Goal: Task Accomplishment & Management: Complete application form

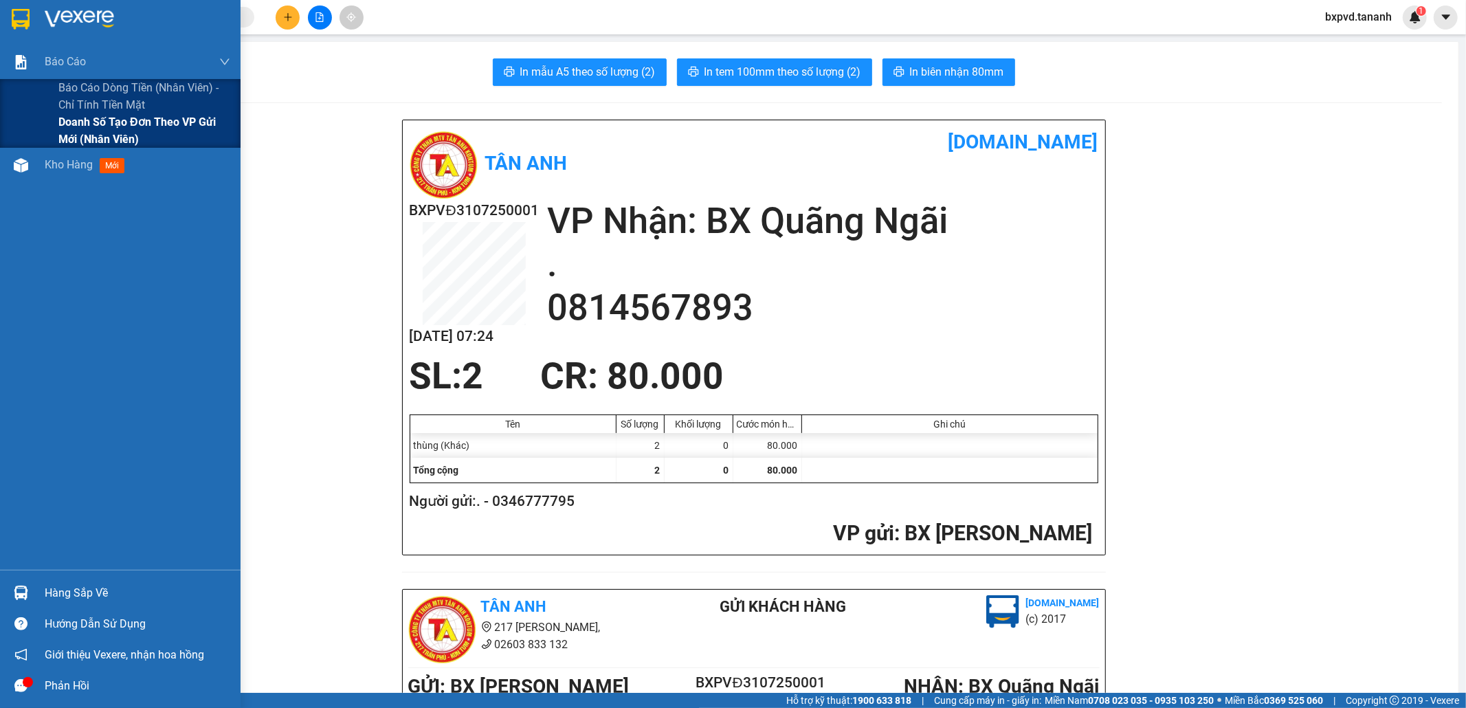
click at [88, 129] on span "Doanh số tạo đơn theo VP gửi mới (nhân viên)" at bounding box center [144, 130] width 172 height 34
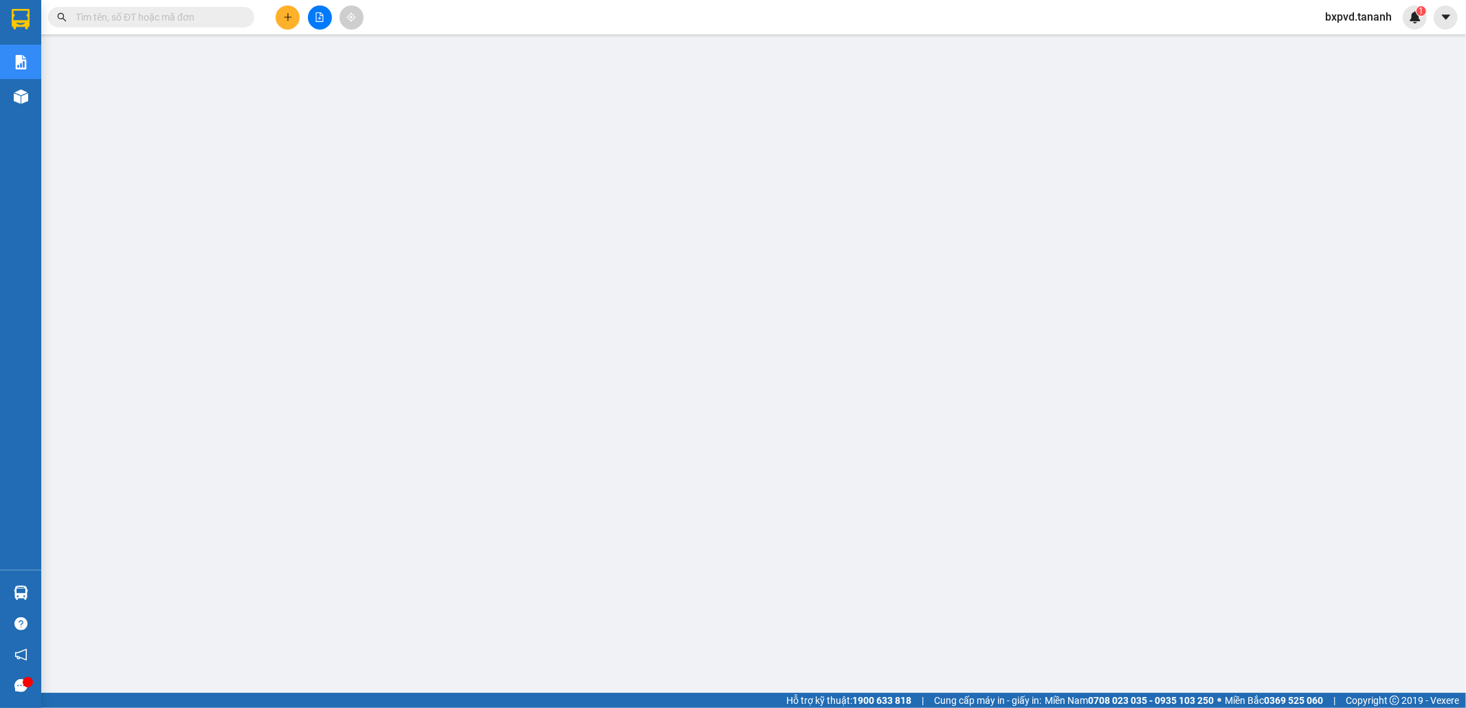
click at [203, 21] on input "text" at bounding box center [157, 17] width 162 height 15
click at [227, 22] on input "text" at bounding box center [157, 17] width 162 height 15
click at [231, 15] on input "text" at bounding box center [157, 17] width 162 height 15
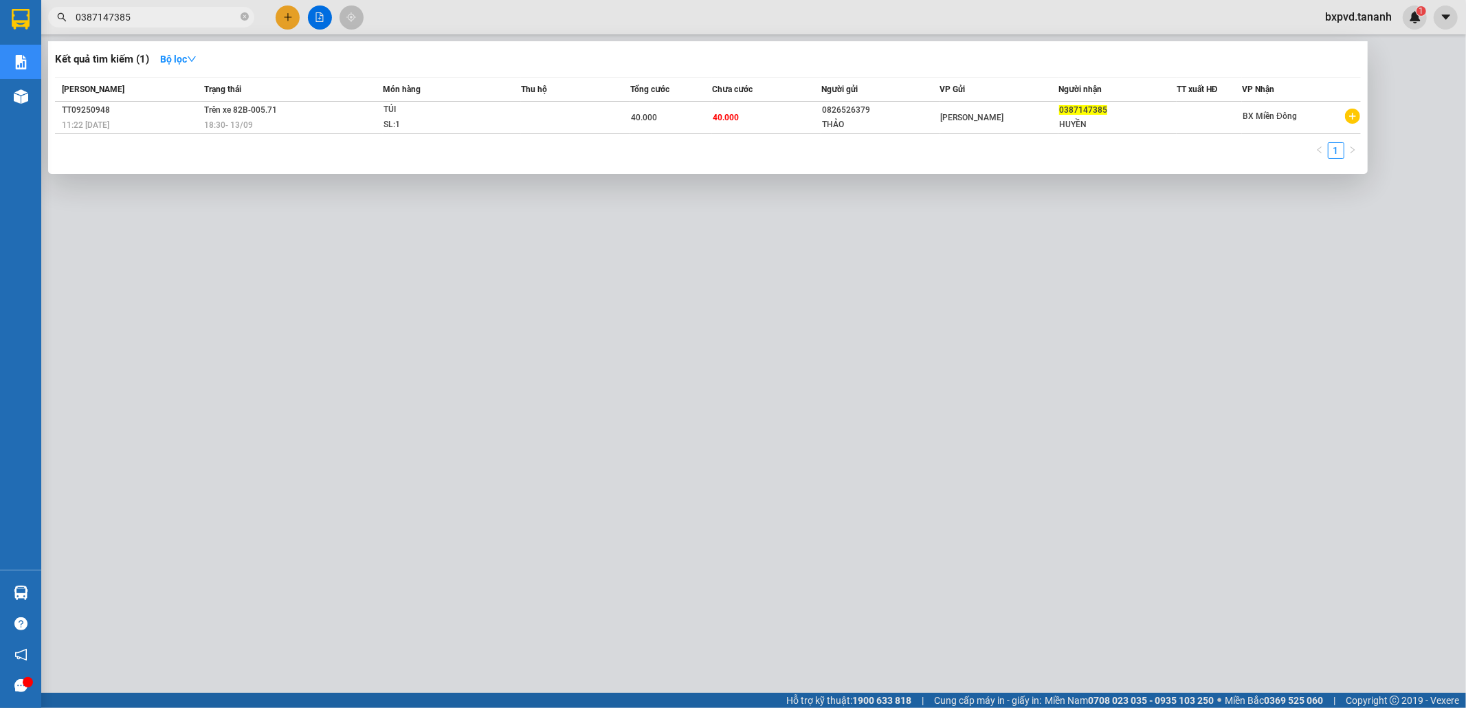
click at [128, 15] on input "0387147385" at bounding box center [157, 17] width 162 height 15
click at [180, 5] on div at bounding box center [733, 354] width 1466 height 708
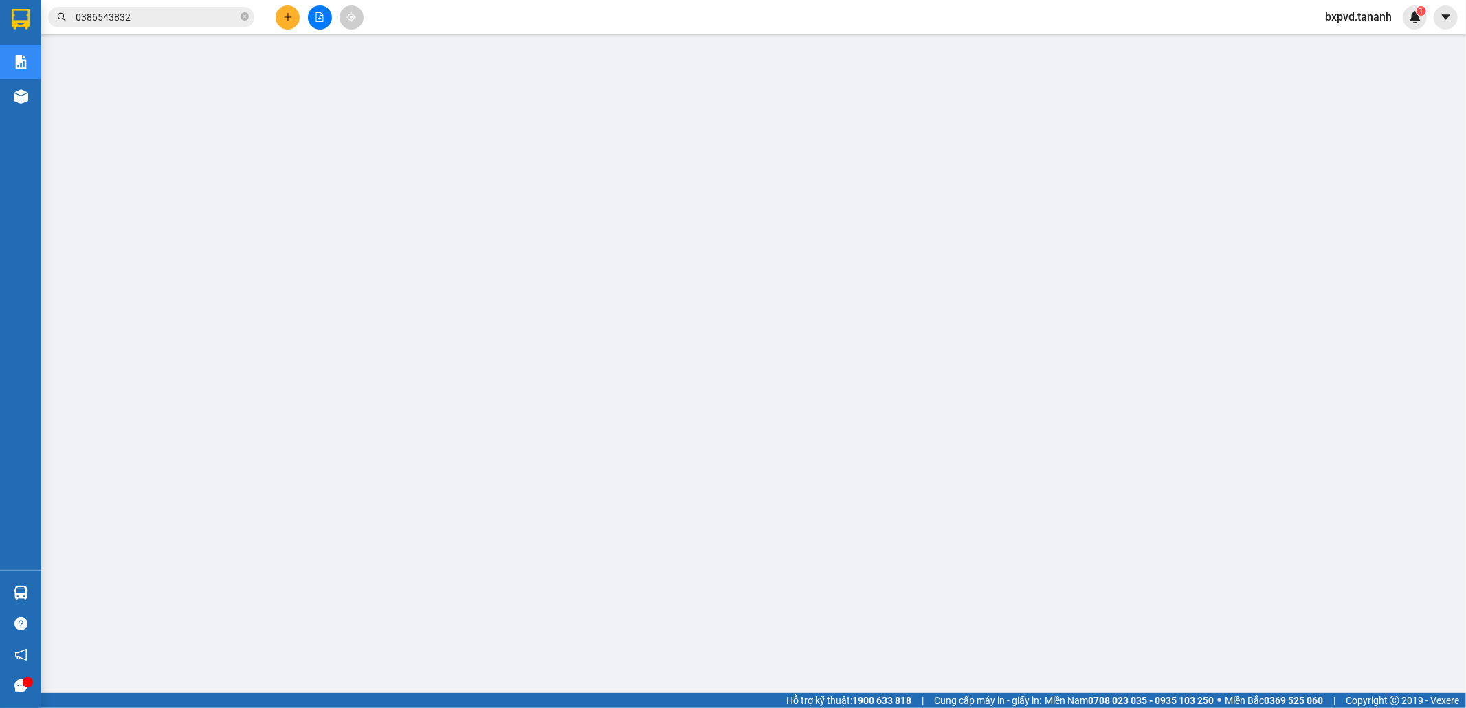
click at [180, 5] on div "Kết quả tìm kiếm ( 1 ) Bộ lọc Mã ĐH Trạng thái Món hàng Thu hộ Tổng cước Chưa c…" at bounding box center [134, 17] width 268 height 24
click at [179, 12] on input "0386543832" at bounding box center [157, 17] width 162 height 15
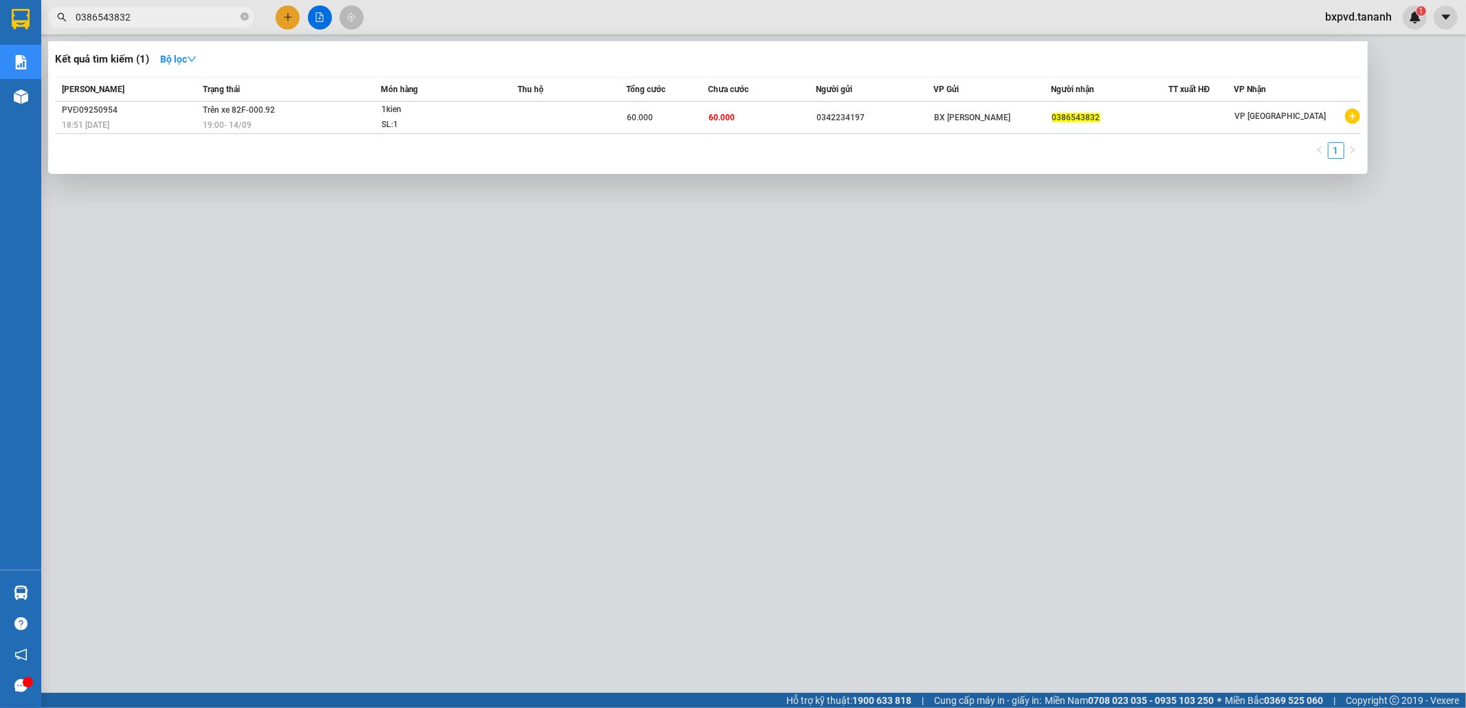
click at [179, 12] on input "0386543832" at bounding box center [157, 17] width 162 height 15
type input "0979366887"
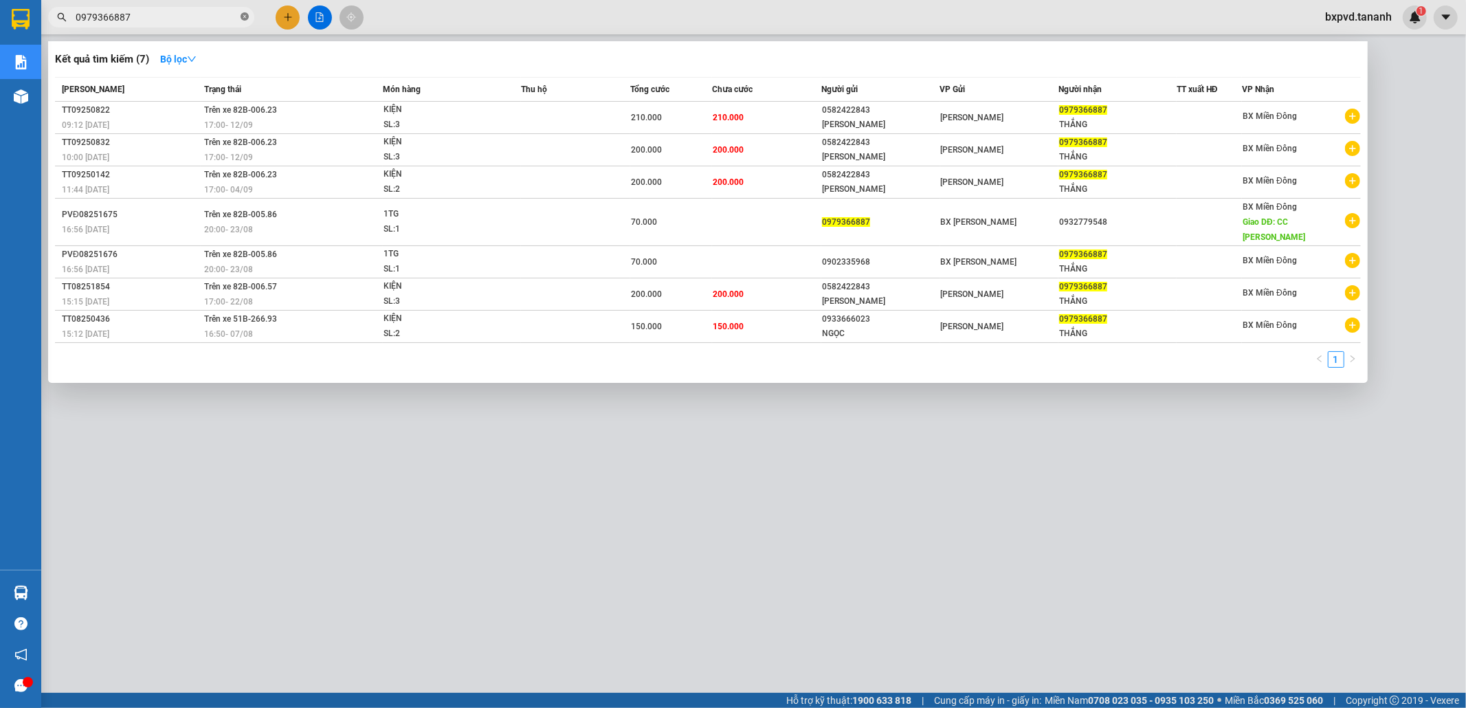
click at [244, 14] on icon "close-circle" at bounding box center [245, 16] width 8 height 8
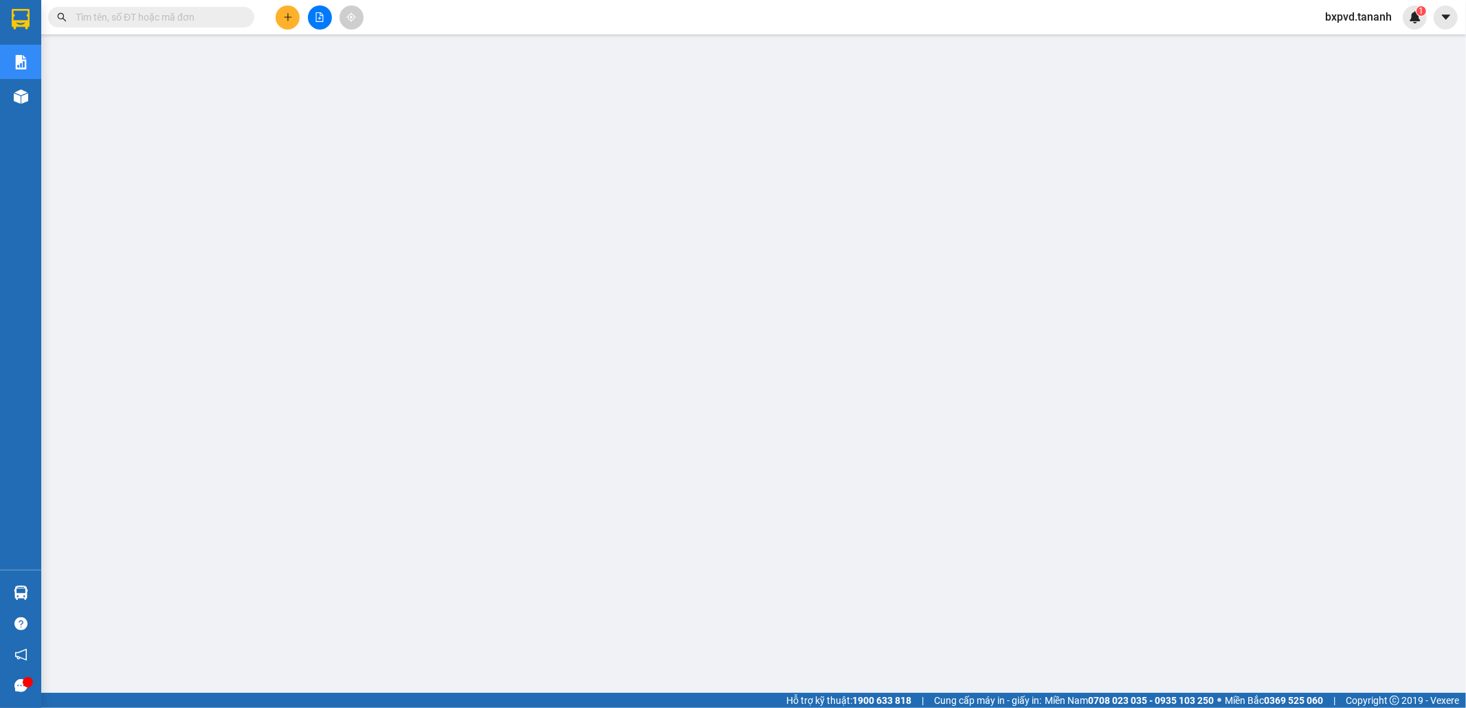
click at [212, 19] on input "text" at bounding box center [157, 17] width 162 height 15
click at [190, 11] on input "text" at bounding box center [157, 17] width 162 height 15
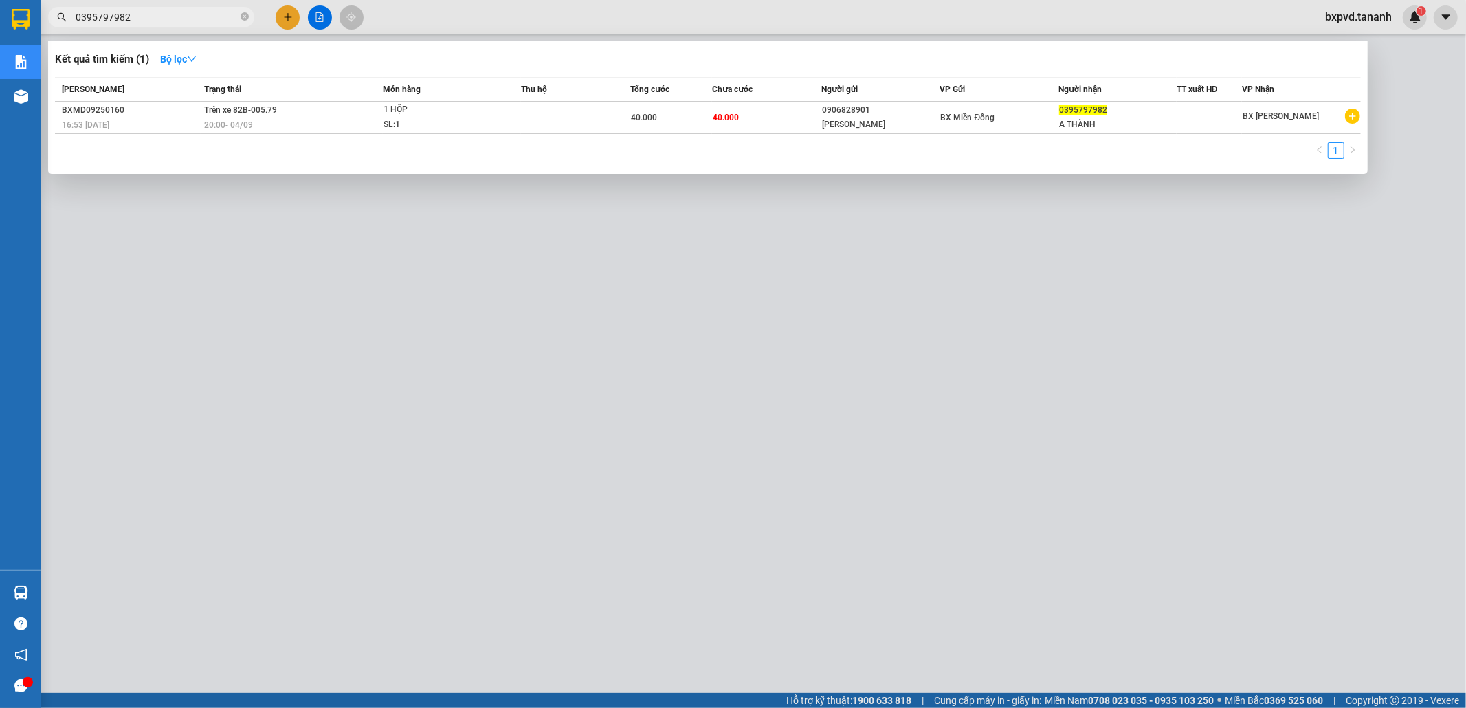
click at [203, 18] on input "0395797982" at bounding box center [157, 17] width 162 height 15
type input "0395797982"
click at [239, 21] on span "0395797982" at bounding box center [151, 17] width 206 height 21
click at [239, 17] on span "0395797982" at bounding box center [151, 17] width 206 height 21
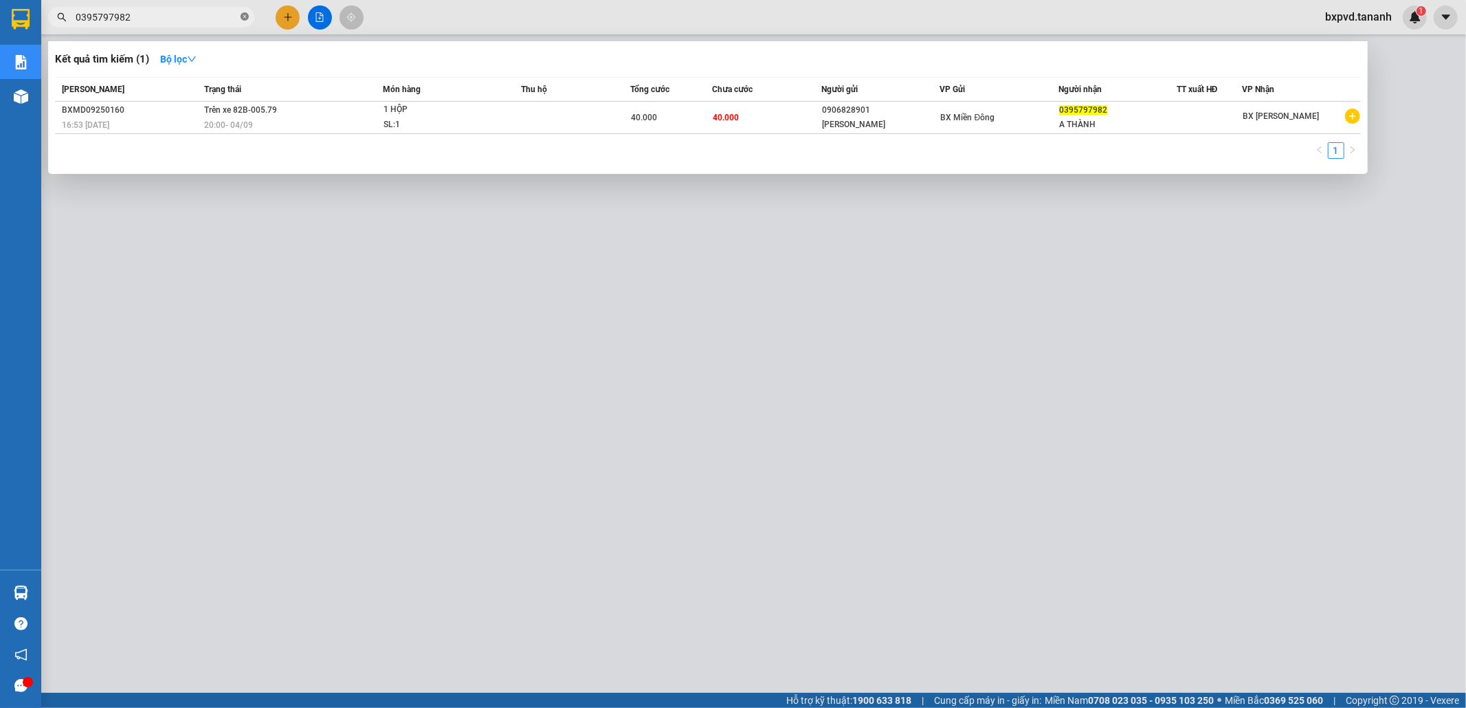
click at [244, 16] on icon "close-circle" at bounding box center [245, 16] width 8 height 8
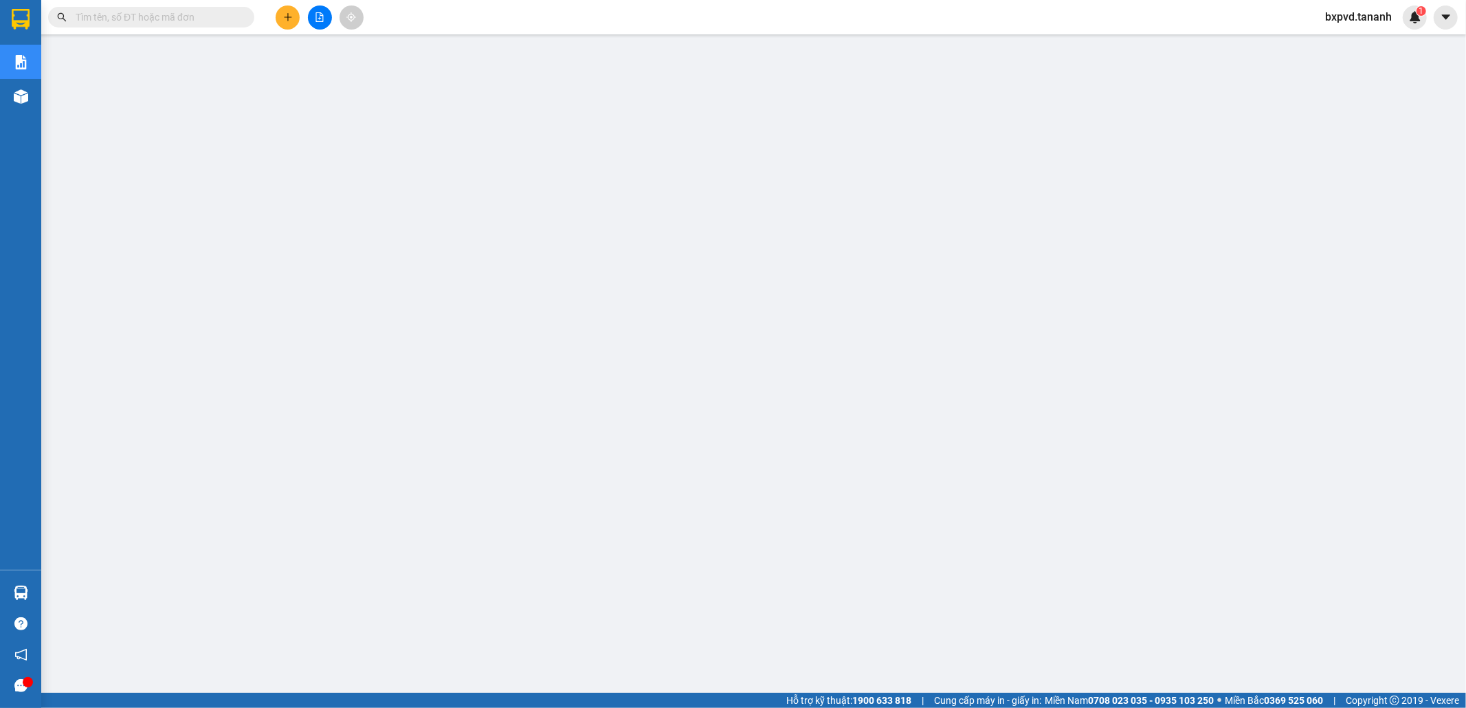
click at [215, 16] on input "text" at bounding box center [157, 17] width 162 height 15
click at [181, 19] on input "text" at bounding box center [157, 17] width 162 height 15
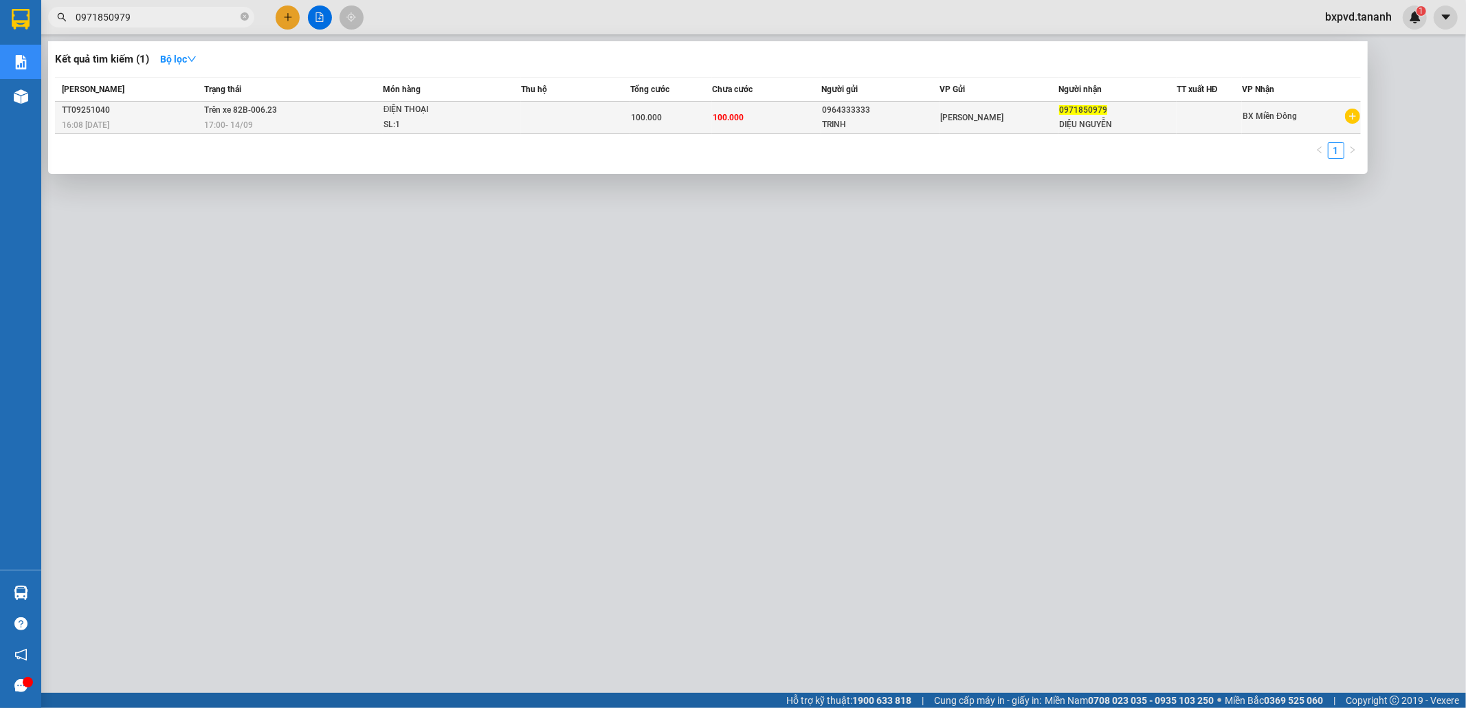
type input "0971850979"
click at [465, 115] on div "ĐIỆN THOẠI" at bounding box center [435, 109] width 103 height 15
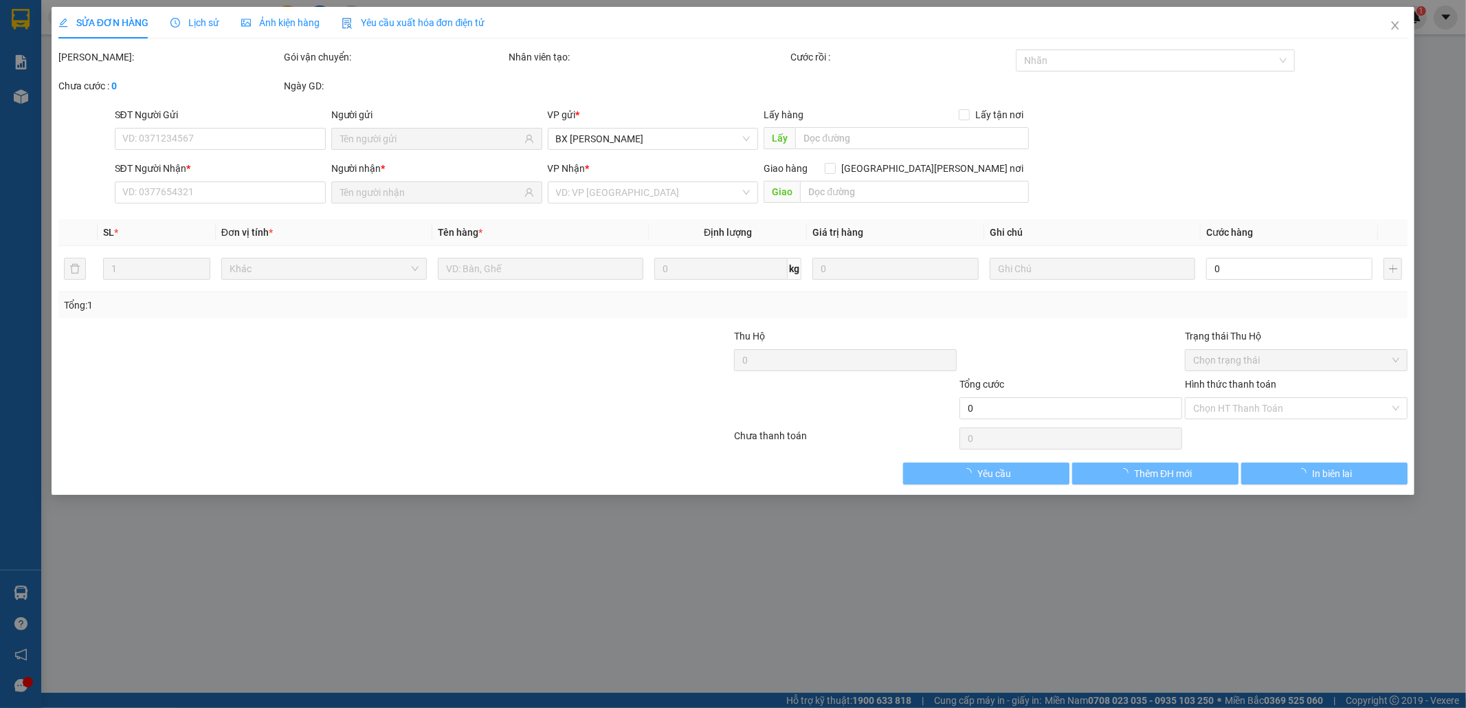
type input "0964333333"
type input "TRINH"
type input "0971850979"
type input "DIỆU NGUYỄN"
type input "100.000"
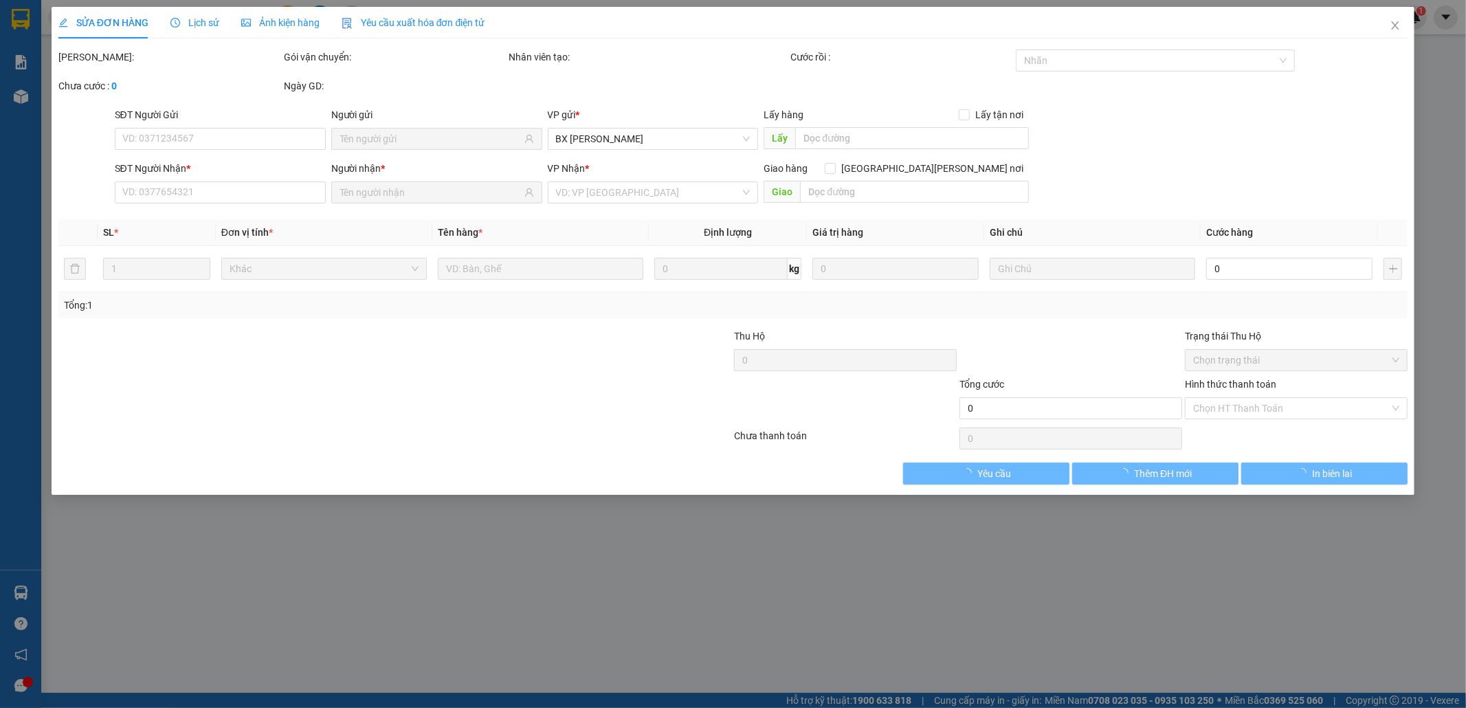
type input "100.000"
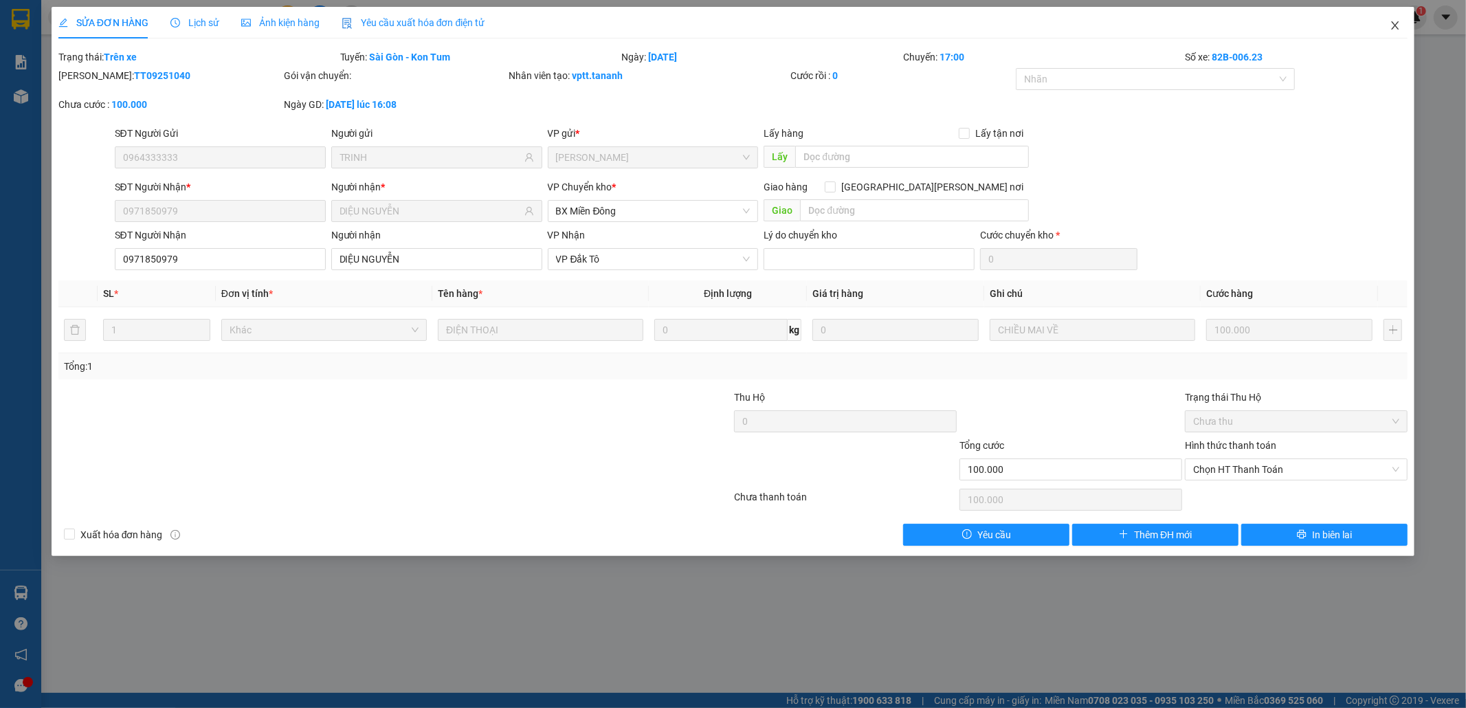
click at [1391, 25] on icon "close" at bounding box center [1395, 25] width 11 height 11
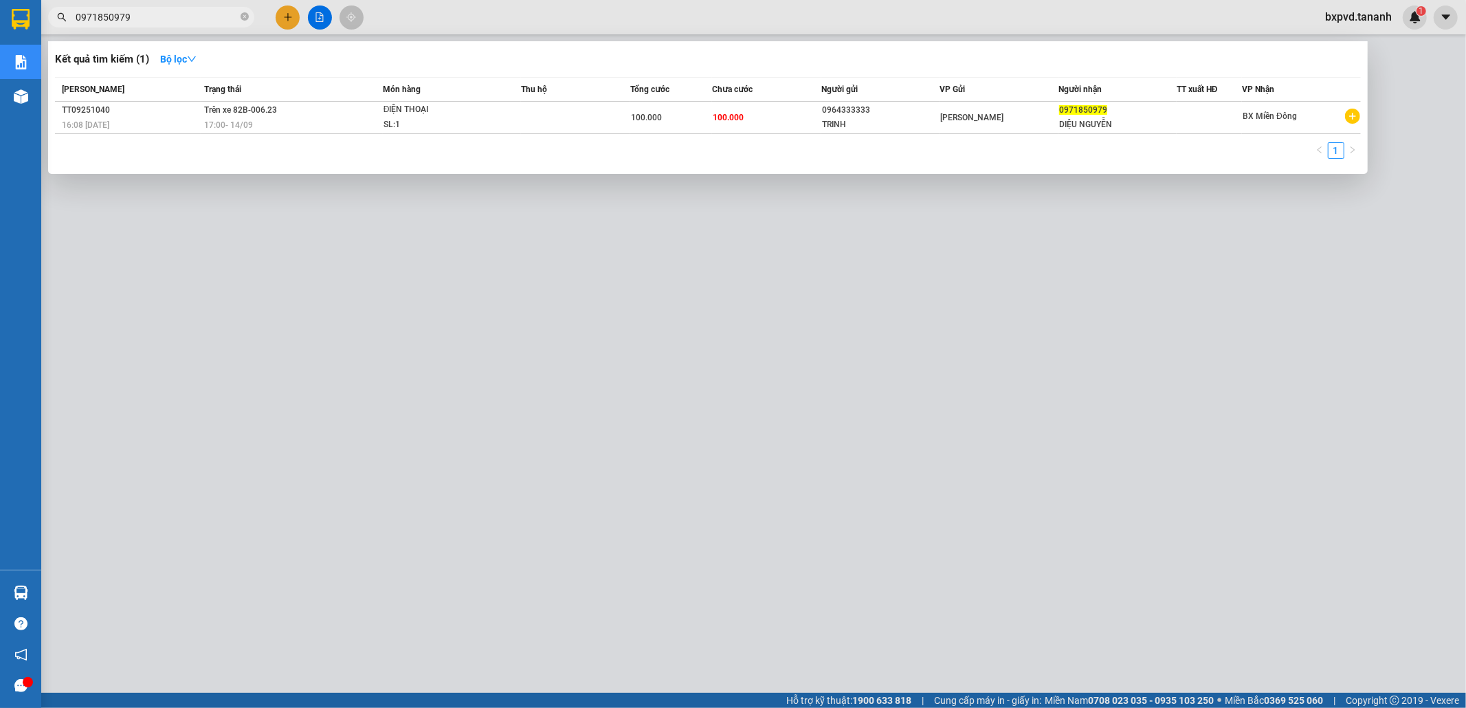
click at [219, 14] on input "0971850979" at bounding box center [157, 17] width 162 height 15
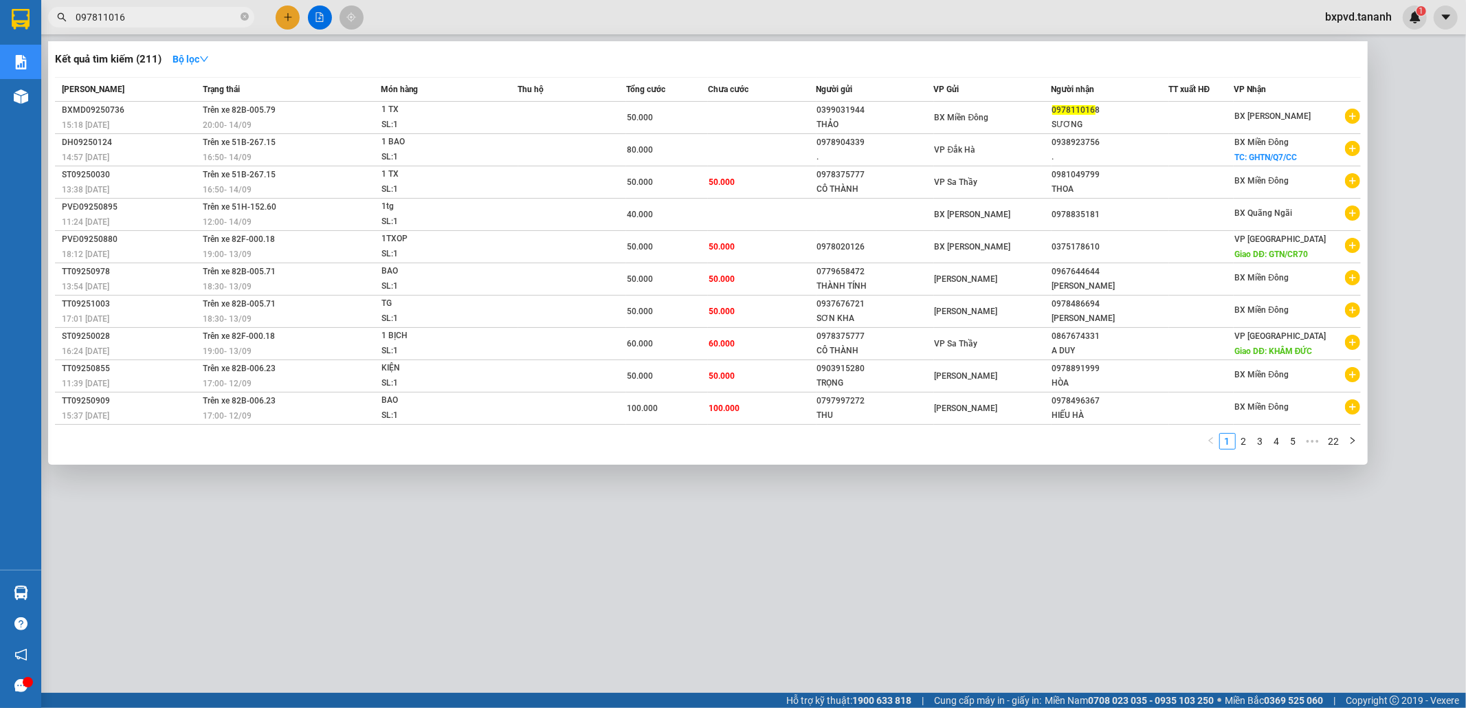
type input "0978110168"
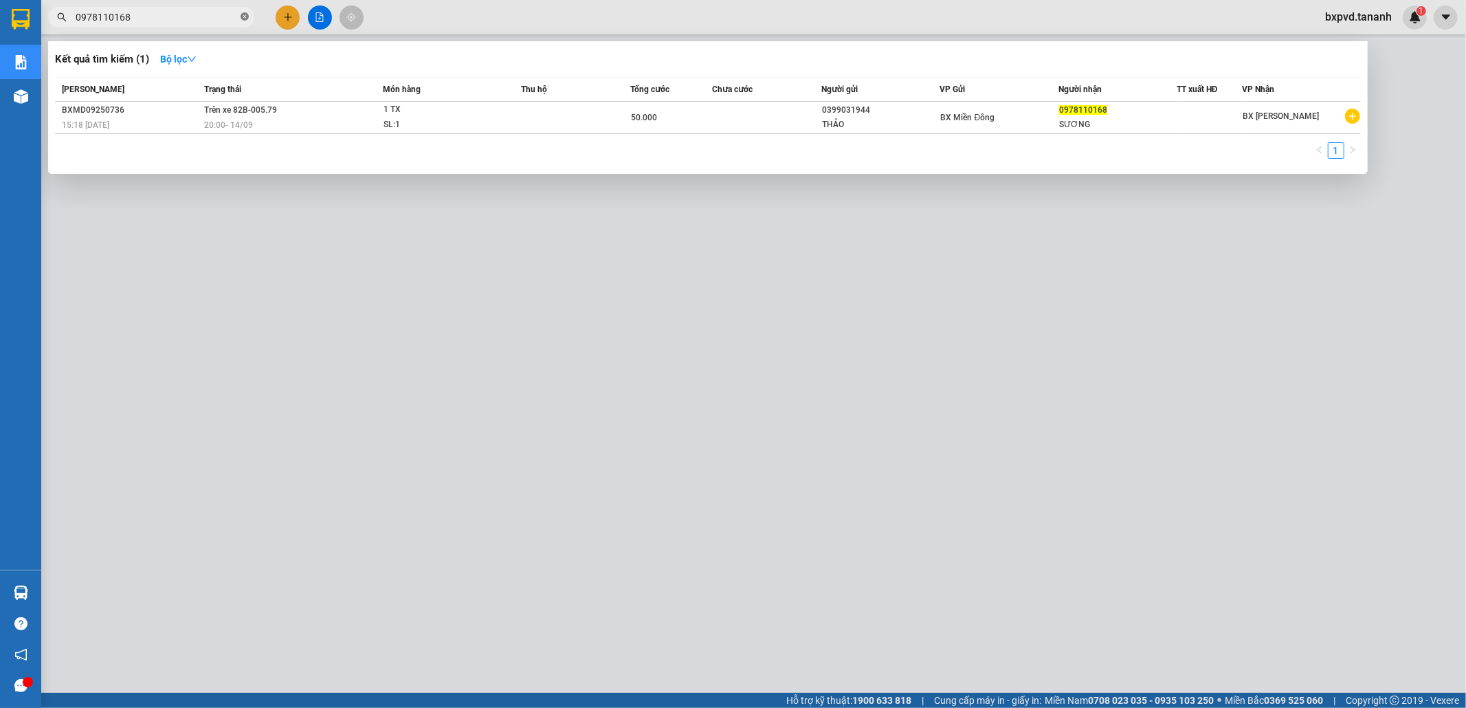
click at [247, 12] on icon "close-circle" at bounding box center [245, 16] width 8 height 8
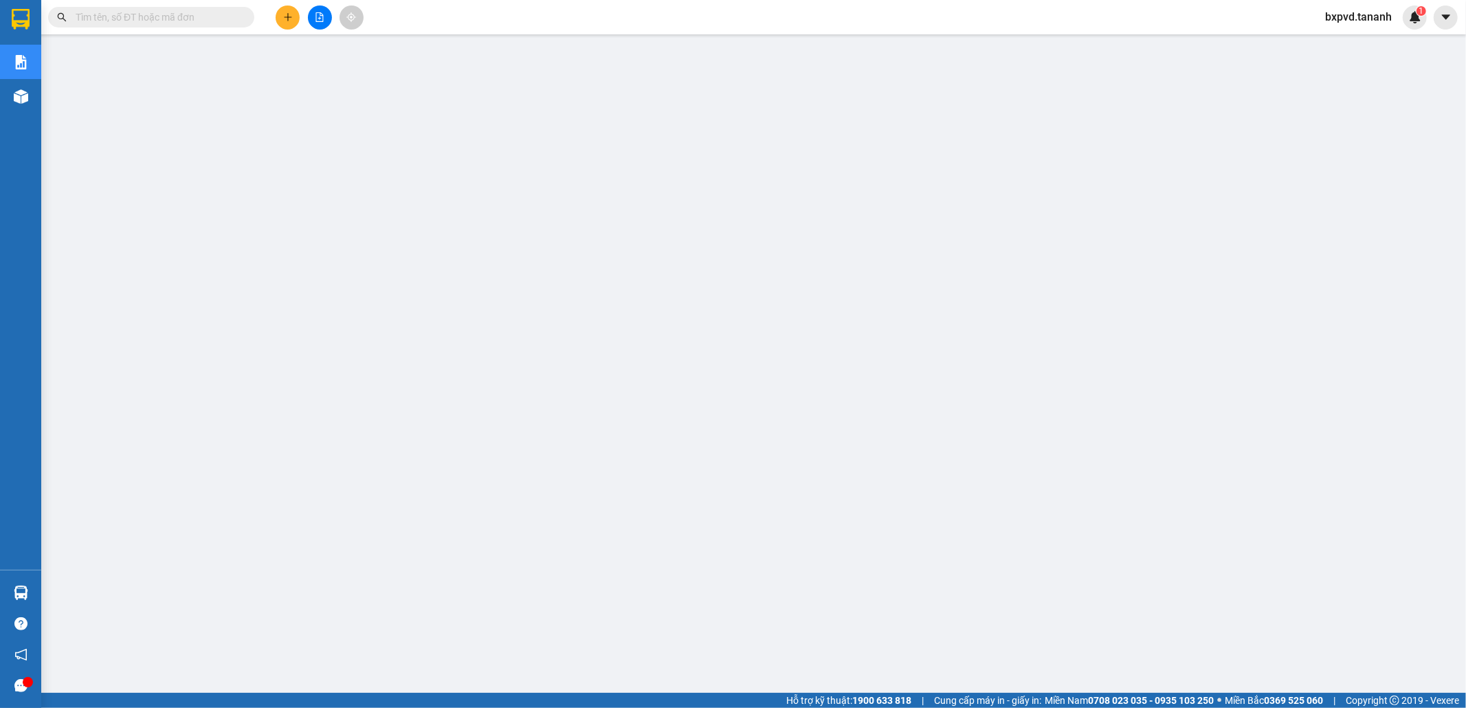
click at [228, 16] on input "text" at bounding box center [157, 17] width 162 height 15
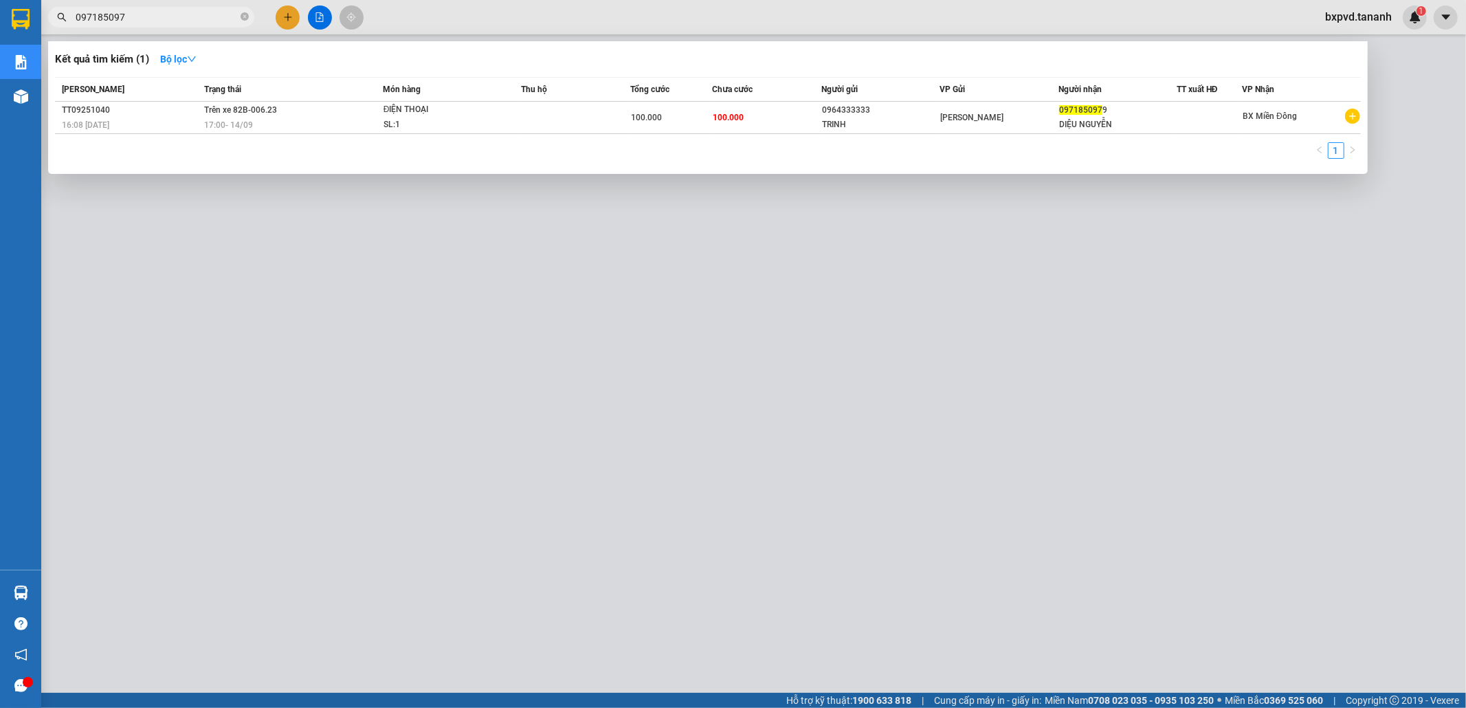
type input "0971850979"
click at [242, 17] on icon "close-circle" at bounding box center [245, 16] width 8 height 8
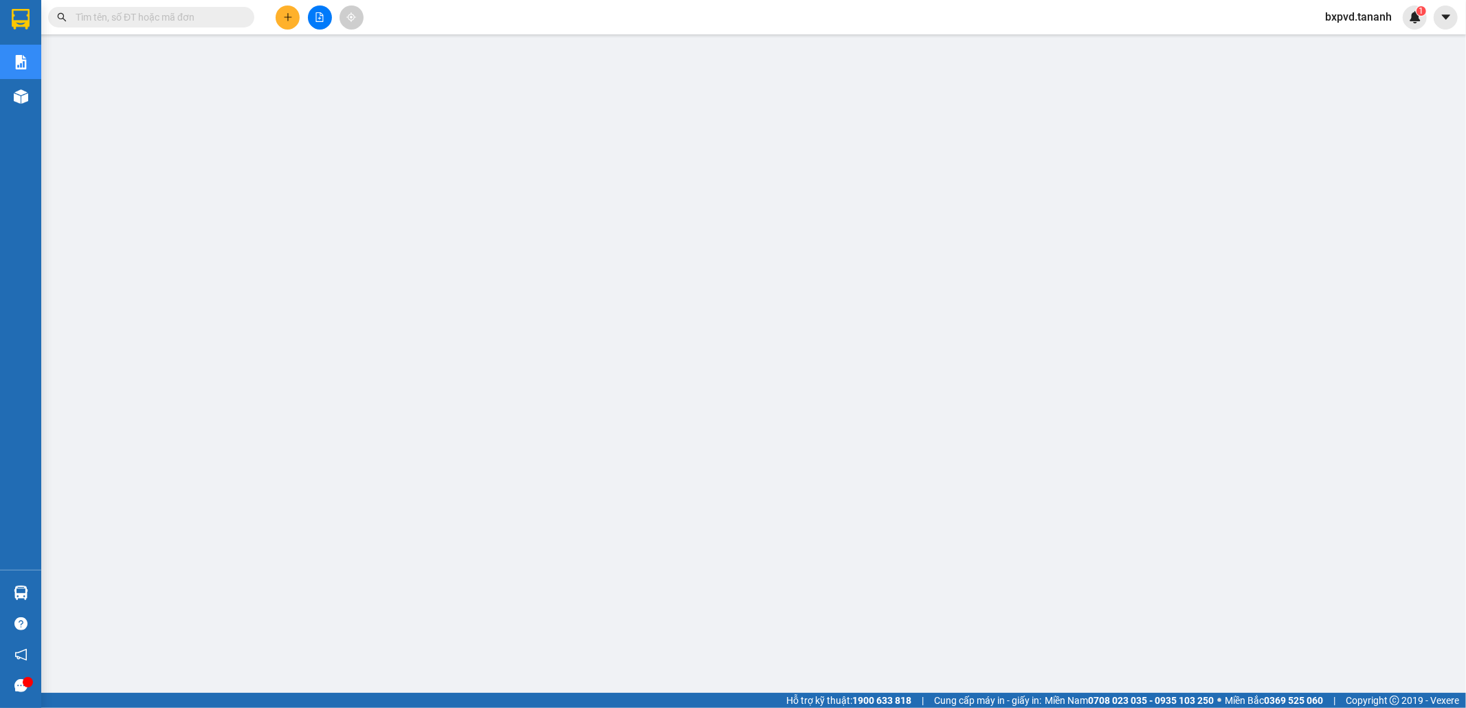
click at [220, 21] on input "text" at bounding box center [157, 17] width 162 height 15
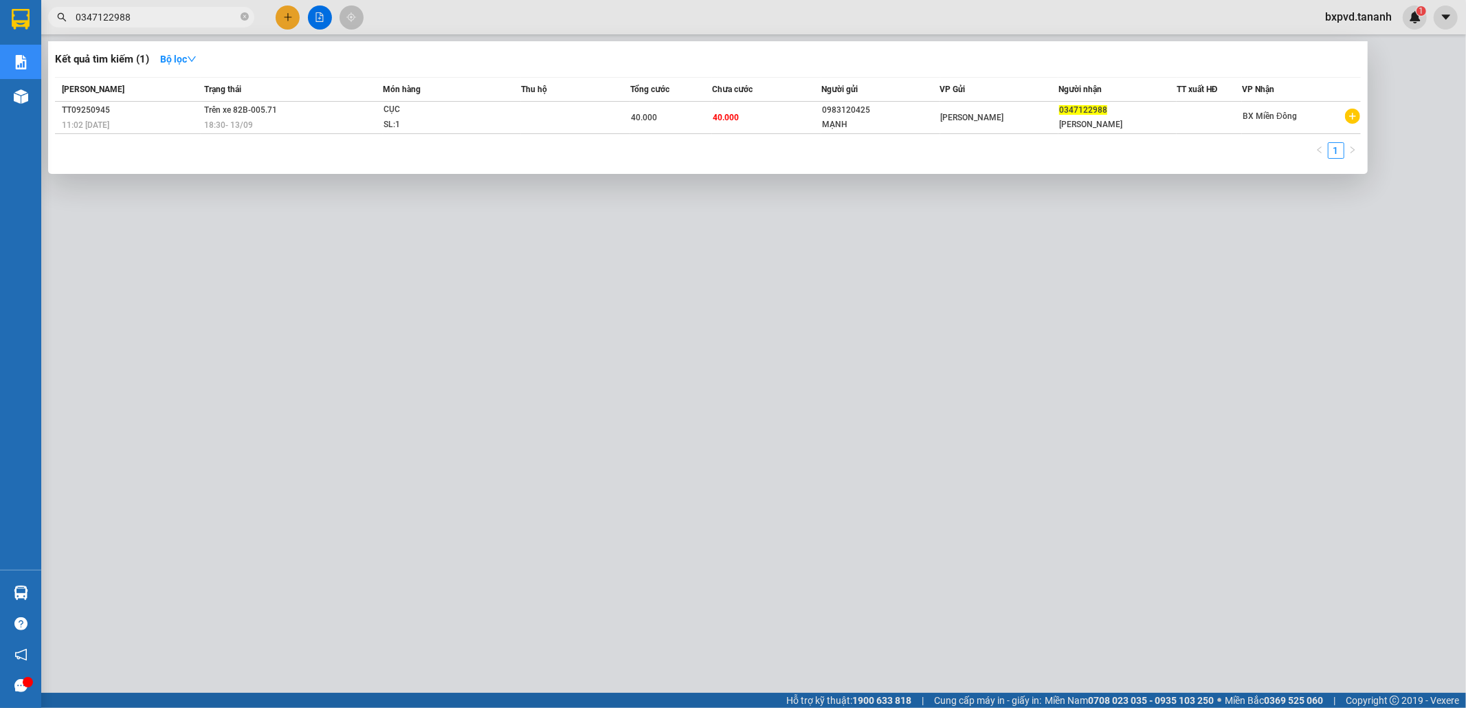
type input "0347122988"
click at [287, 17] on div at bounding box center [733, 354] width 1466 height 708
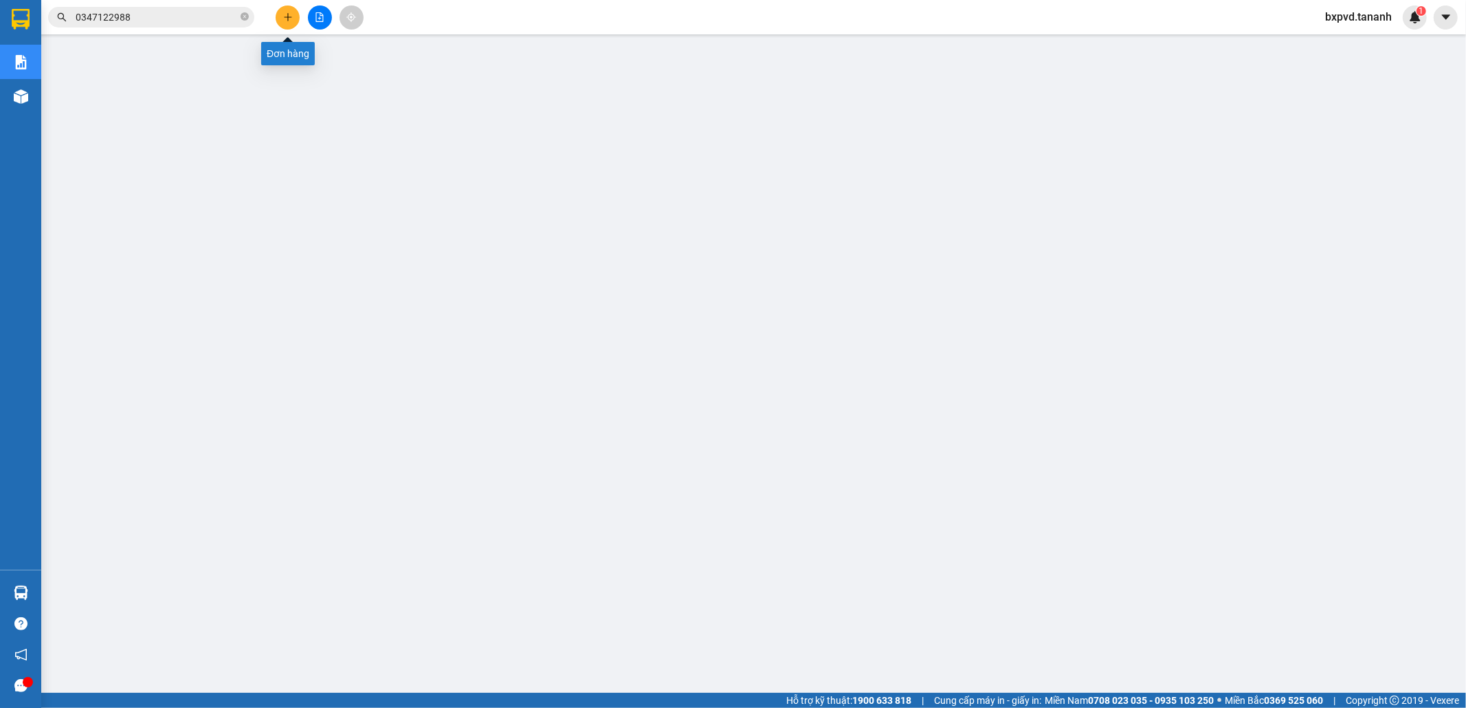
click at [285, 23] on button at bounding box center [288, 17] width 24 height 24
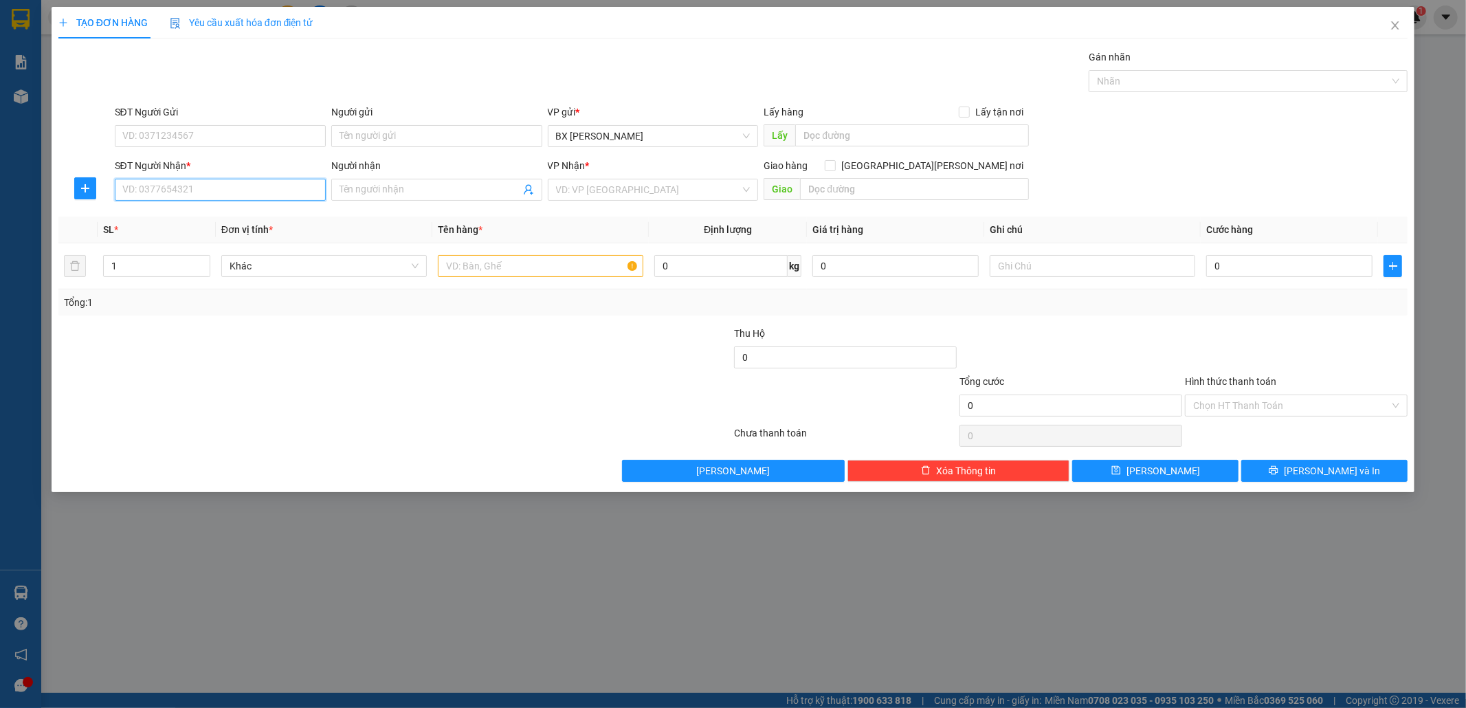
click at [212, 201] on input "SĐT Người Nhận *" at bounding box center [220, 190] width 211 height 22
type input "0901494545"
click at [150, 221] on div "0901494545 - A TÚ" at bounding box center [220, 217] width 195 height 15
type input "A TÚ"
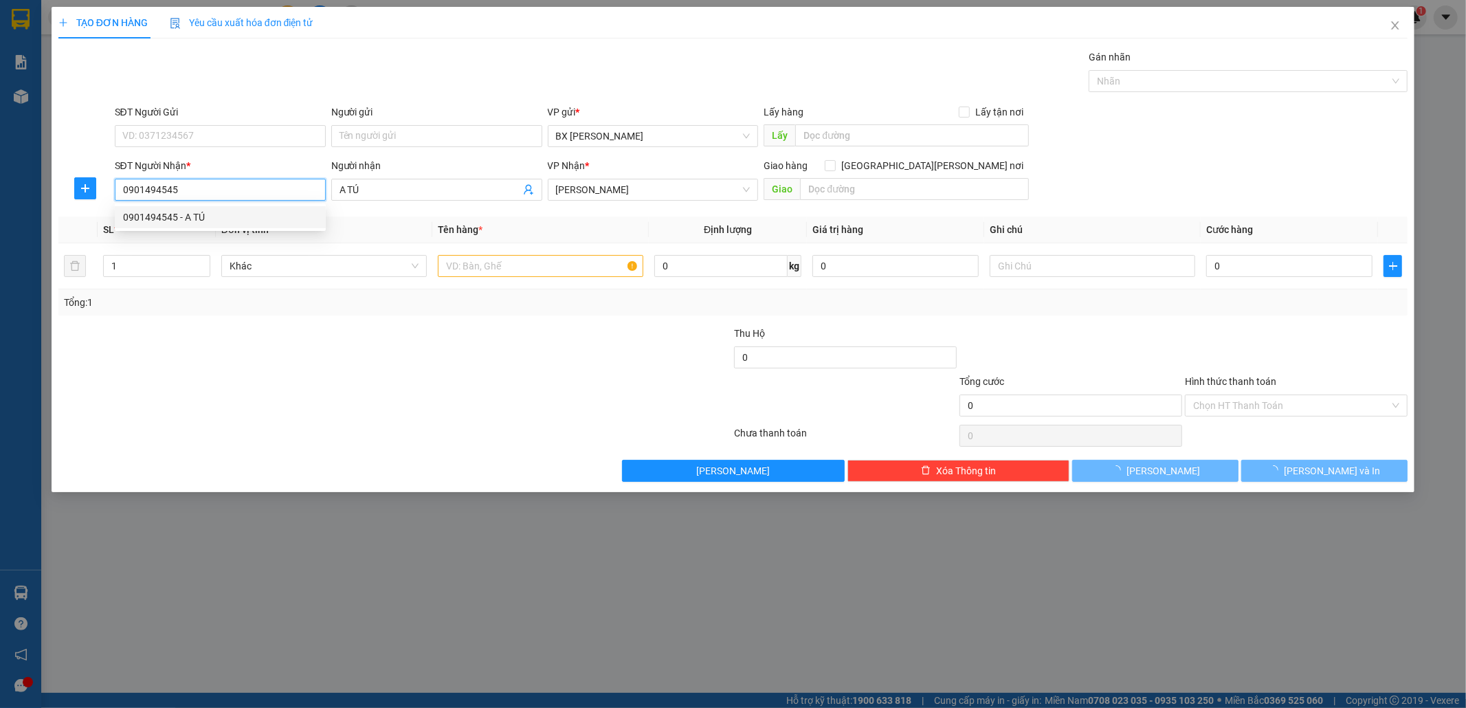
type input "50.000"
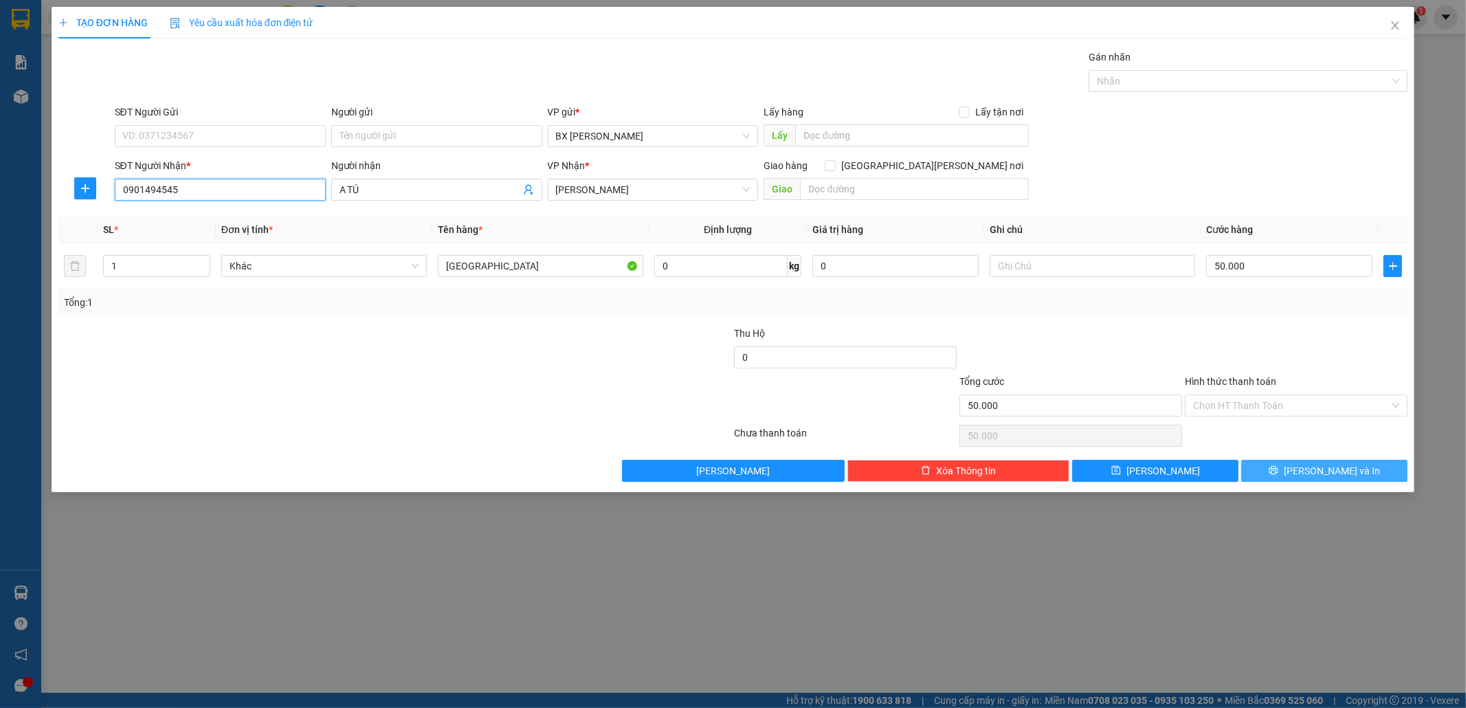
type input "0901494545"
click at [1314, 473] on span "[PERSON_NAME] và In" at bounding box center [1332, 470] width 96 height 15
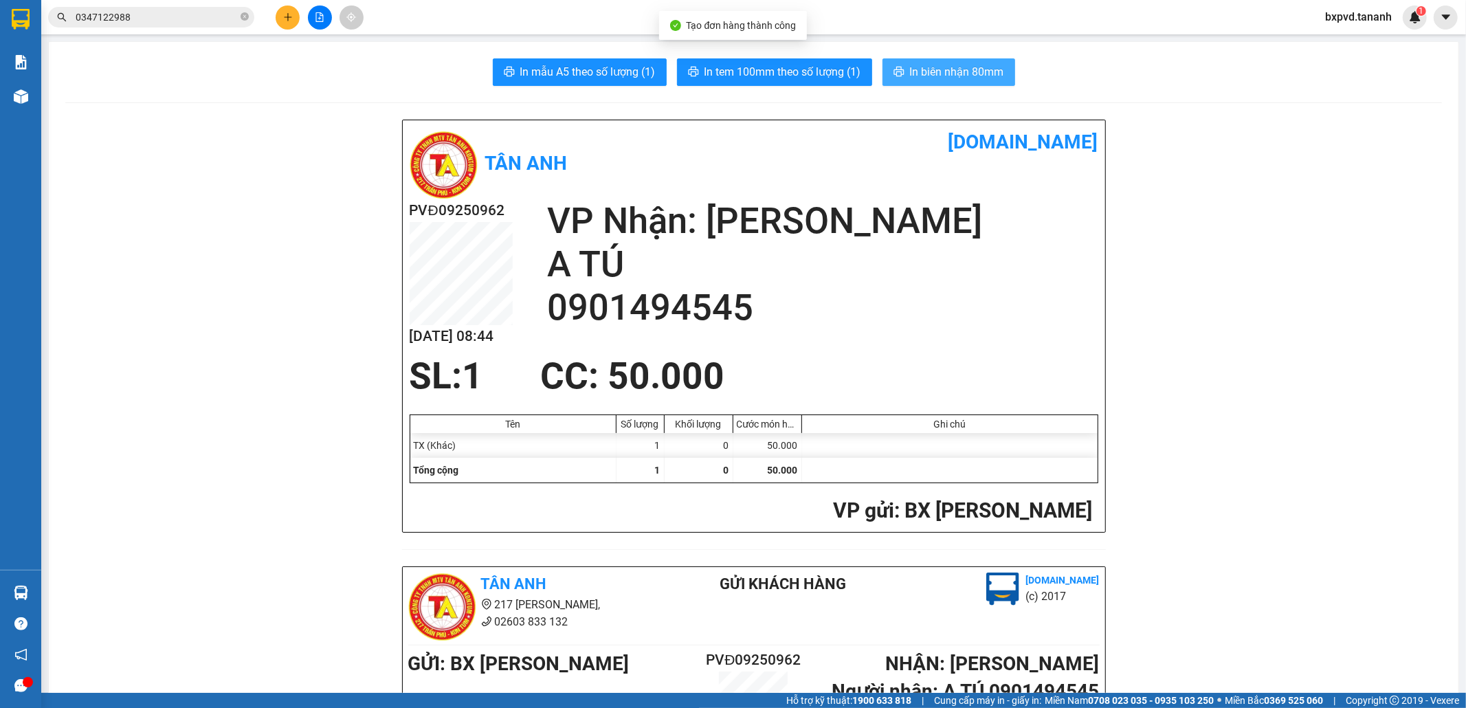
click at [958, 64] on button "In biên nhận 80mm" at bounding box center [949, 71] width 133 height 27
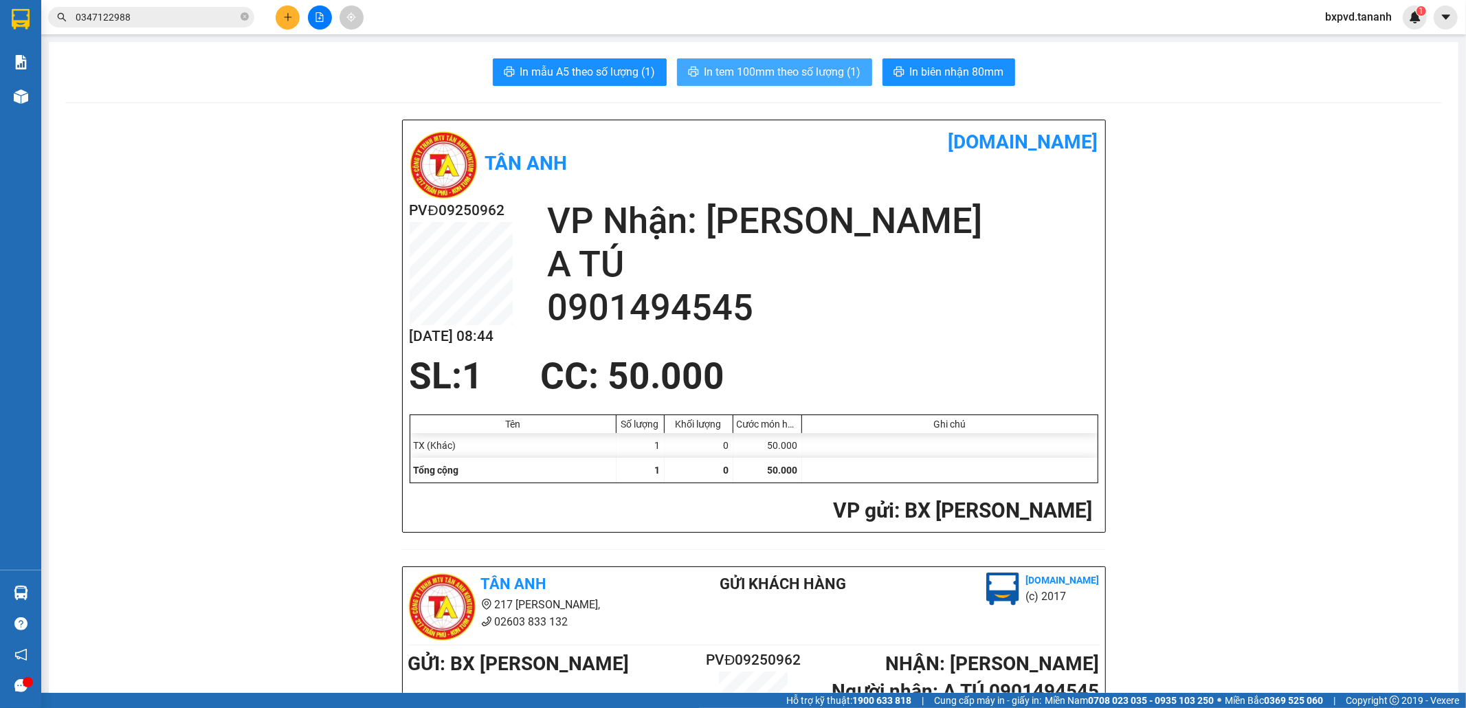
click at [758, 64] on span "In tem 100mm theo số lượng (1)" at bounding box center [783, 71] width 157 height 17
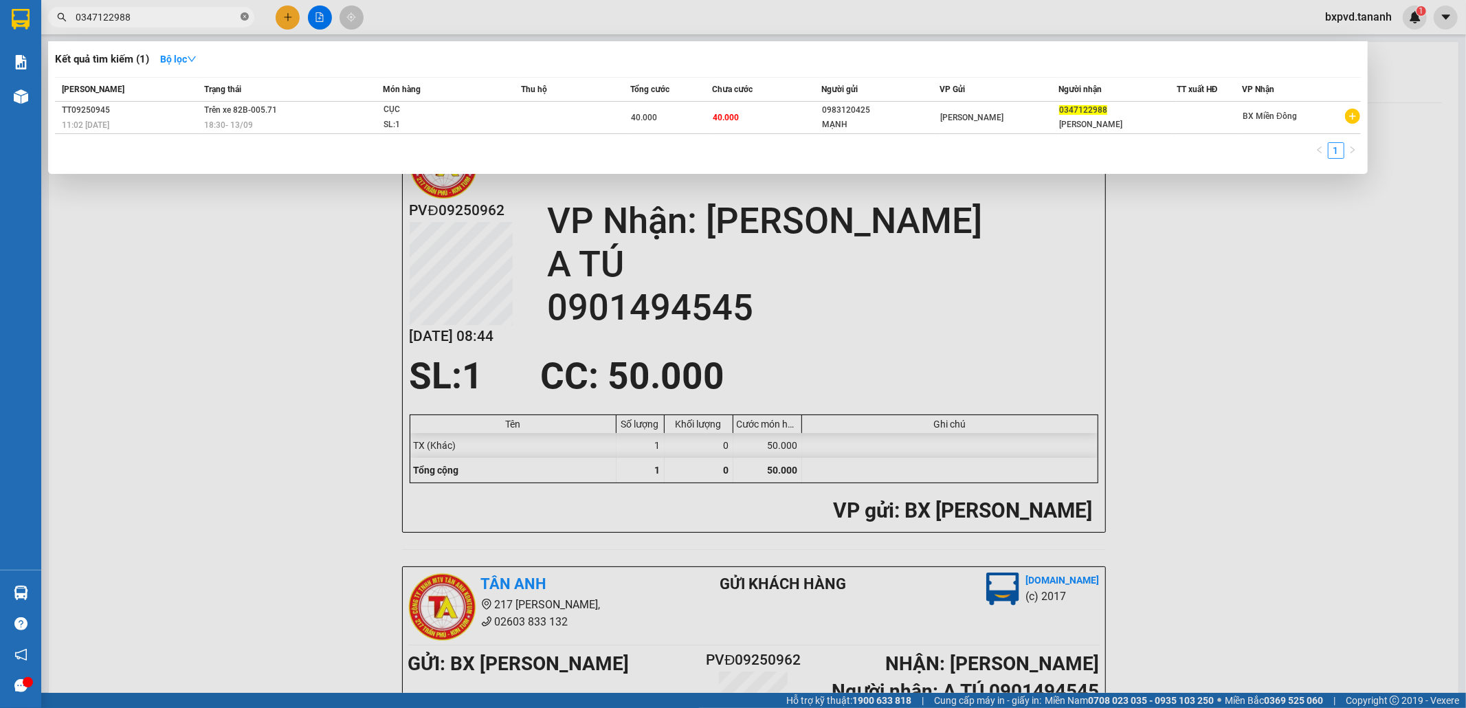
click at [241, 17] on icon "close-circle" at bounding box center [245, 16] width 8 height 8
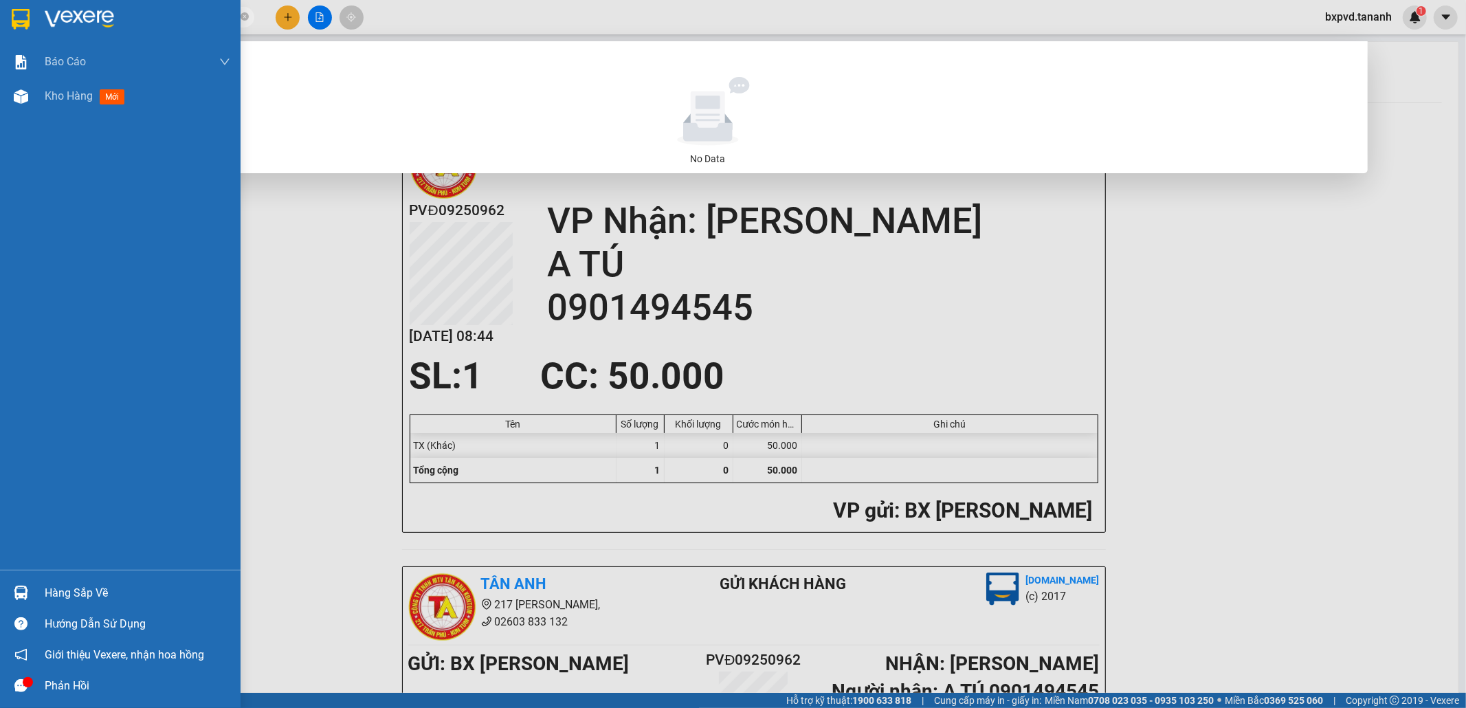
type input "0986029571"
click at [705, 707] on html "Kết quả tìm kiếm ( 0 ) Bộ lọc No Data 0986029571 bxpvd.tananh 1 Báo cáo Báo cáo…" at bounding box center [733, 354] width 1466 height 708
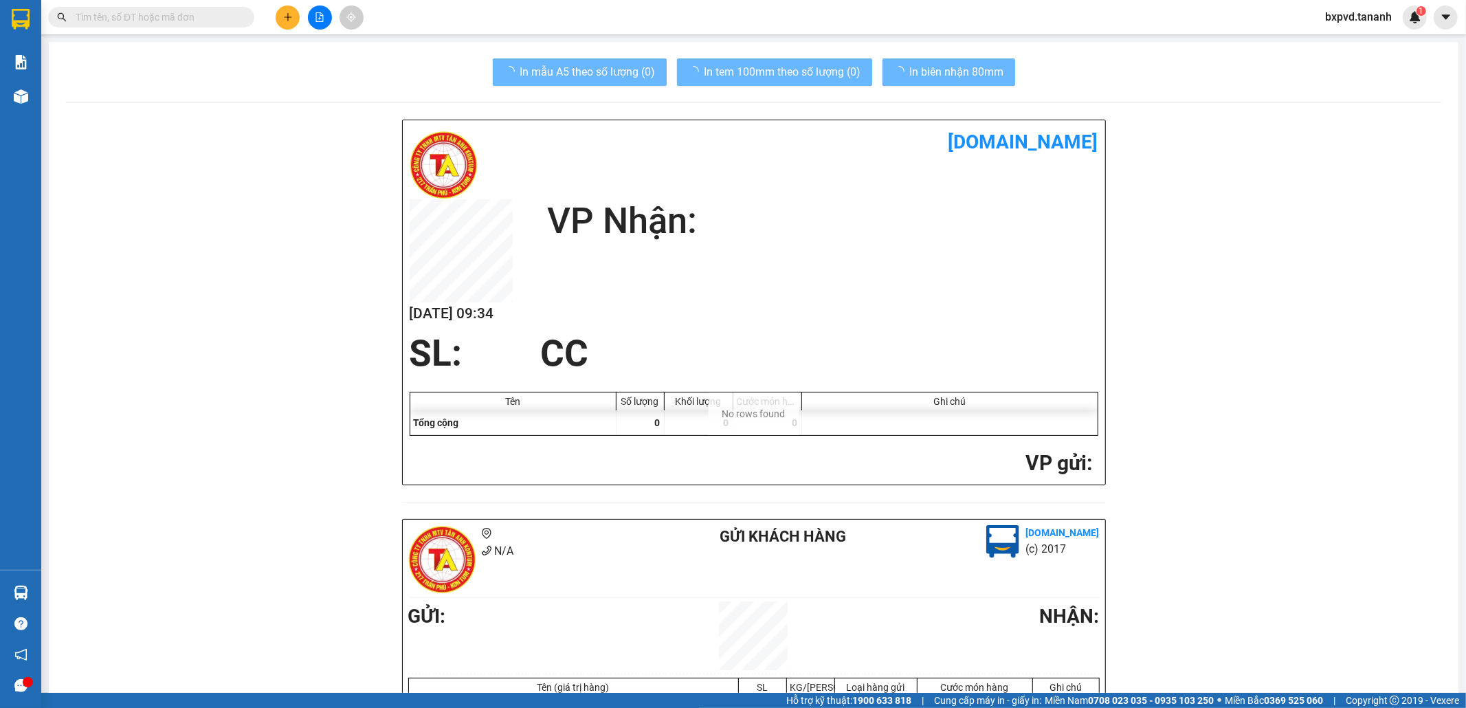
click at [221, 19] on input "text" at bounding box center [157, 17] width 162 height 15
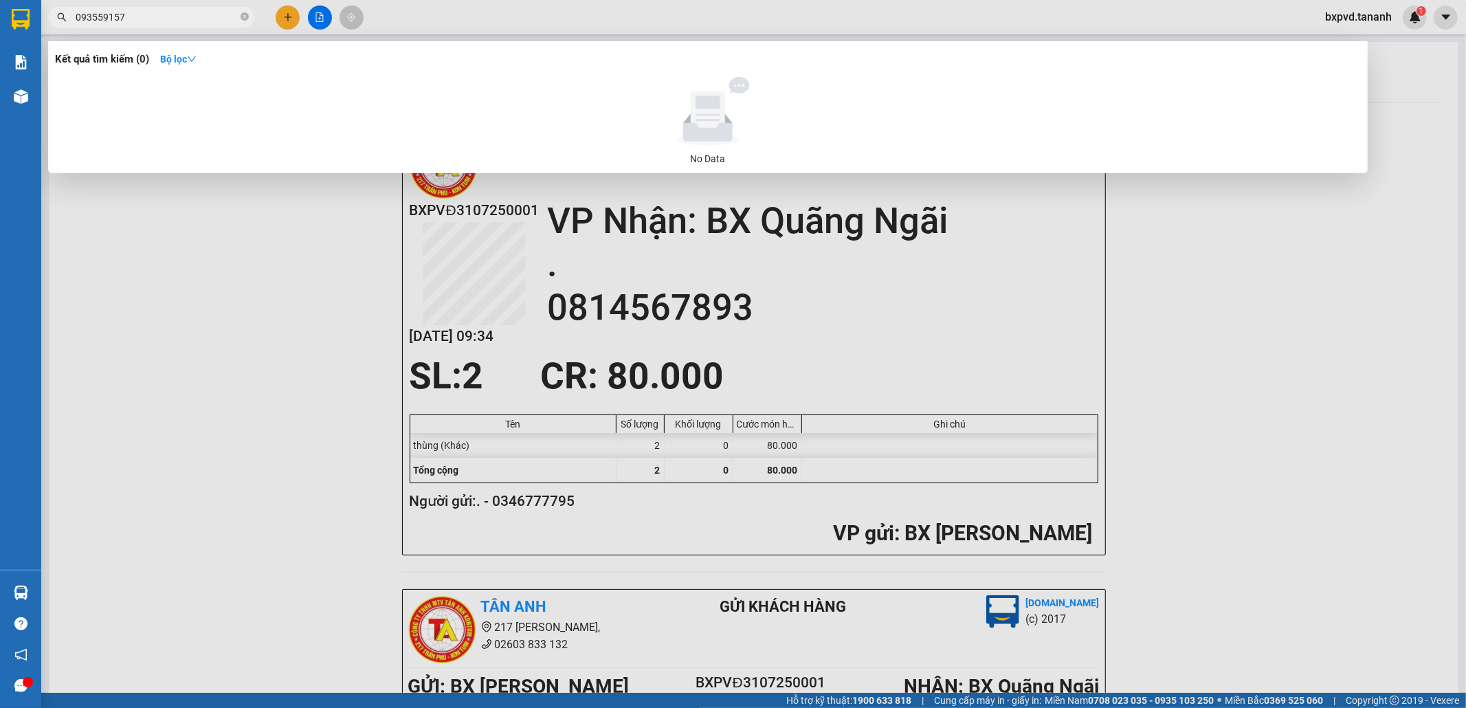
type input "0935591571"
click at [235, 16] on input "0935591571" at bounding box center [157, 17] width 162 height 15
click at [242, 16] on icon "close-circle" at bounding box center [245, 16] width 8 height 8
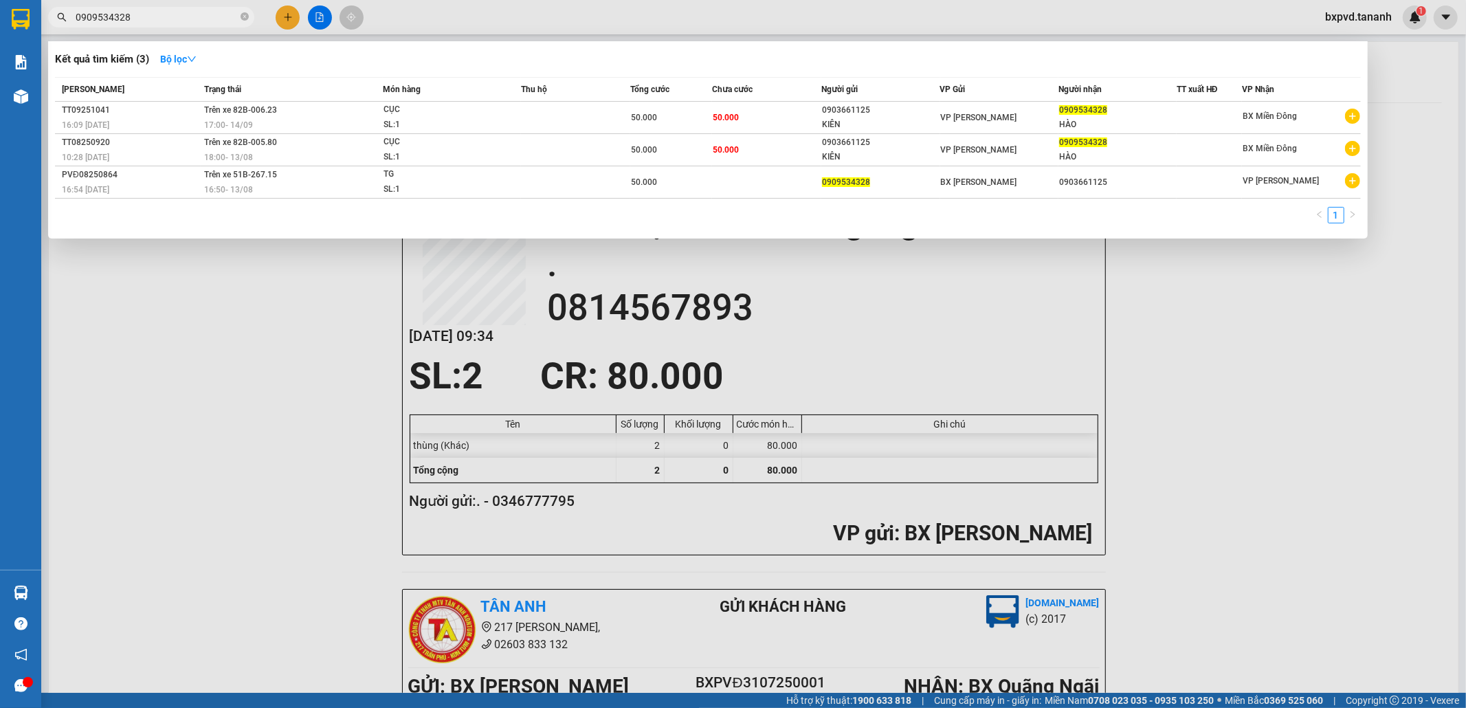
type input "0909534328"
click at [1408, 307] on div at bounding box center [733, 354] width 1466 height 708
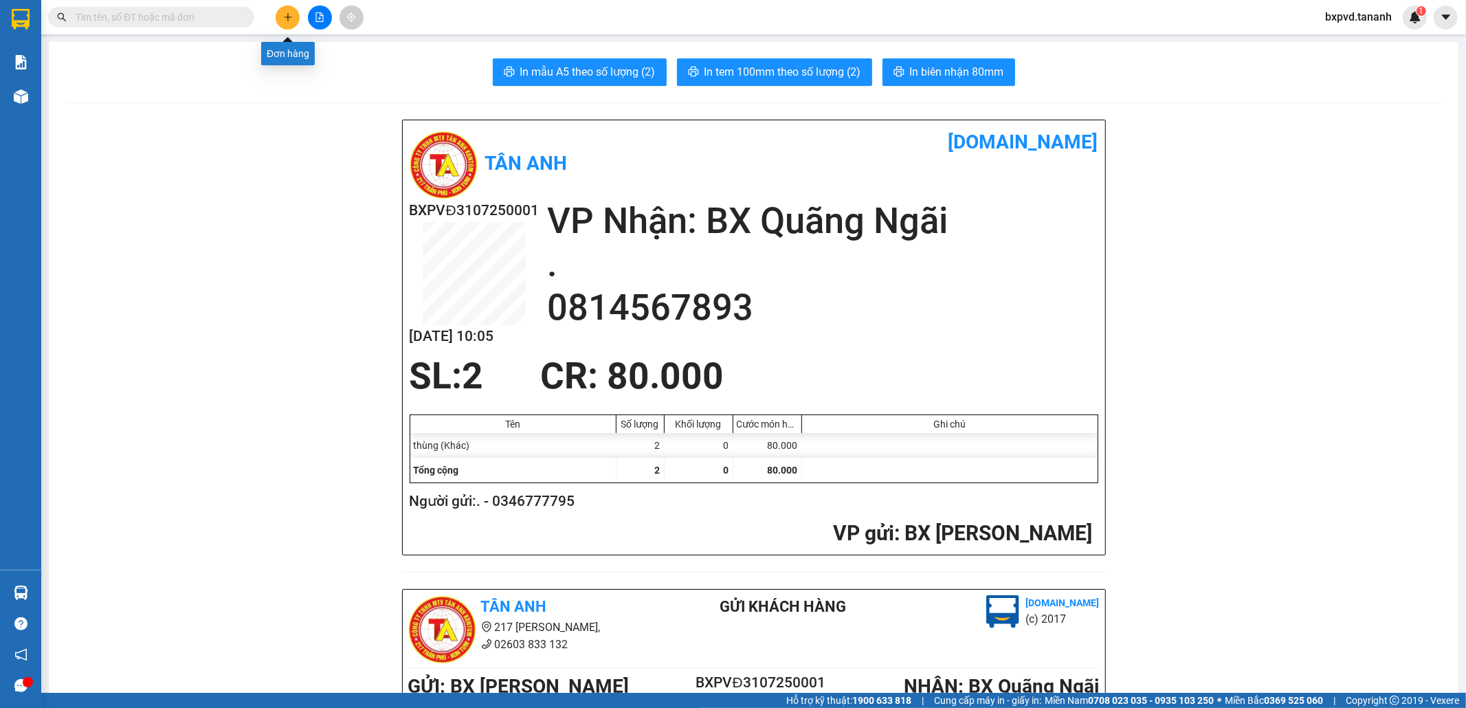
click at [283, 16] on icon "plus" at bounding box center [288, 17] width 10 height 10
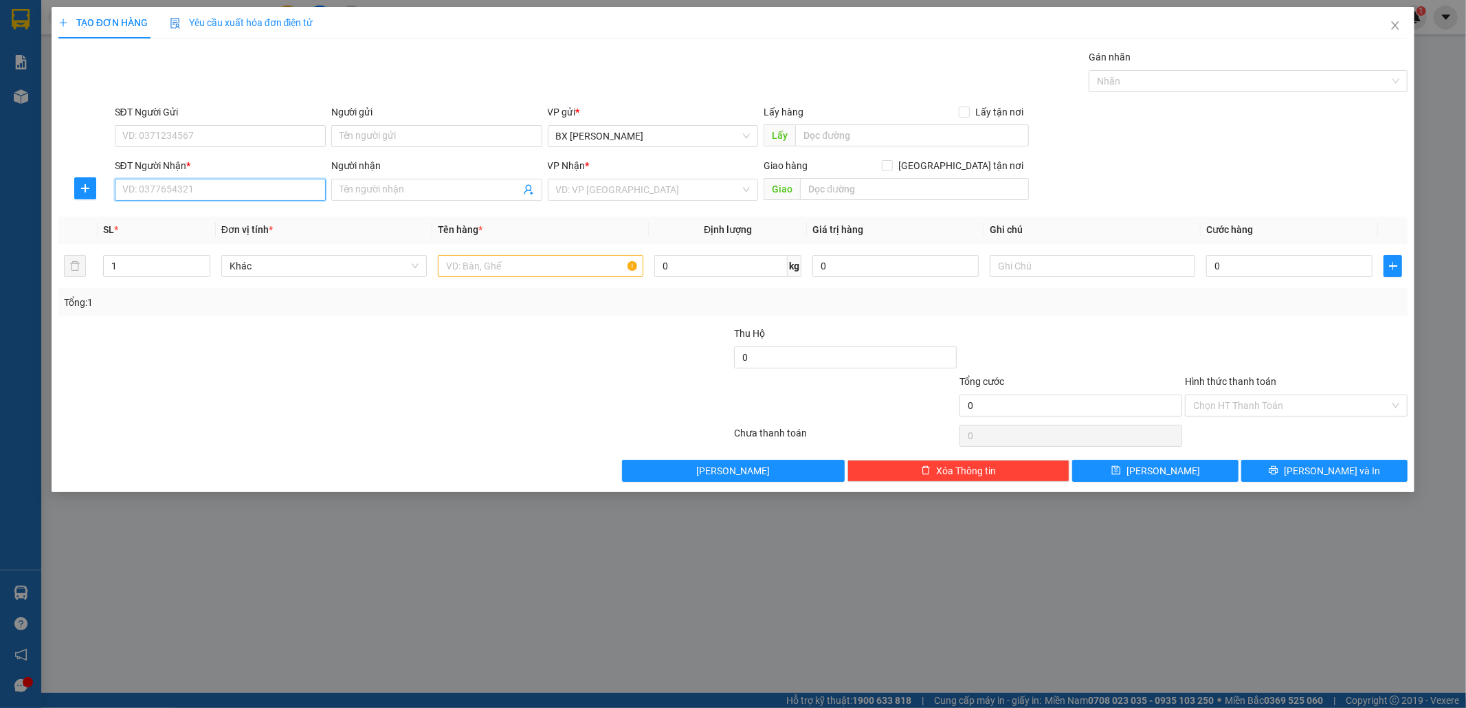
click at [236, 189] on input "SĐT Người Nhận *" at bounding box center [220, 190] width 211 height 22
type input "0909627389"
click at [181, 136] on input "SĐT Người Gửi" at bounding box center [220, 136] width 211 height 22
type input "0347859652"
click at [626, 197] on input "search" at bounding box center [648, 189] width 185 height 21
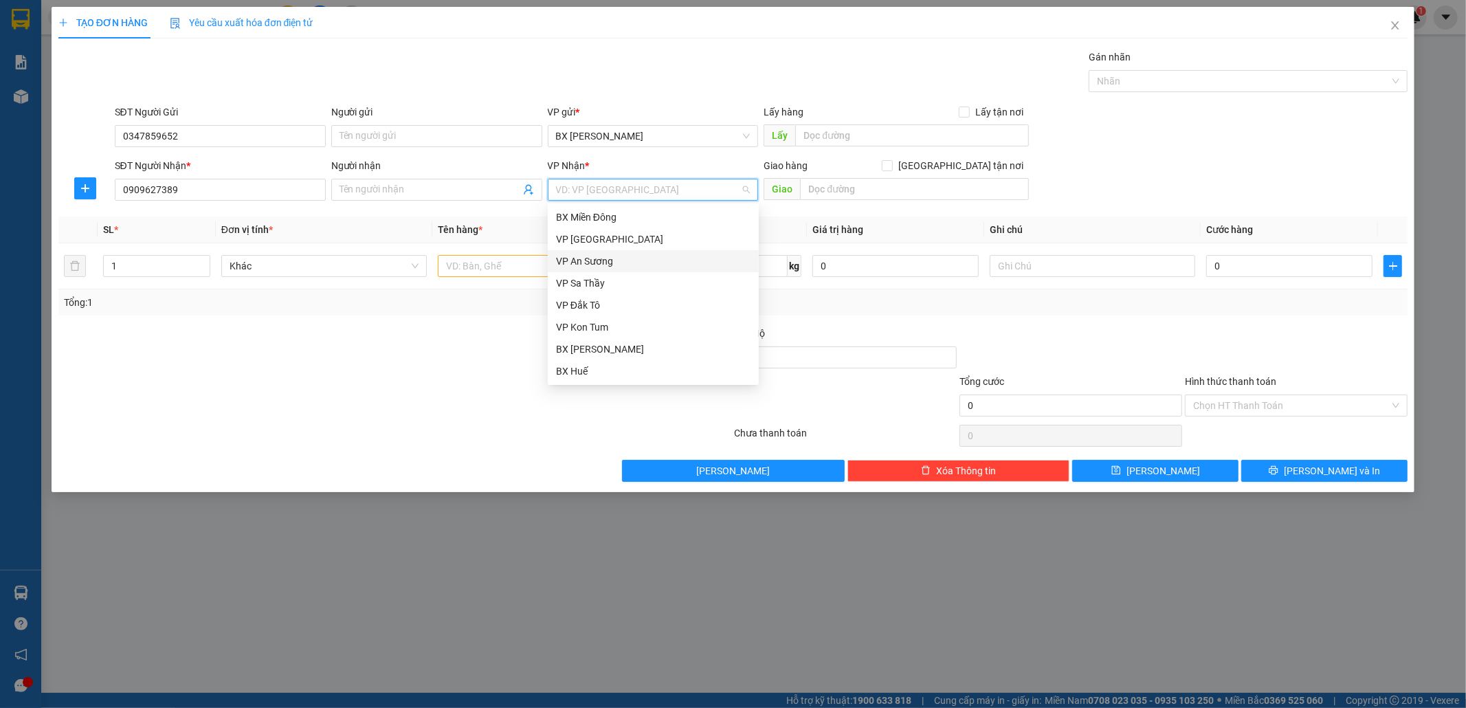
scroll to position [154, 0]
click at [619, 283] on div "[PERSON_NAME]" at bounding box center [653, 283] width 195 height 15
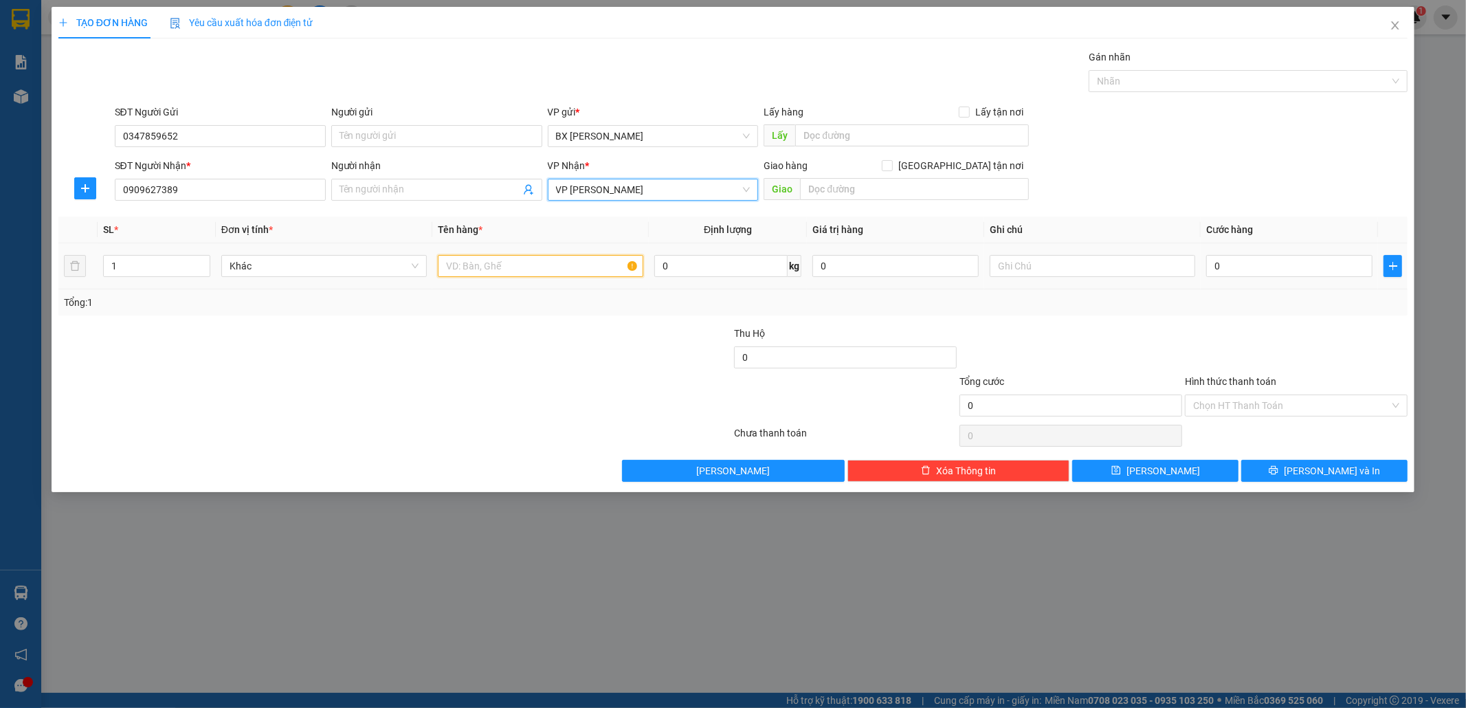
click at [537, 269] on input "text" at bounding box center [541, 266] width 206 height 22
type input "1K"
click at [1254, 267] on input "0" at bounding box center [1289, 266] width 166 height 22
type input "5"
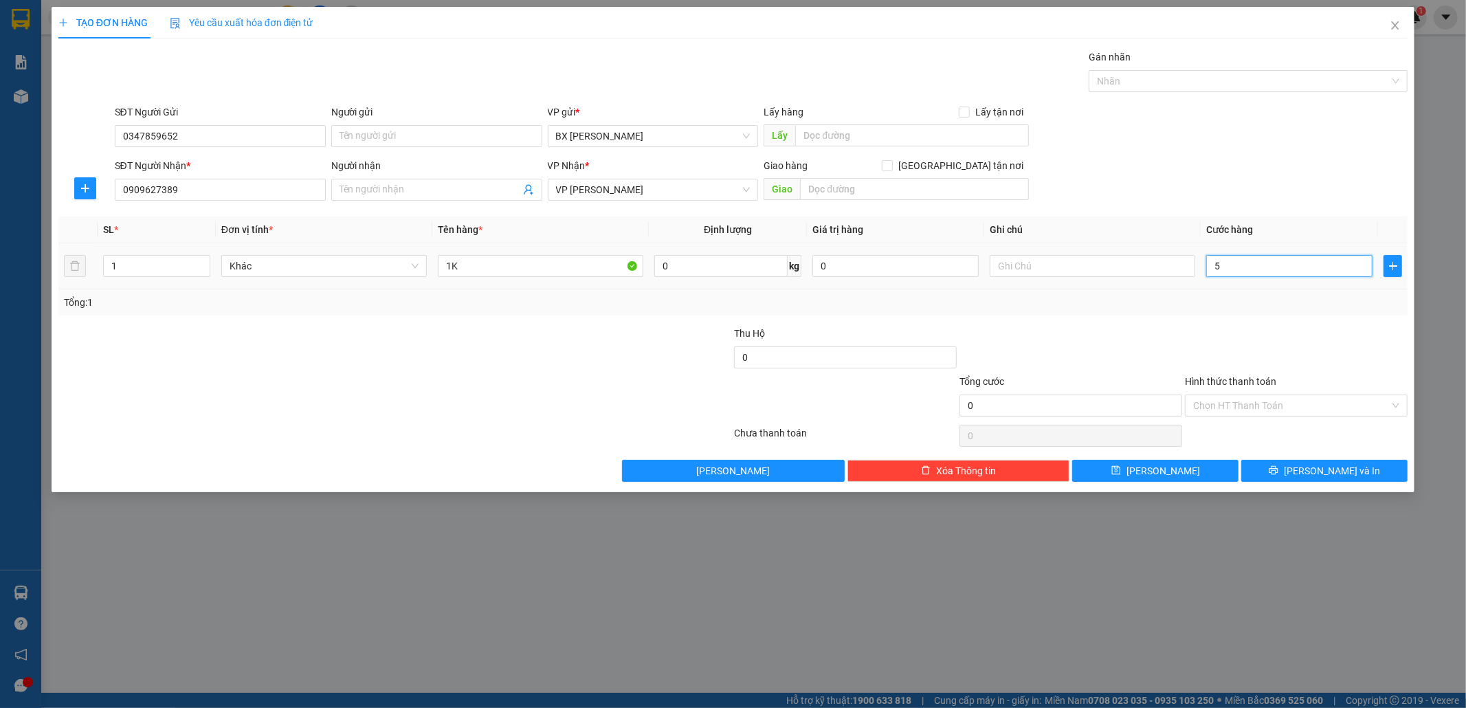
type input "5"
type input "50"
type input "50.000"
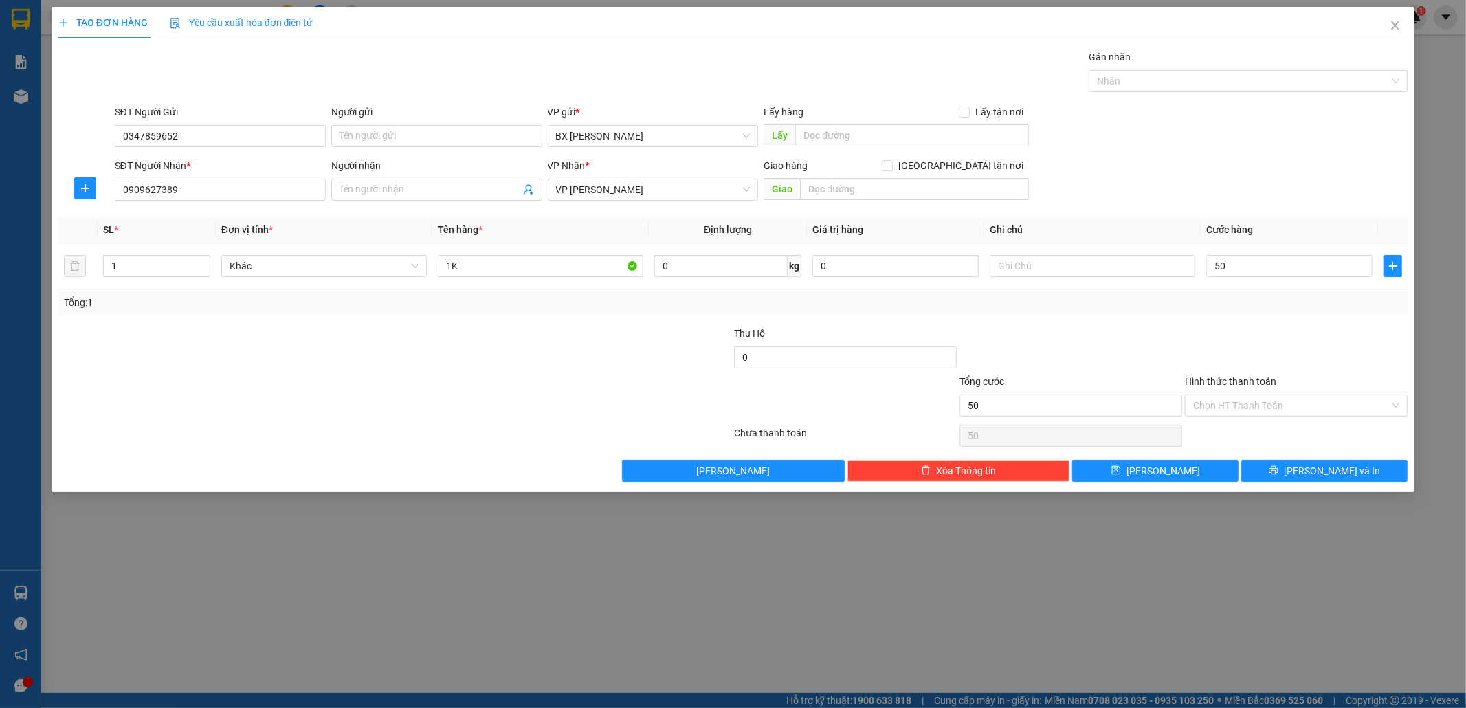
type input "50.000"
click at [1263, 383] on label "Hình thức thanh toán" at bounding box center [1230, 381] width 91 height 11
click at [1263, 395] on input "Hình thức thanh toán" at bounding box center [1291, 405] width 197 height 21
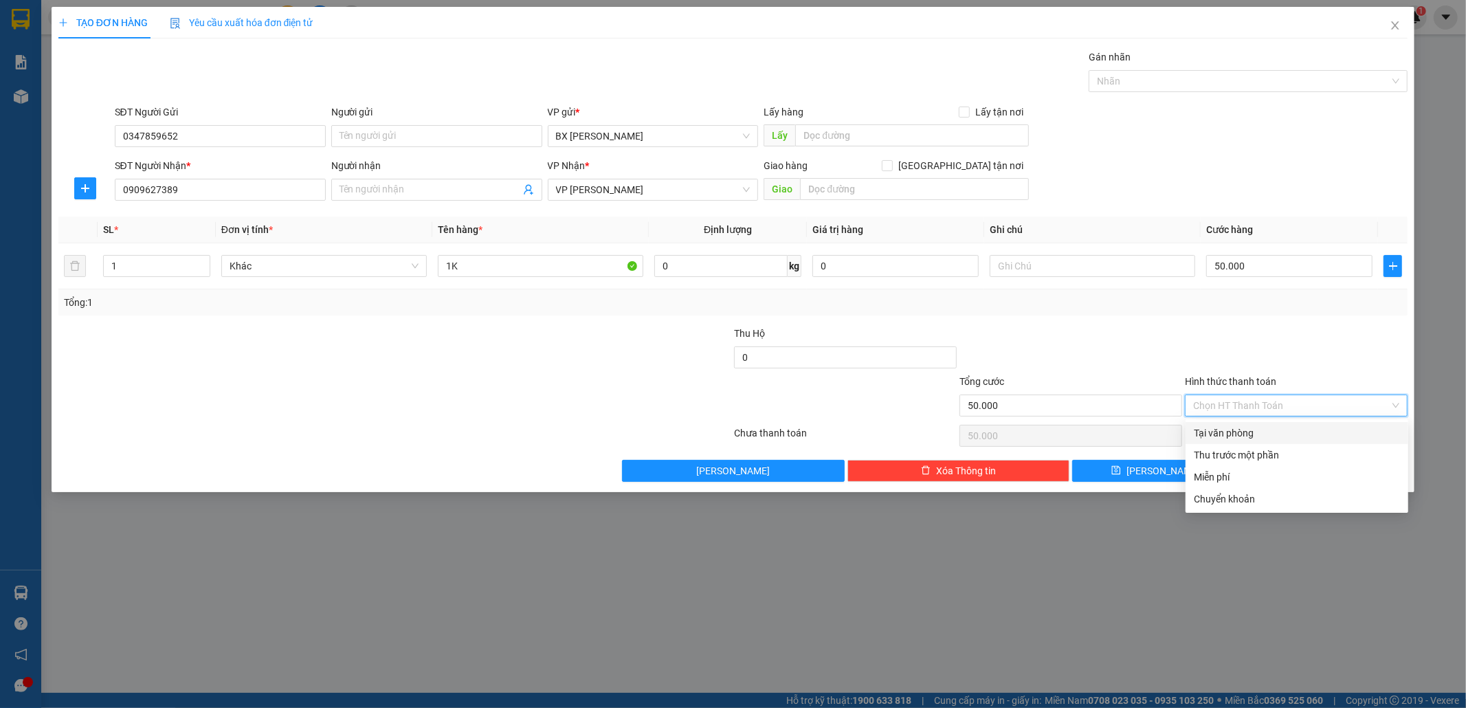
click at [1260, 430] on div "Tại văn phòng" at bounding box center [1297, 432] width 206 height 15
type input "0"
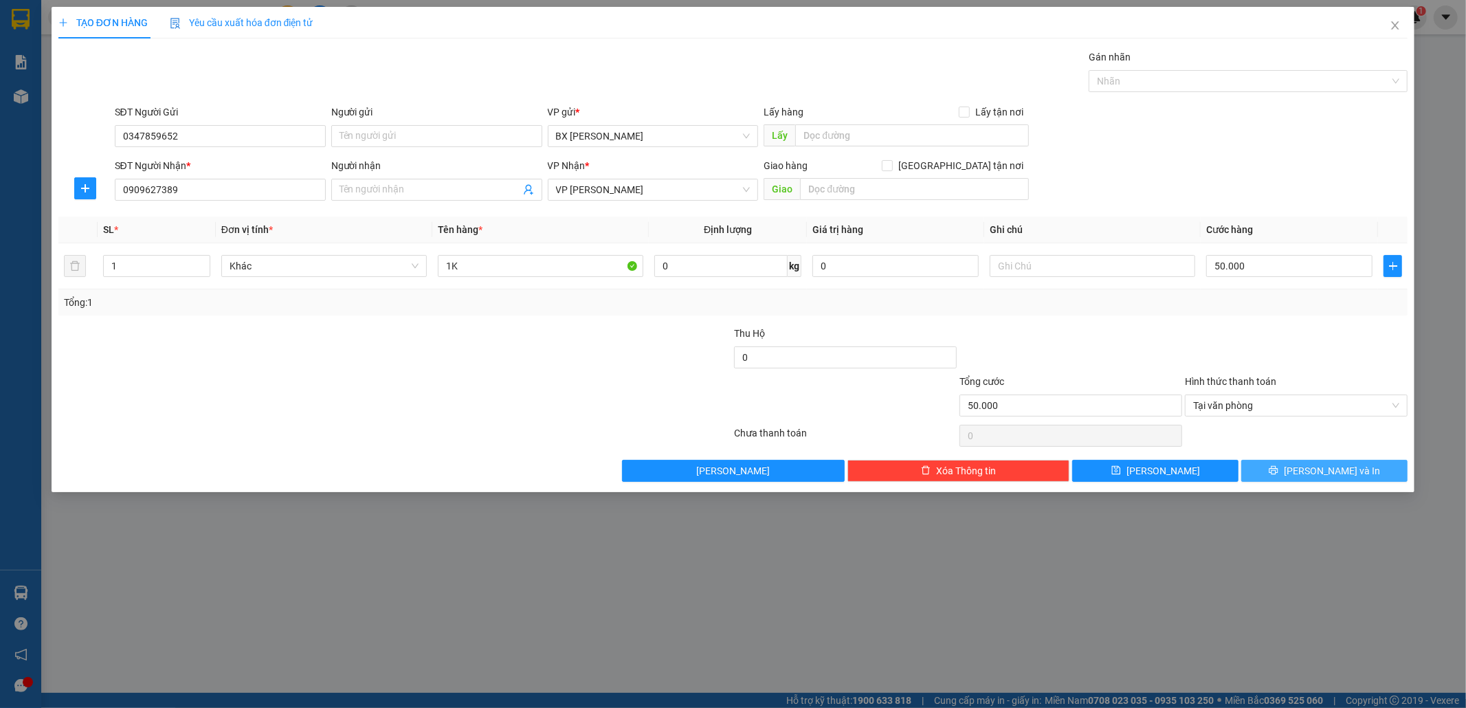
click at [1265, 465] on button "Lưu và In" at bounding box center [1324, 471] width 166 height 22
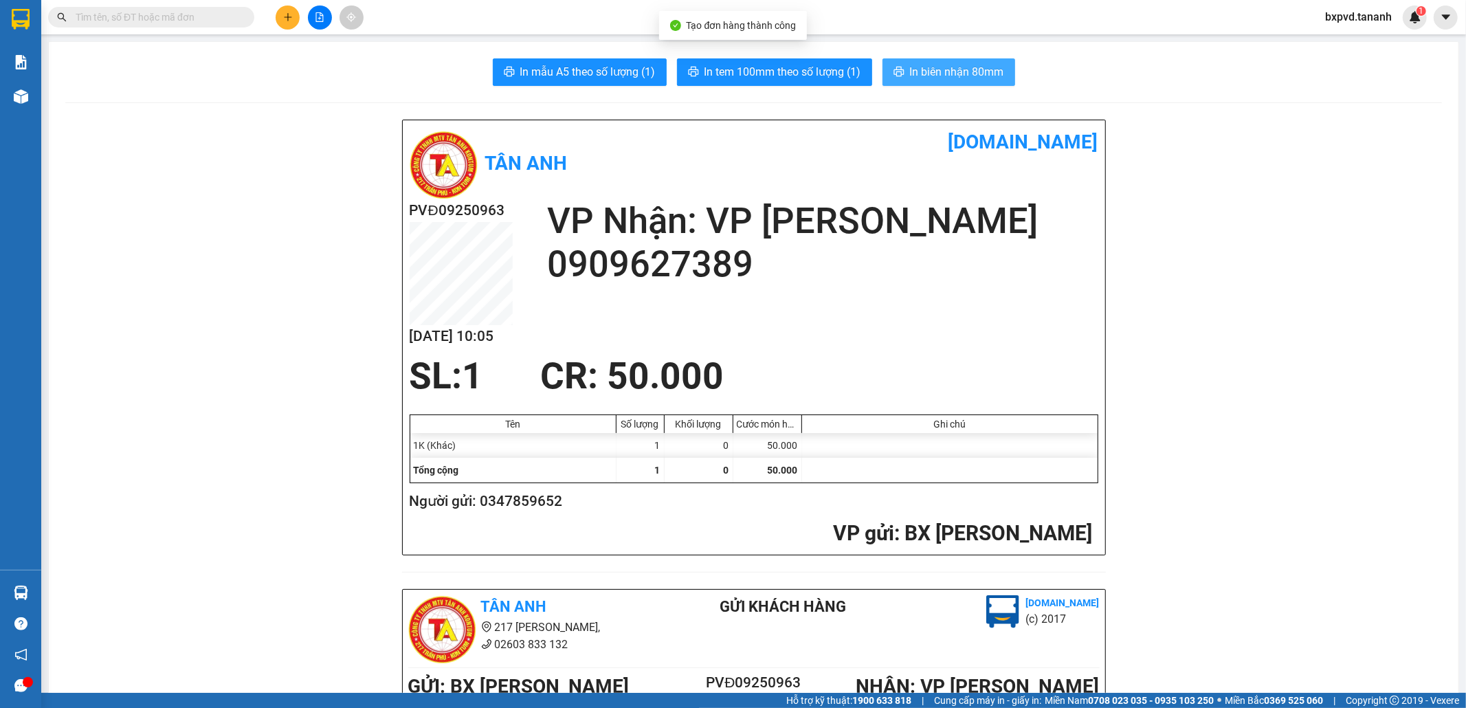
click at [925, 69] on span "In biên nhận 80mm" at bounding box center [957, 71] width 94 height 17
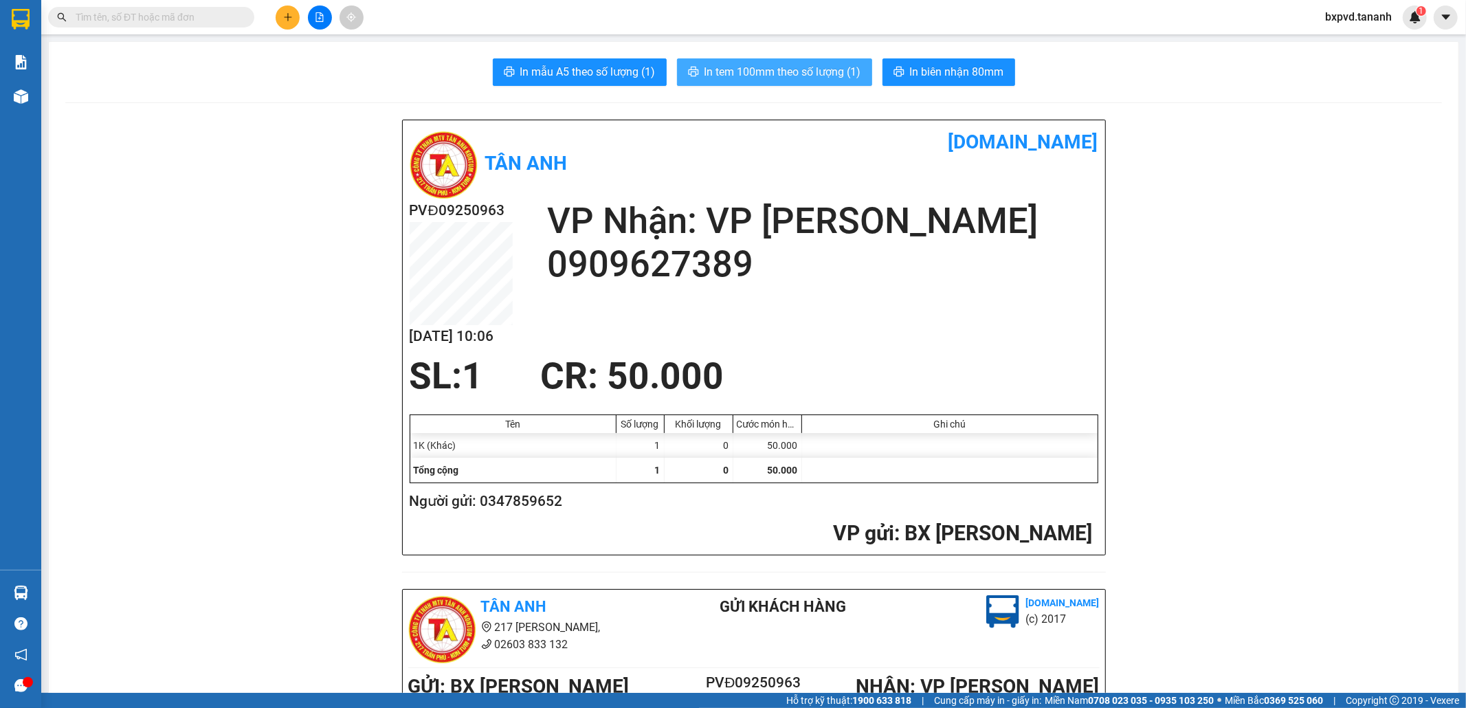
click at [828, 74] on span "In tem 100mm theo số lượng (1)" at bounding box center [783, 71] width 157 height 17
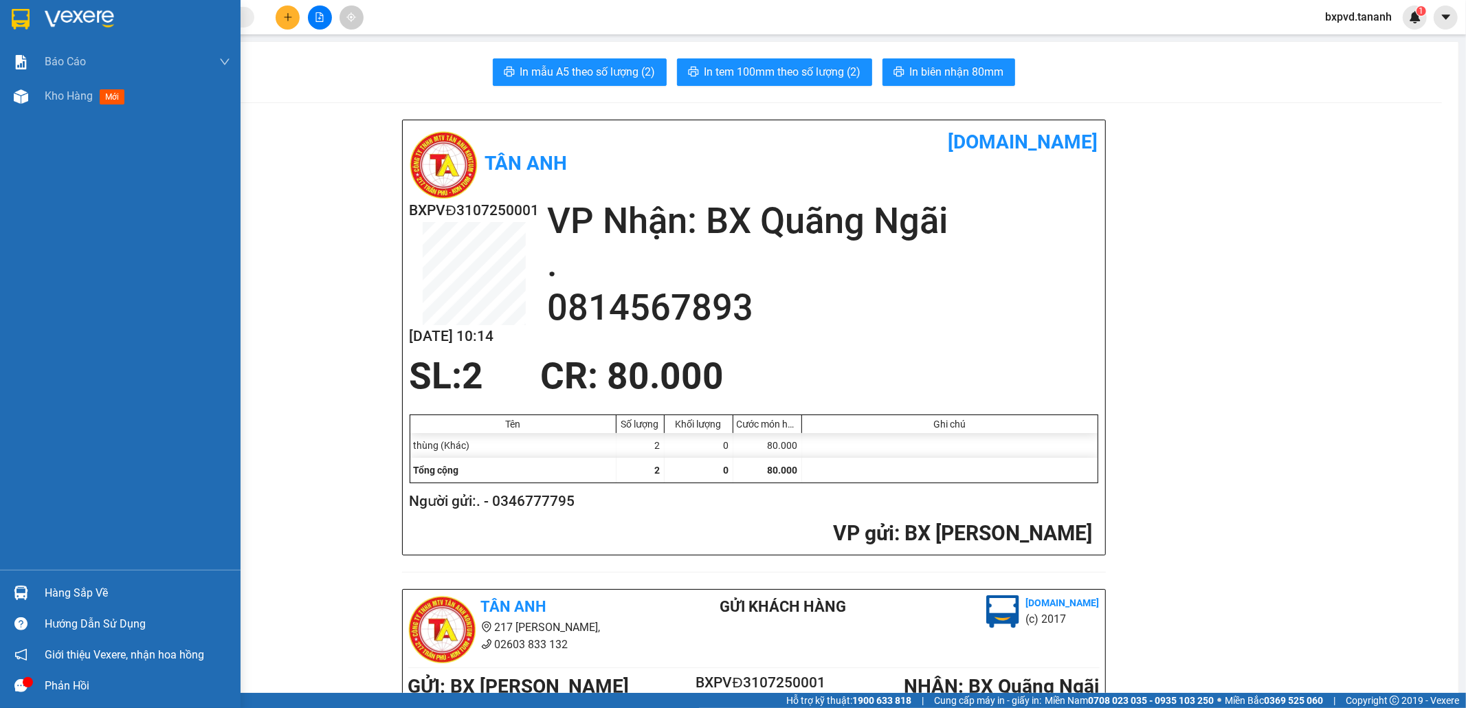
click at [10, 29] on div at bounding box center [21, 19] width 24 height 24
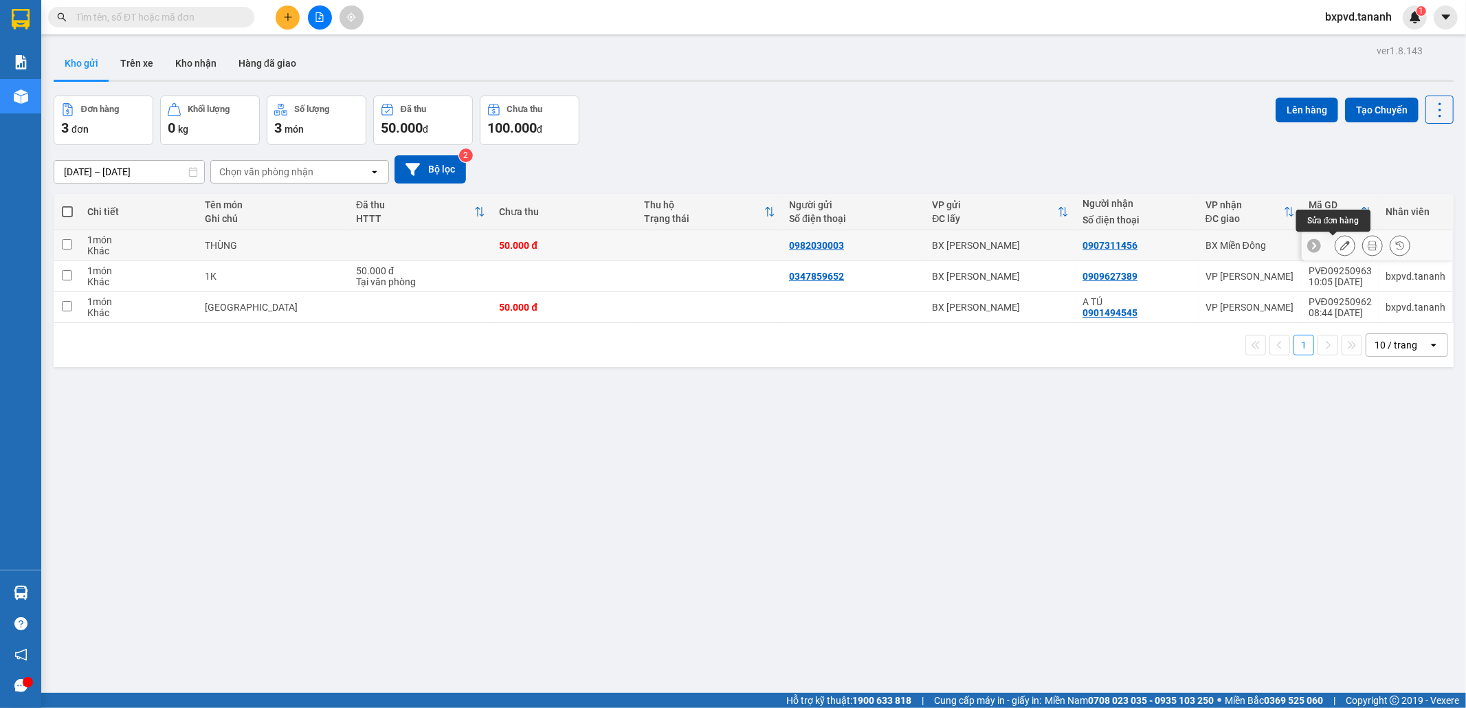
click at [1340, 246] on icon at bounding box center [1345, 246] width 10 height 10
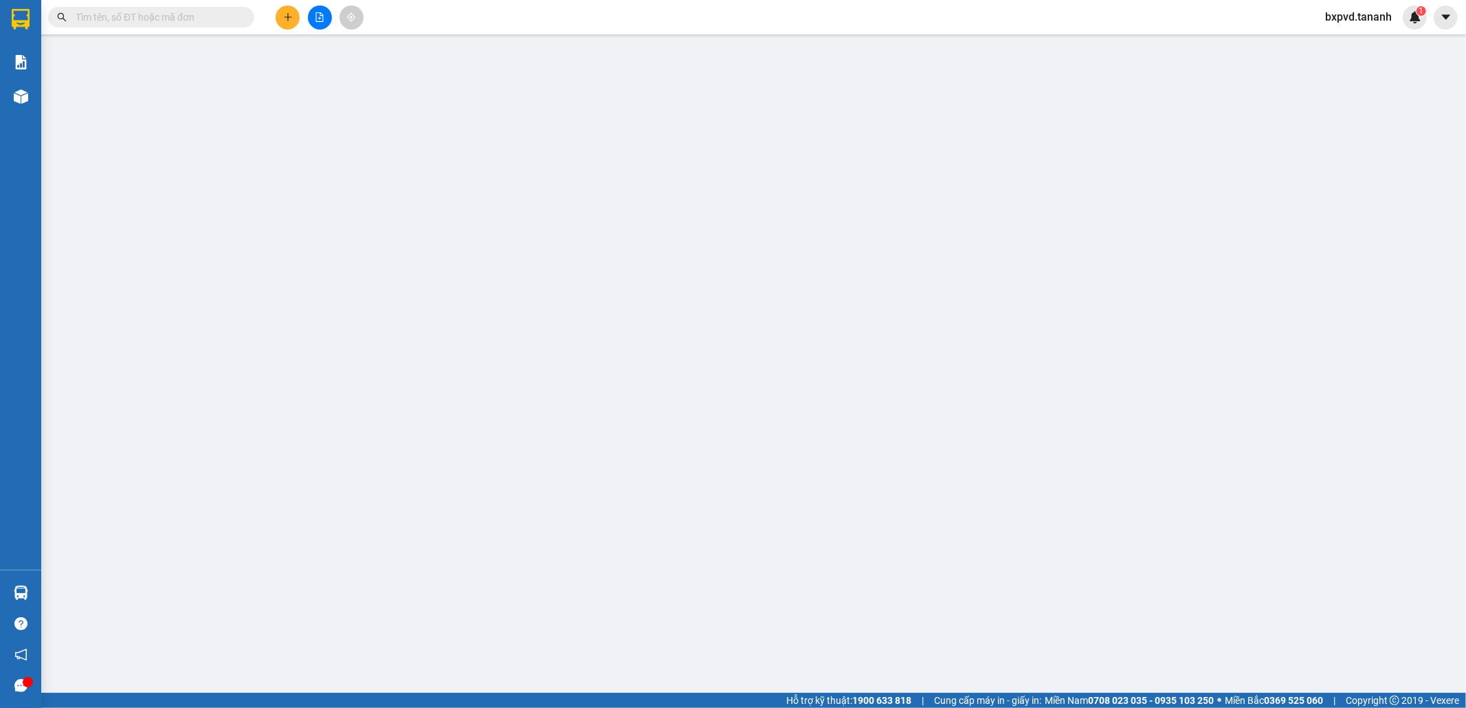
type input "0982030003"
type input "0907311456"
type input "50.000"
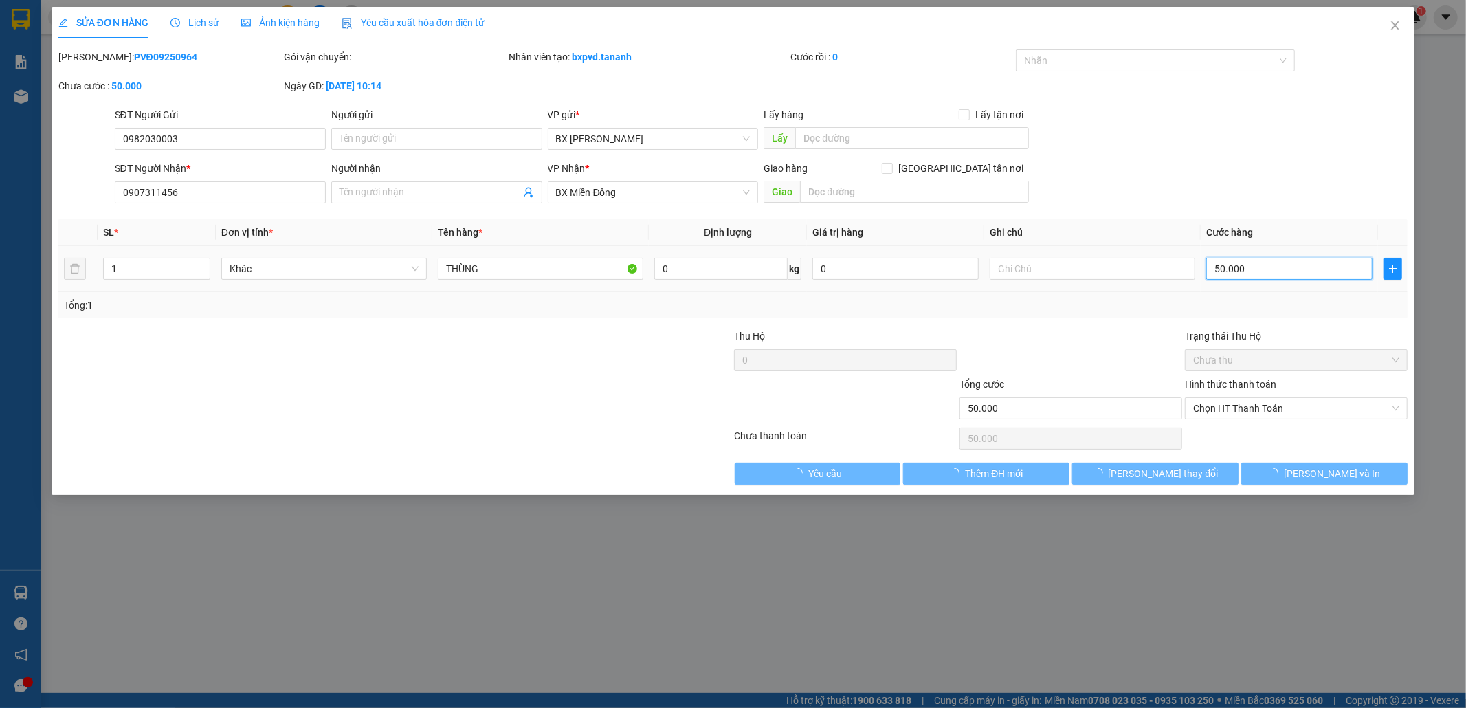
click at [1252, 265] on input "50.000" at bounding box center [1289, 269] width 166 height 22
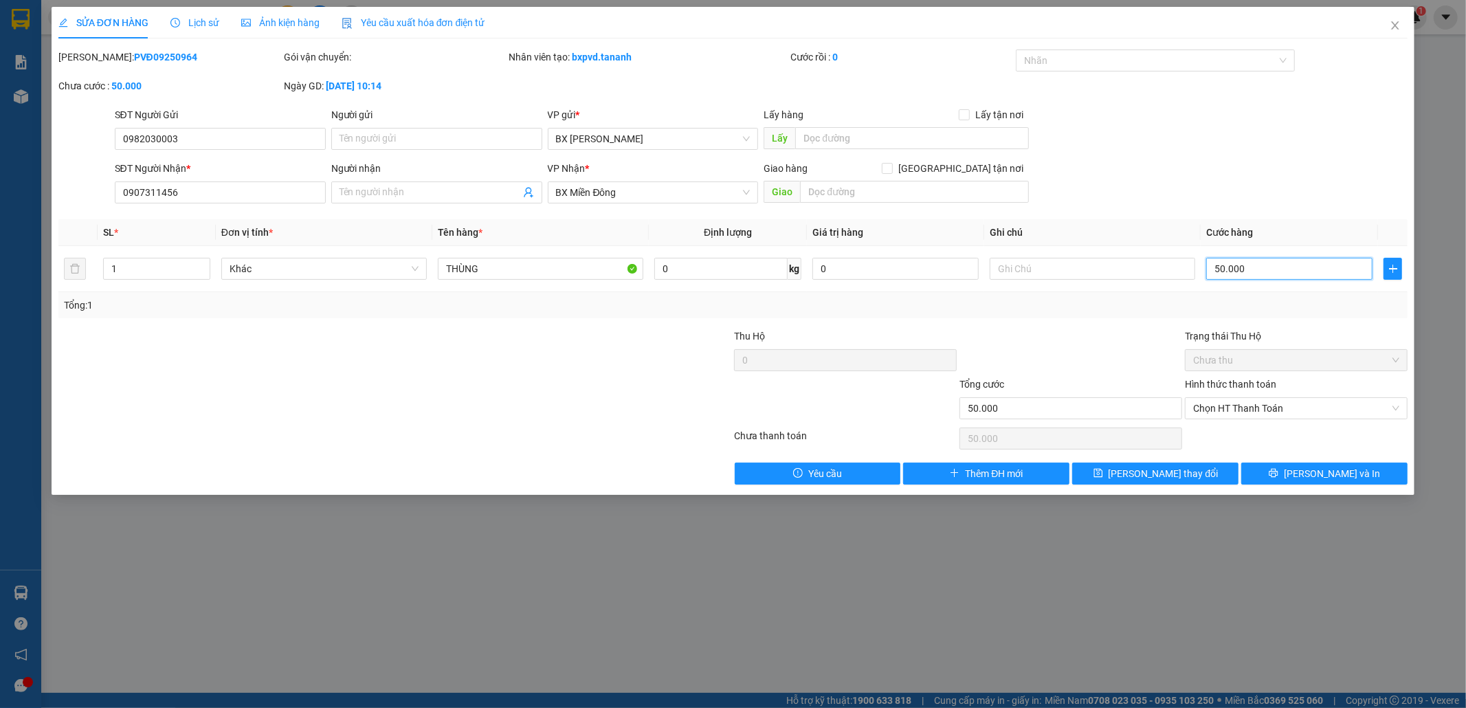
type input "7"
type input "70"
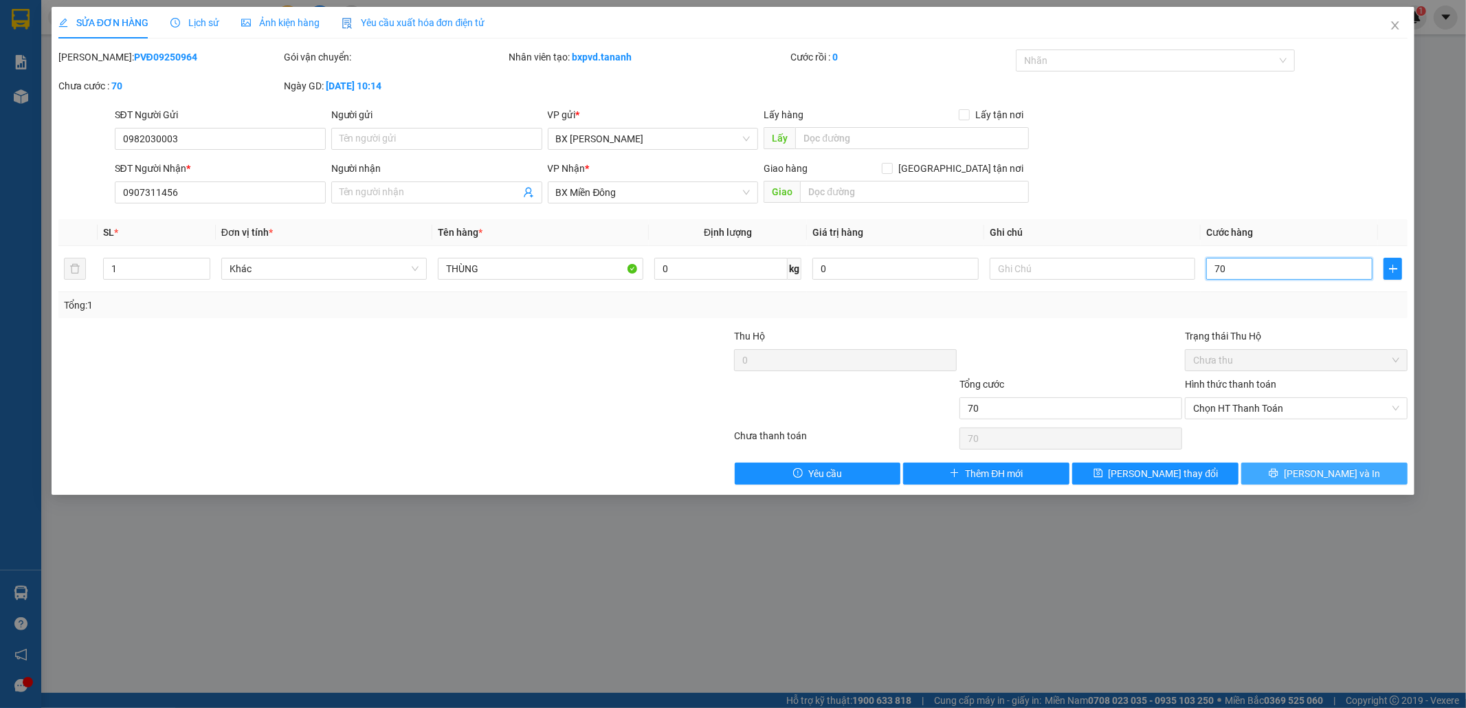
type input "70"
type input "70.000"
drag, startPoint x: 1330, startPoint y: 467, endPoint x: 1270, endPoint y: 305, distance: 173.1
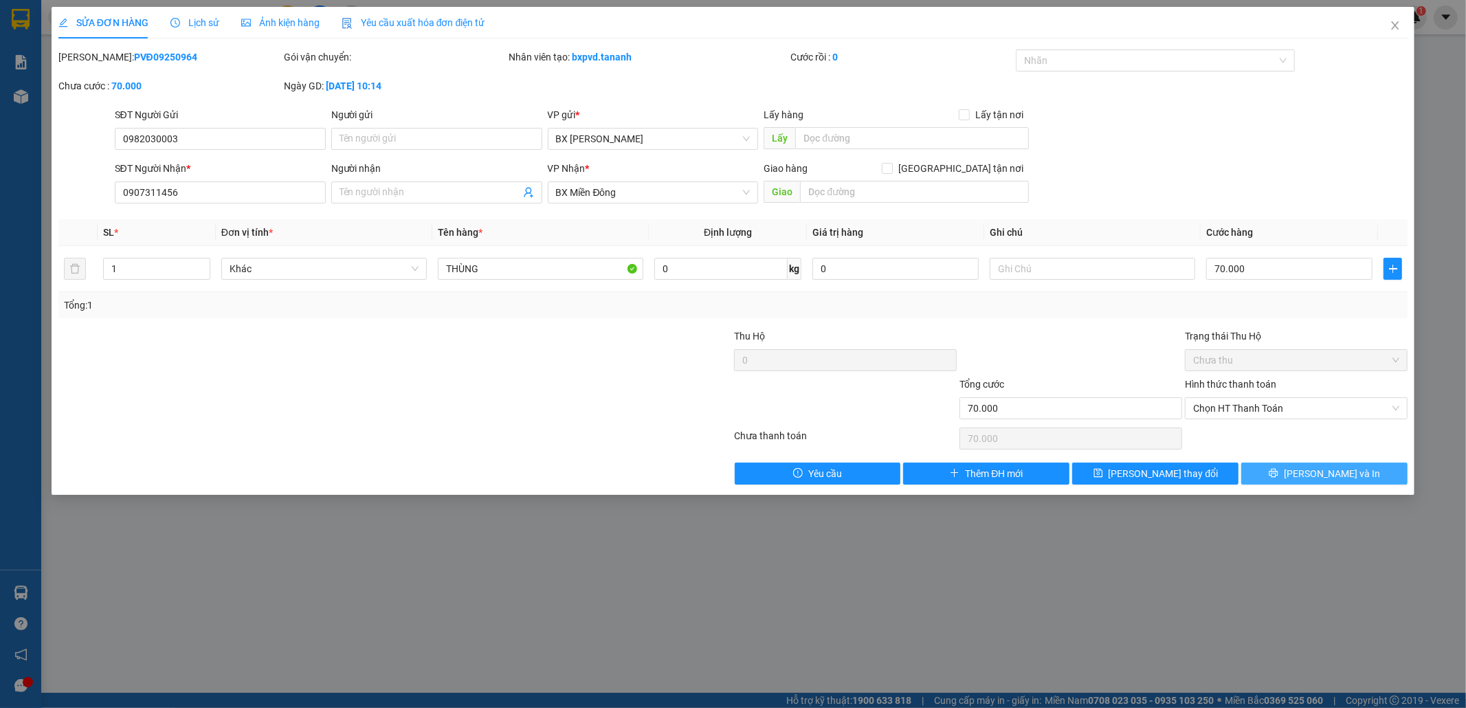
click at [1327, 463] on button "[PERSON_NAME] và In" at bounding box center [1324, 474] width 166 height 22
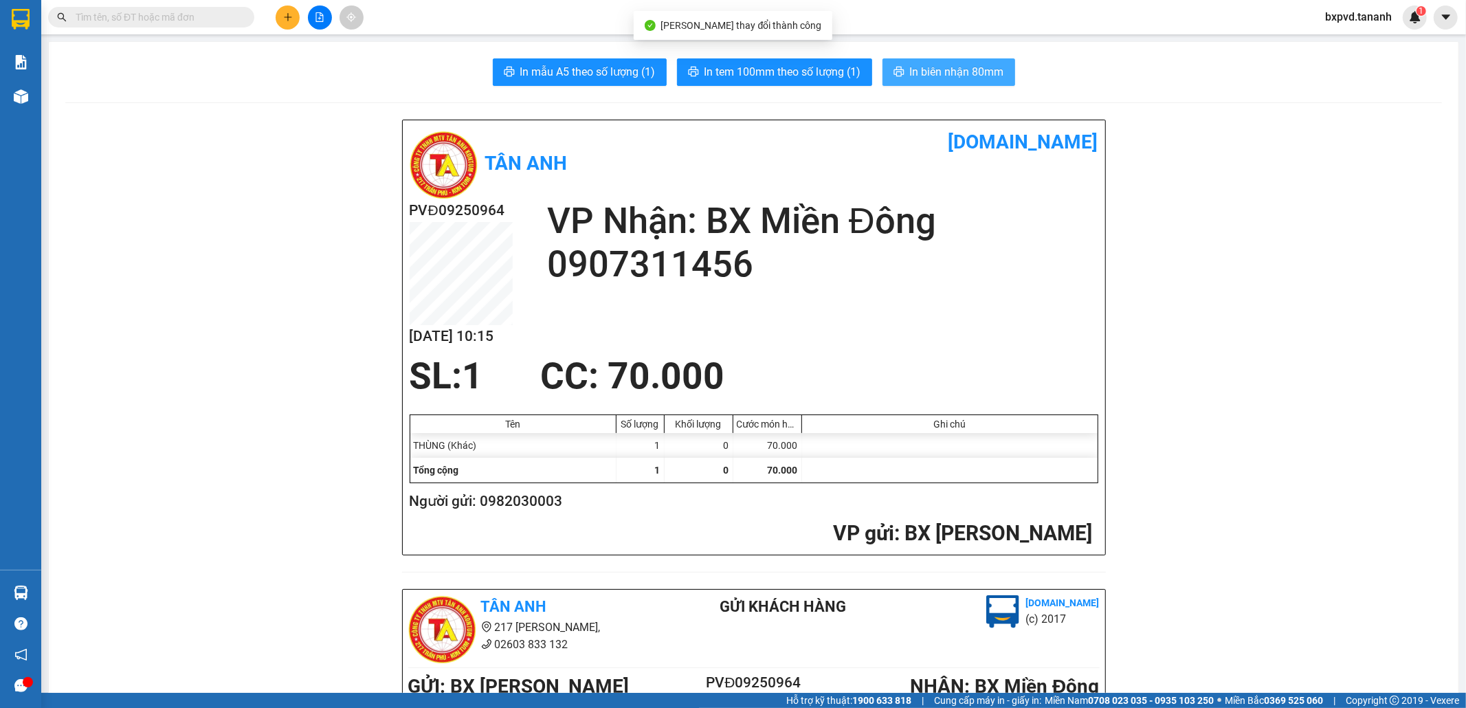
click at [926, 60] on button "In biên nhận 80mm" at bounding box center [949, 71] width 133 height 27
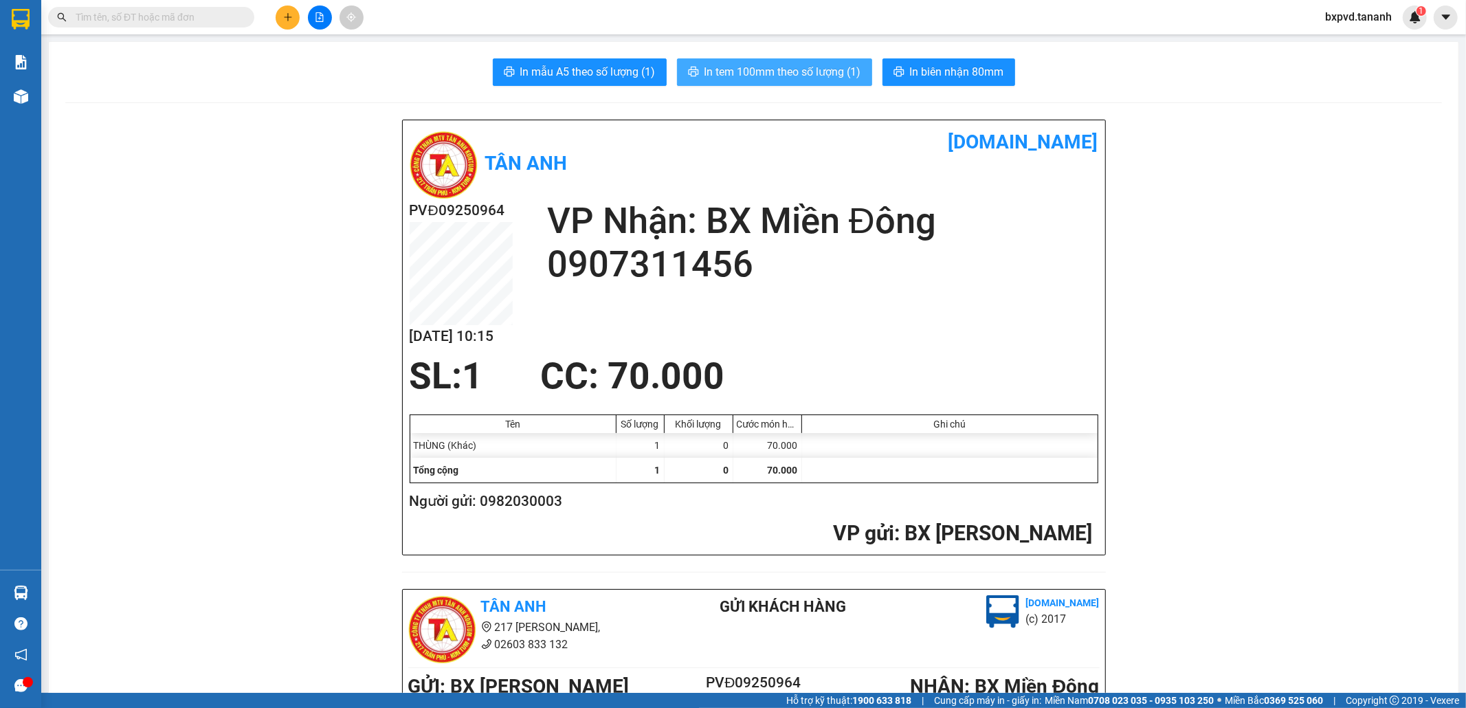
click at [842, 64] on span "In tem 100mm theo số lượng (1)" at bounding box center [783, 71] width 157 height 17
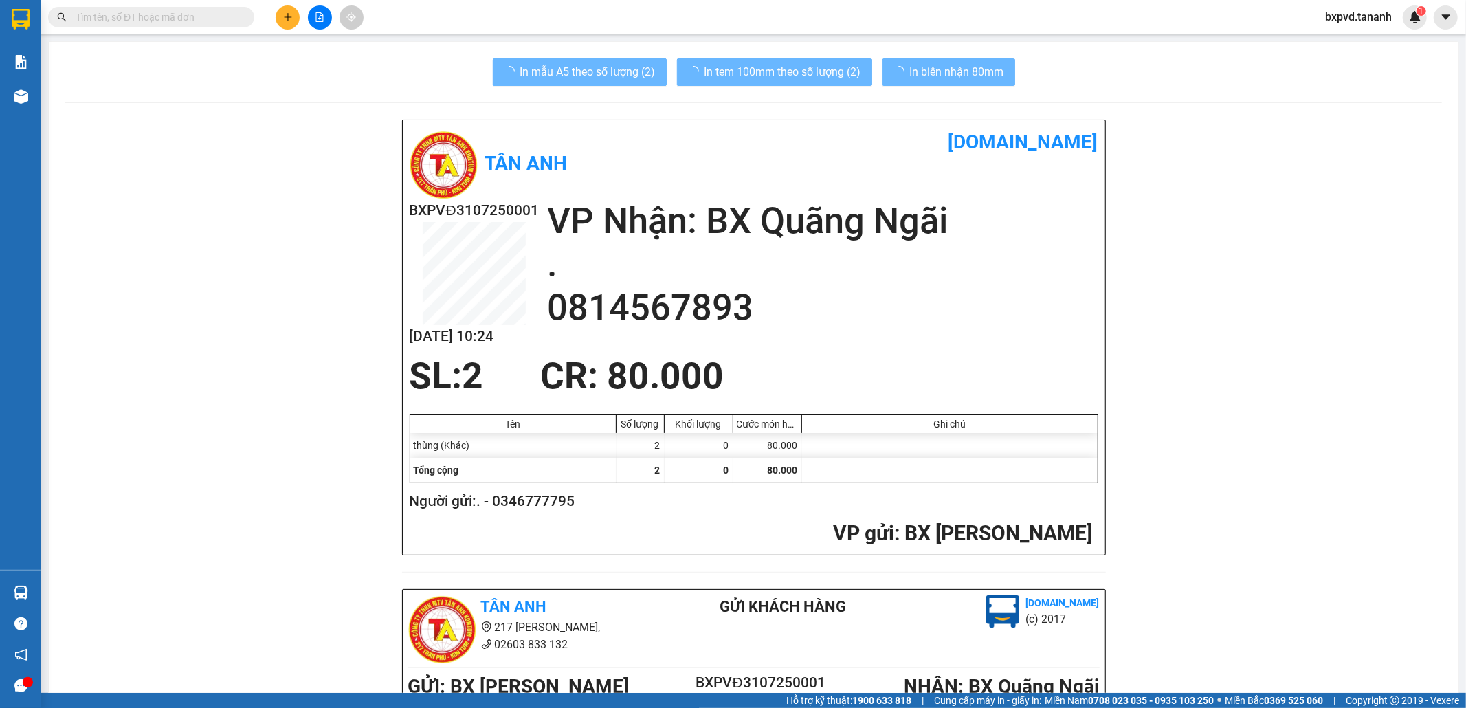
click at [175, 18] on input "text" at bounding box center [157, 17] width 162 height 15
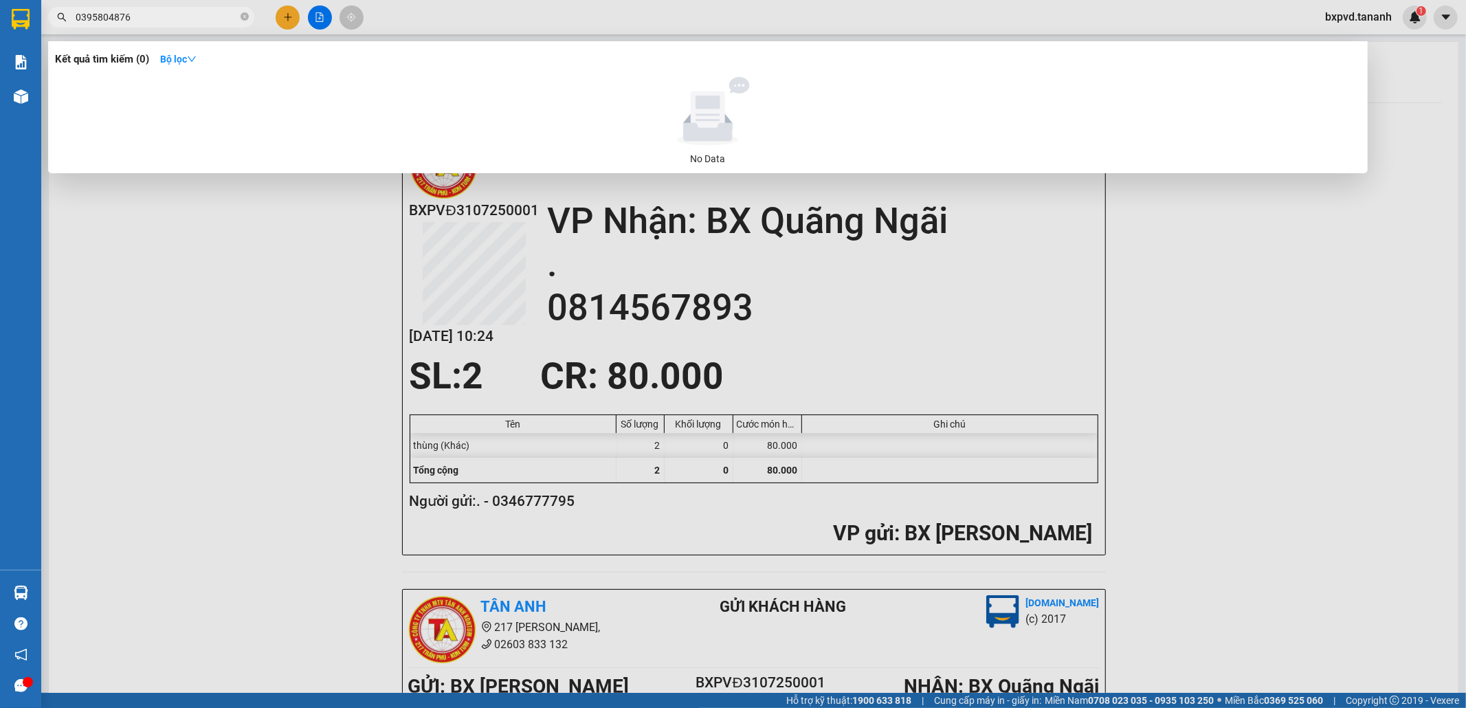
type input "0395804876"
click at [203, 370] on div at bounding box center [733, 354] width 1466 height 708
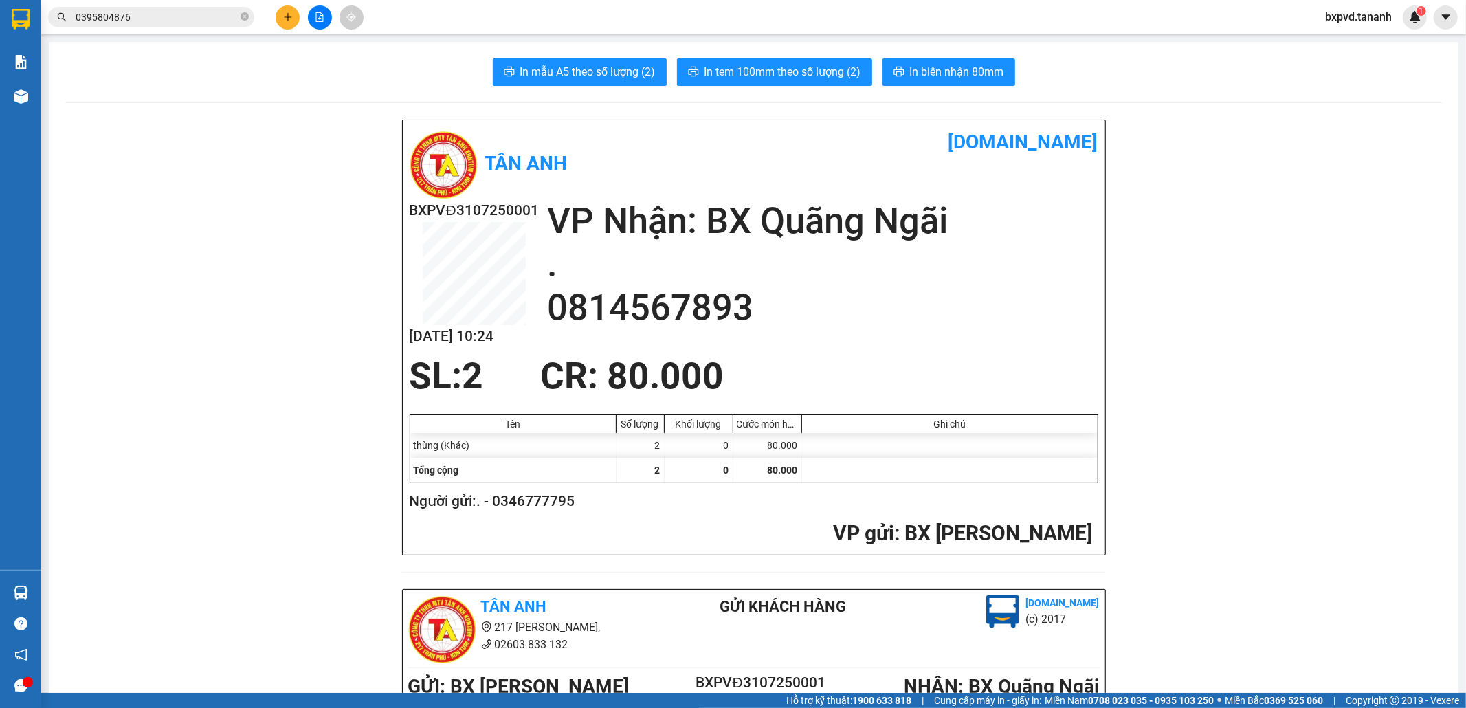
click at [278, 14] on button at bounding box center [288, 17] width 24 height 24
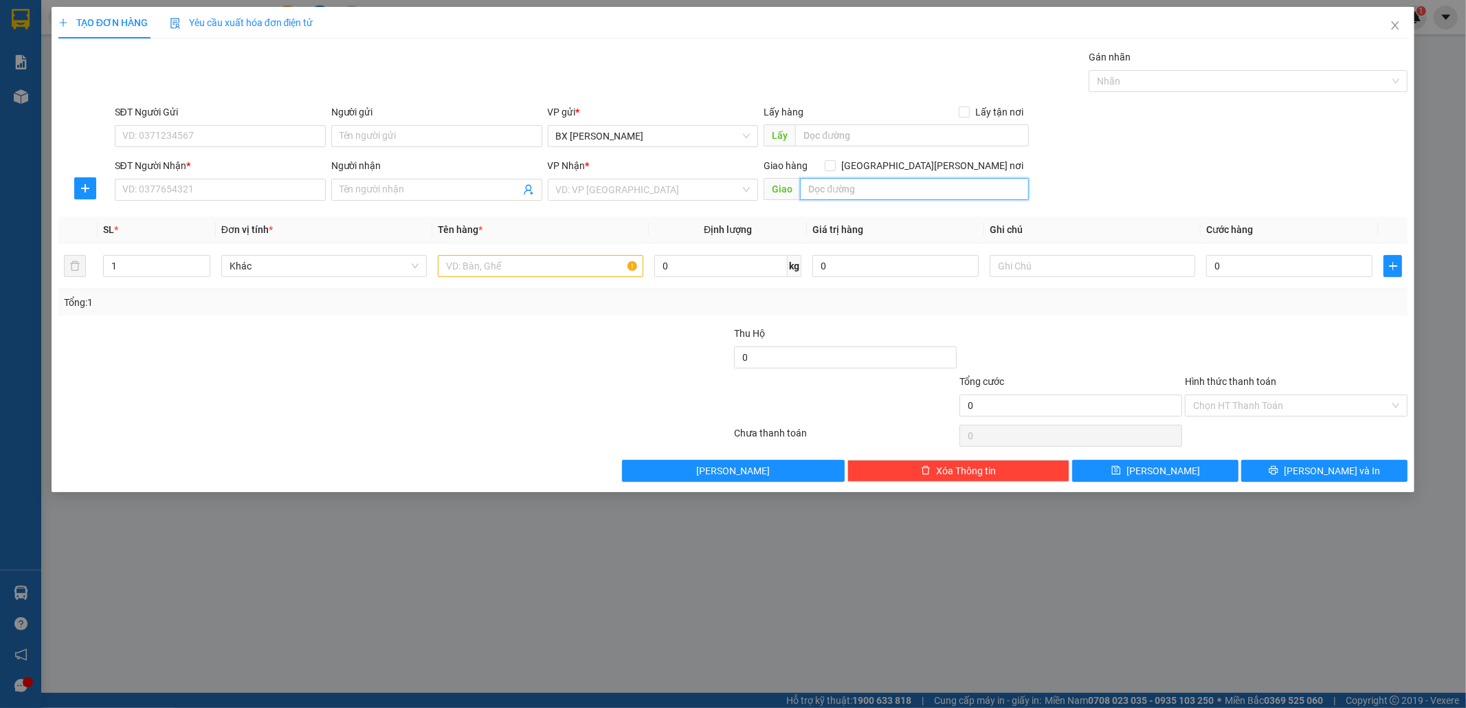
click at [869, 181] on input "text" at bounding box center [914, 189] width 229 height 22
click at [828, 184] on input "text" at bounding box center [914, 189] width 229 height 22
click at [676, 173] on div "VP Nhận *" at bounding box center [653, 165] width 211 height 15
click at [672, 186] on input "search" at bounding box center [648, 189] width 185 height 21
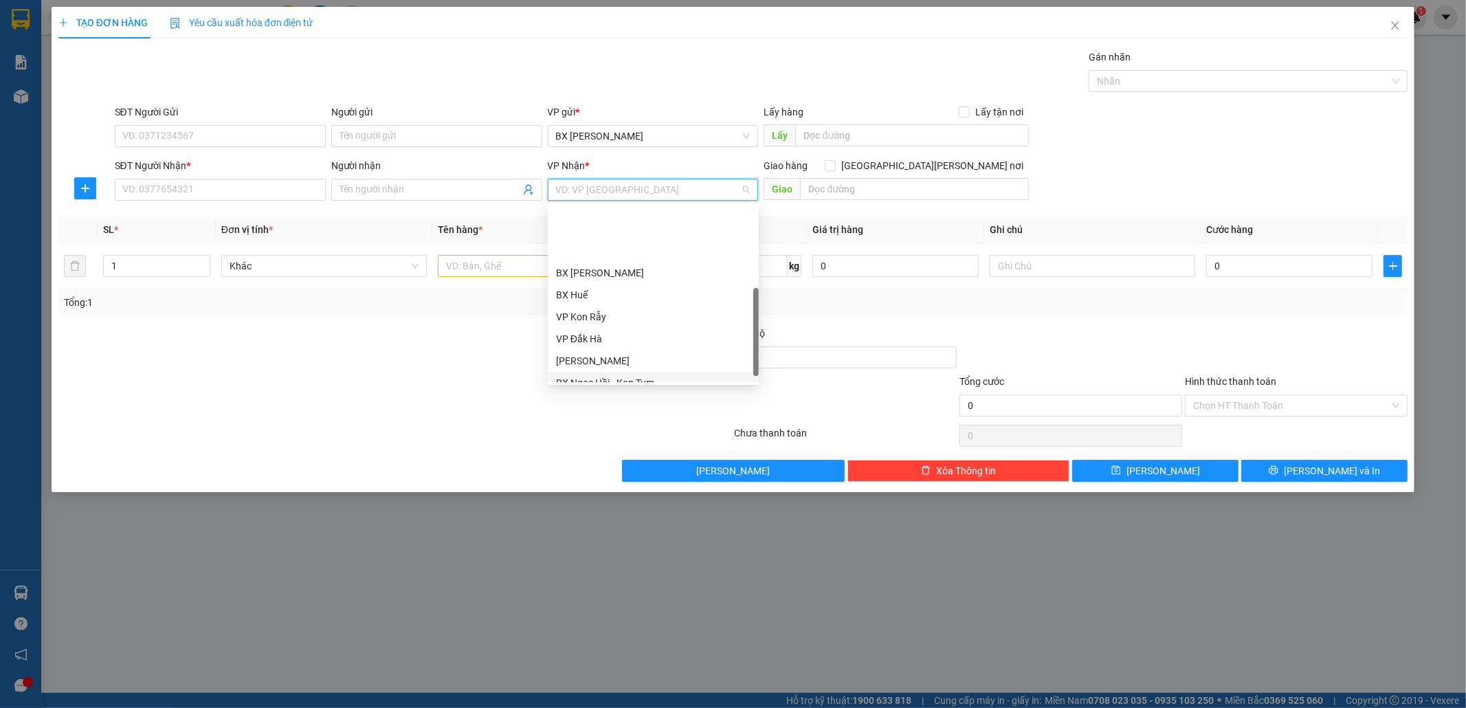
scroll to position [142, 0]
click at [640, 339] on div "BX Quãng Ngãi" at bounding box center [653, 338] width 195 height 15
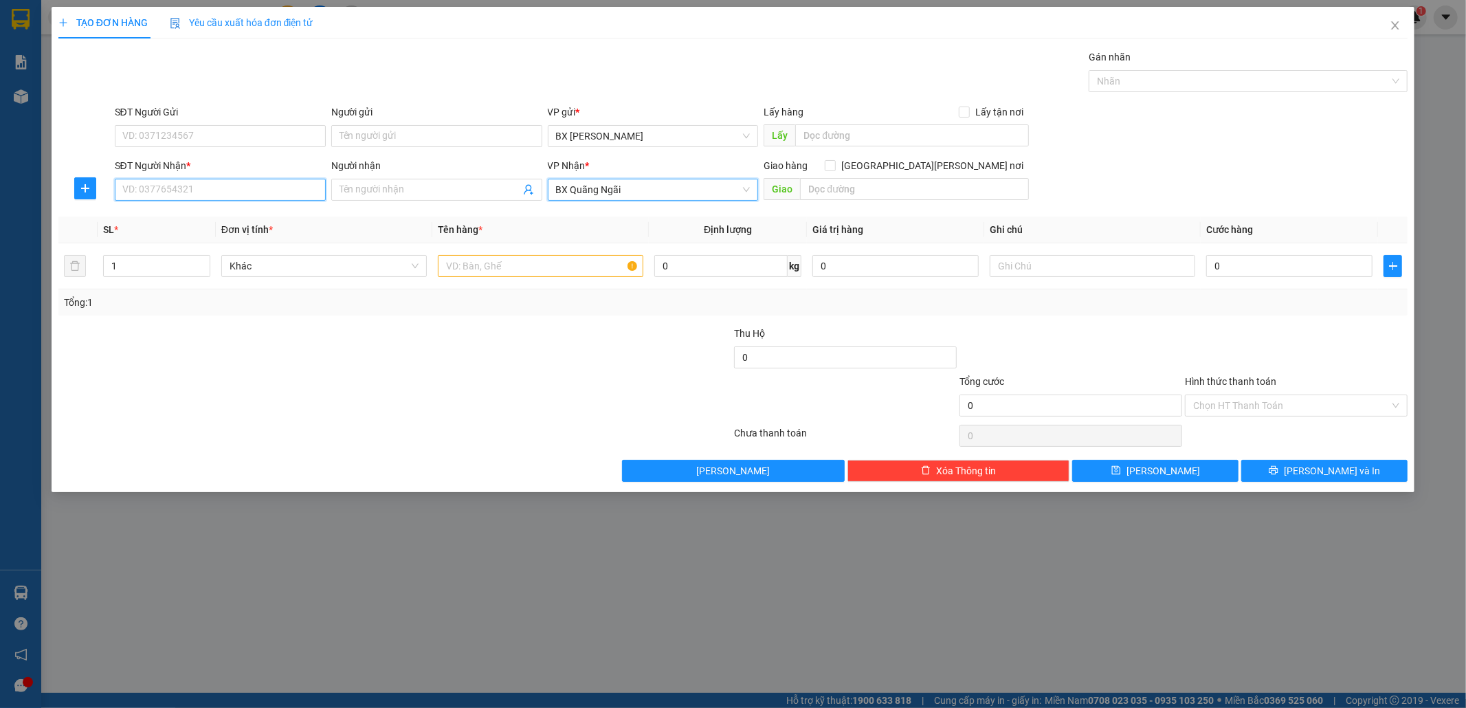
drag, startPoint x: 181, startPoint y: 189, endPoint x: 190, endPoint y: 186, distance: 9.3
click at [181, 190] on input "SĐT Người Nhận *" at bounding box center [220, 190] width 211 height 22
type input "0919416345"
click at [211, 129] on input "SĐT Người Gửi" at bounding box center [220, 136] width 211 height 22
type input "0914024795"
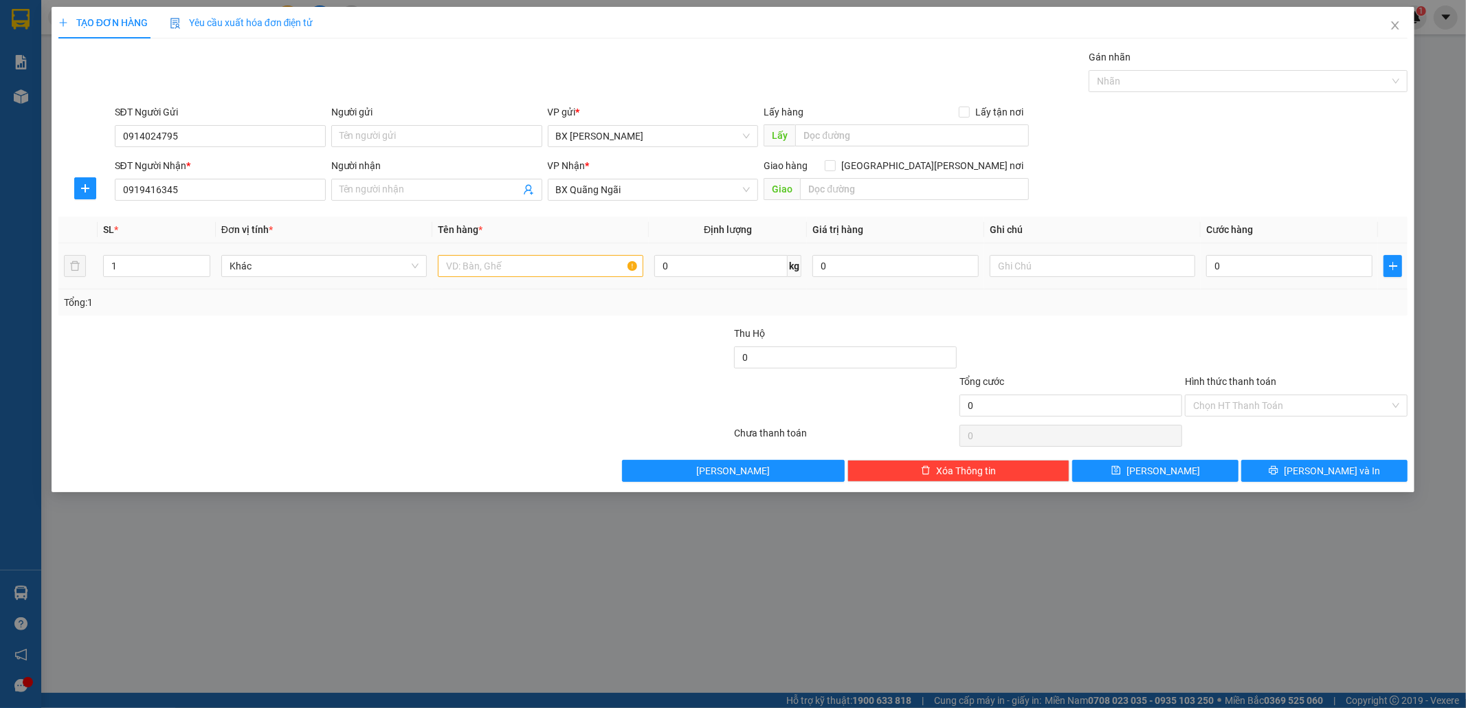
click at [492, 247] on td at bounding box center [540, 266] width 217 height 46
click at [487, 261] on input "text" at bounding box center [541, 266] width 206 height 22
type input "1 XE FUTURE"
click at [867, 186] on input "text" at bounding box center [914, 189] width 229 height 22
click at [414, 195] on input "Người nhận" at bounding box center [430, 189] width 181 height 15
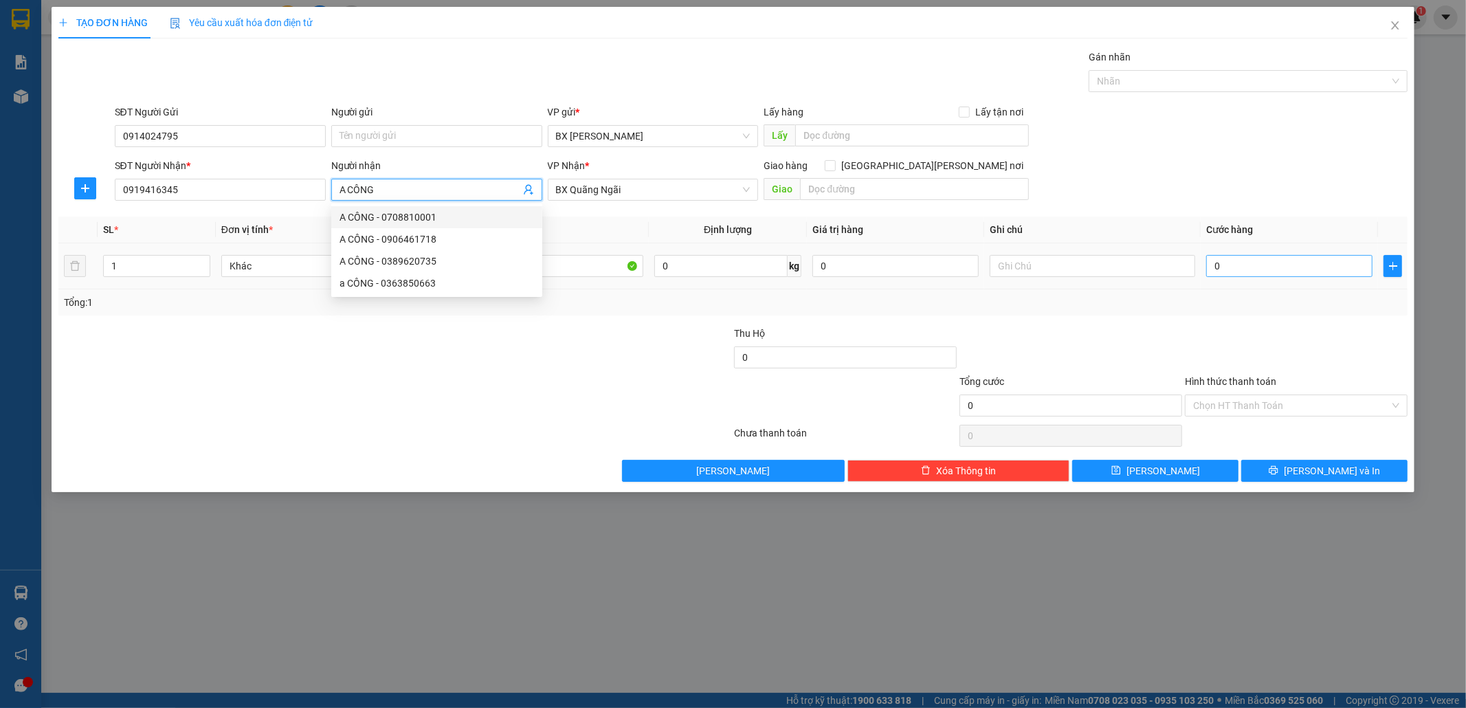
type input "A CÔNG"
click at [1206, 263] on input "0" at bounding box center [1289, 266] width 166 height 22
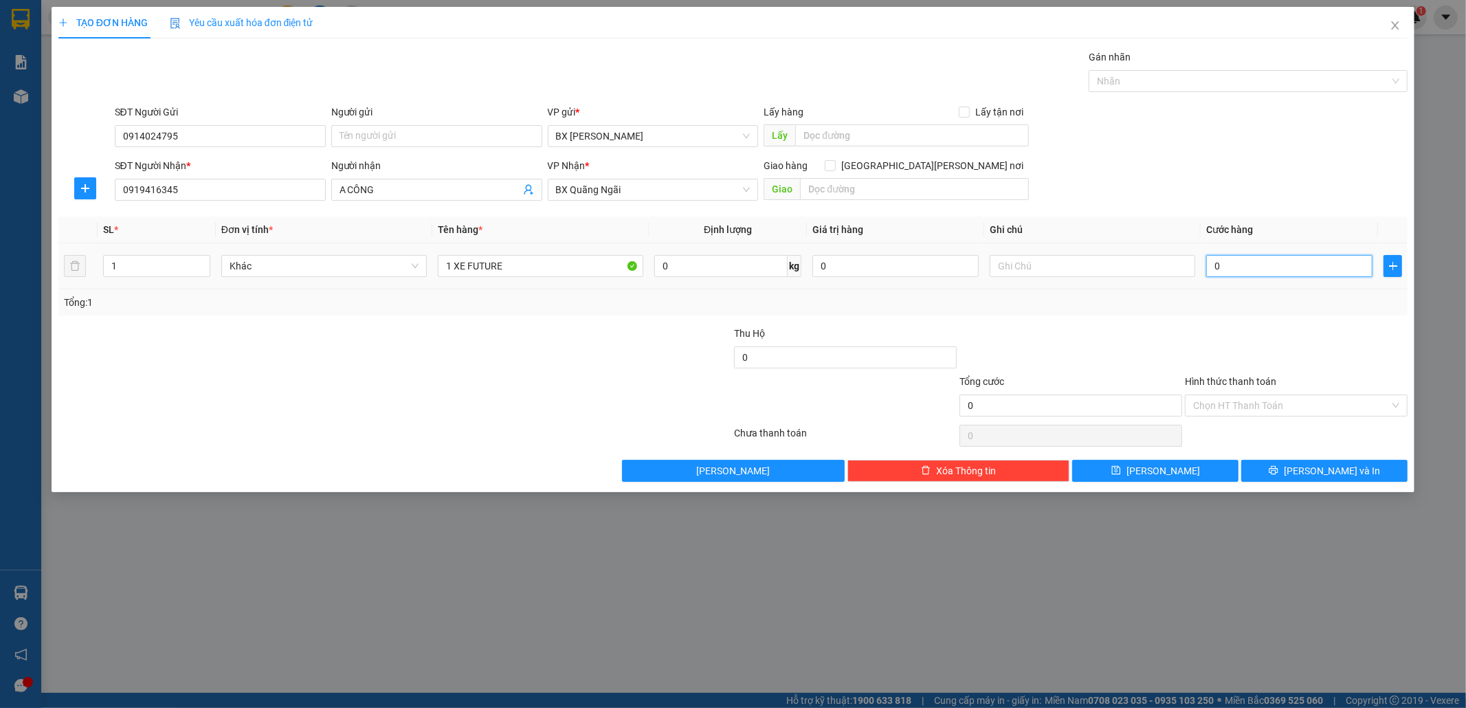
type input "3"
type input "30"
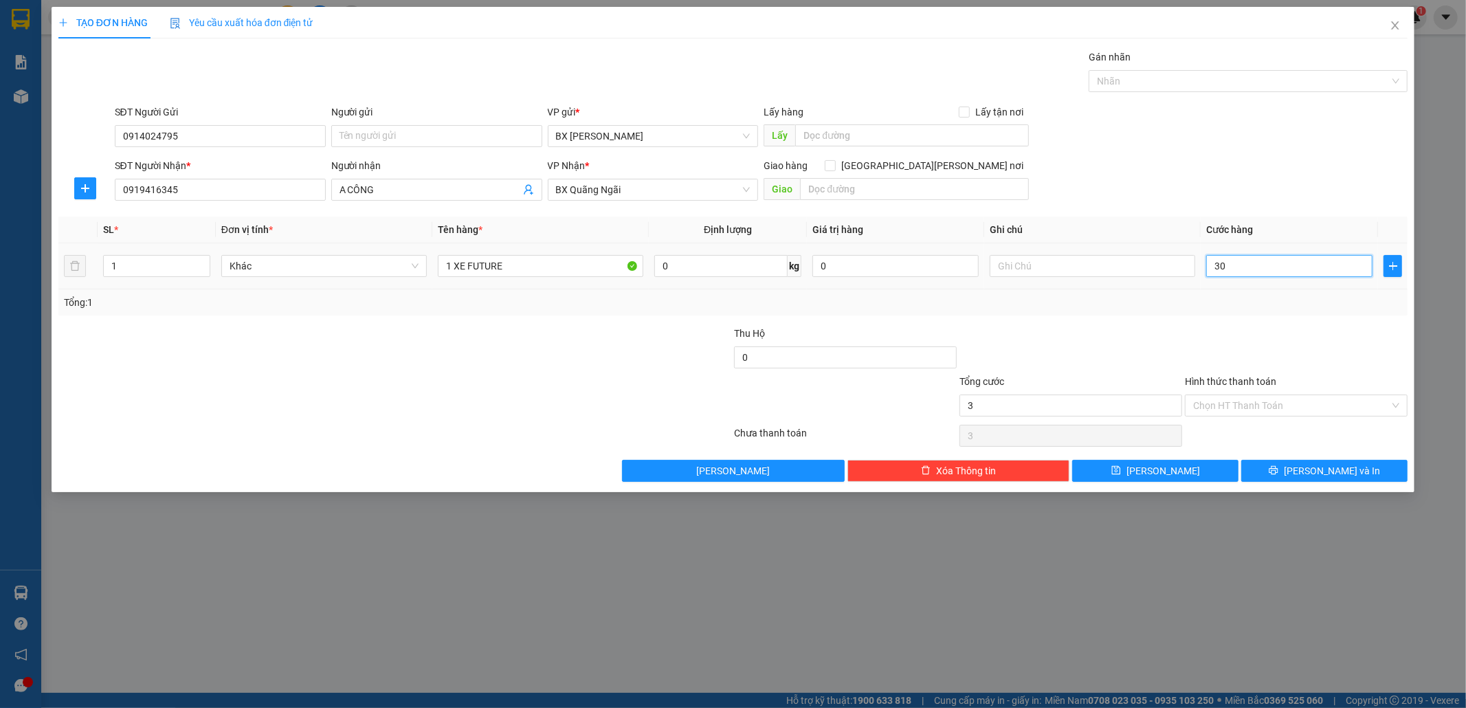
type input "30"
type input "300"
type input "300.000"
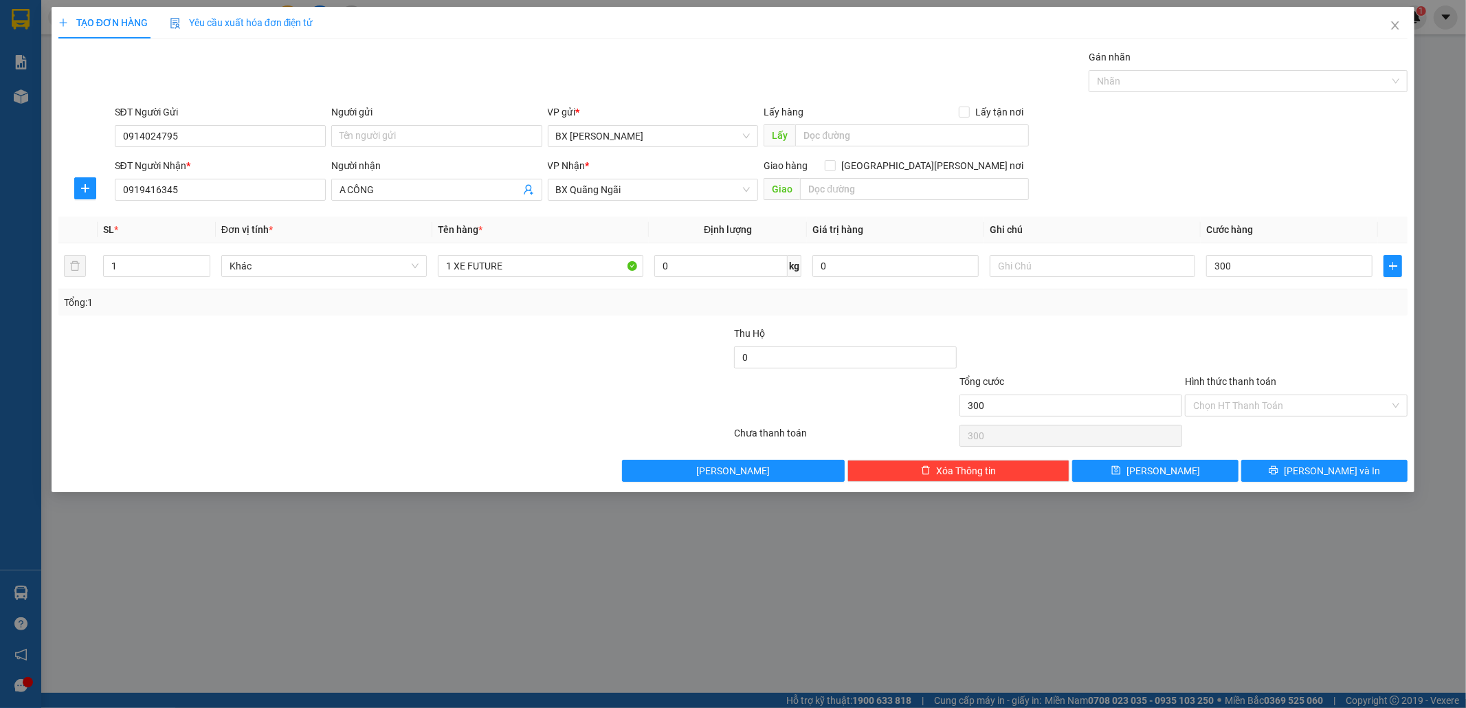
type input "300.000"
click at [1269, 417] on div "Hình thức thanh toán Chọn HT Thanh Toán" at bounding box center [1296, 398] width 223 height 48
click at [1268, 406] on input "Hình thức thanh toán" at bounding box center [1291, 405] width 197 height 21
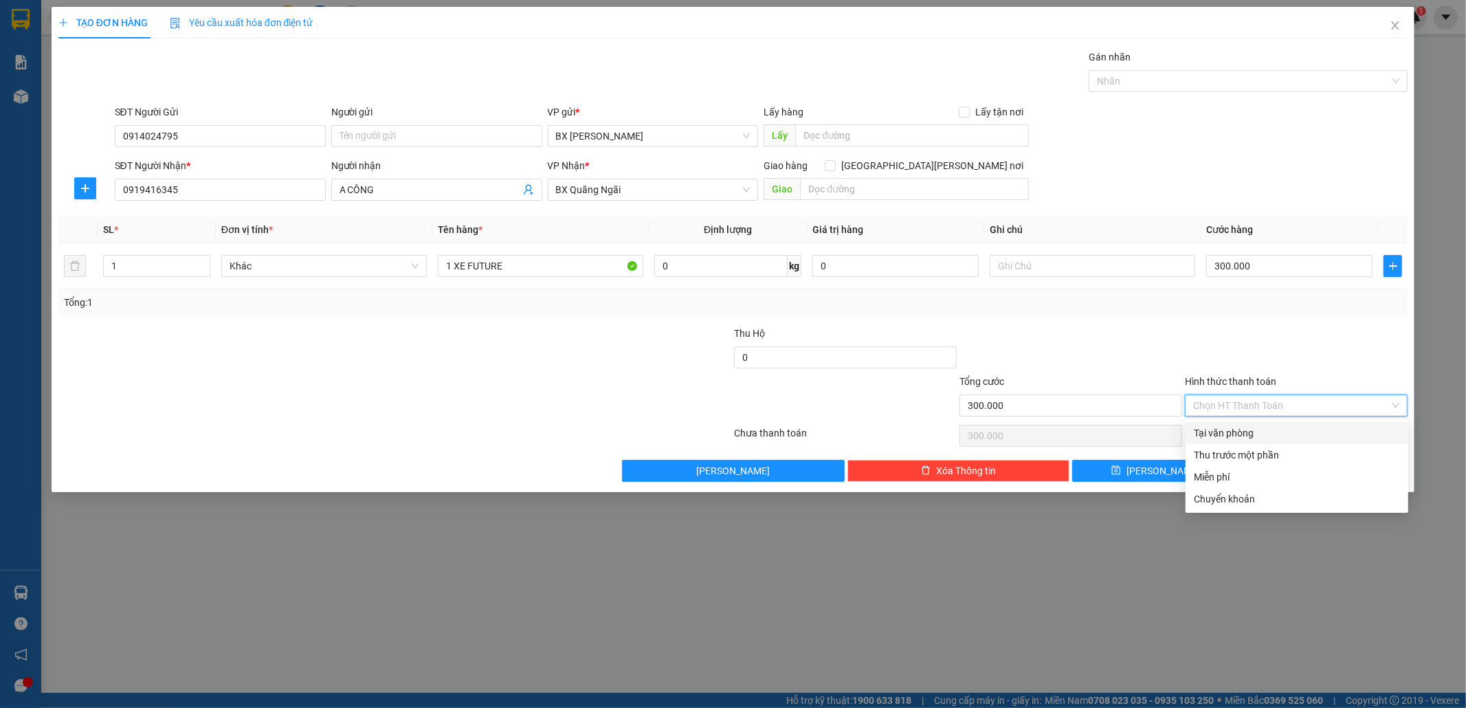
click at [1263, 436] on div "Tại văn phòng" at bounding box center [1297, 432] width 206 height 15
type input "0"
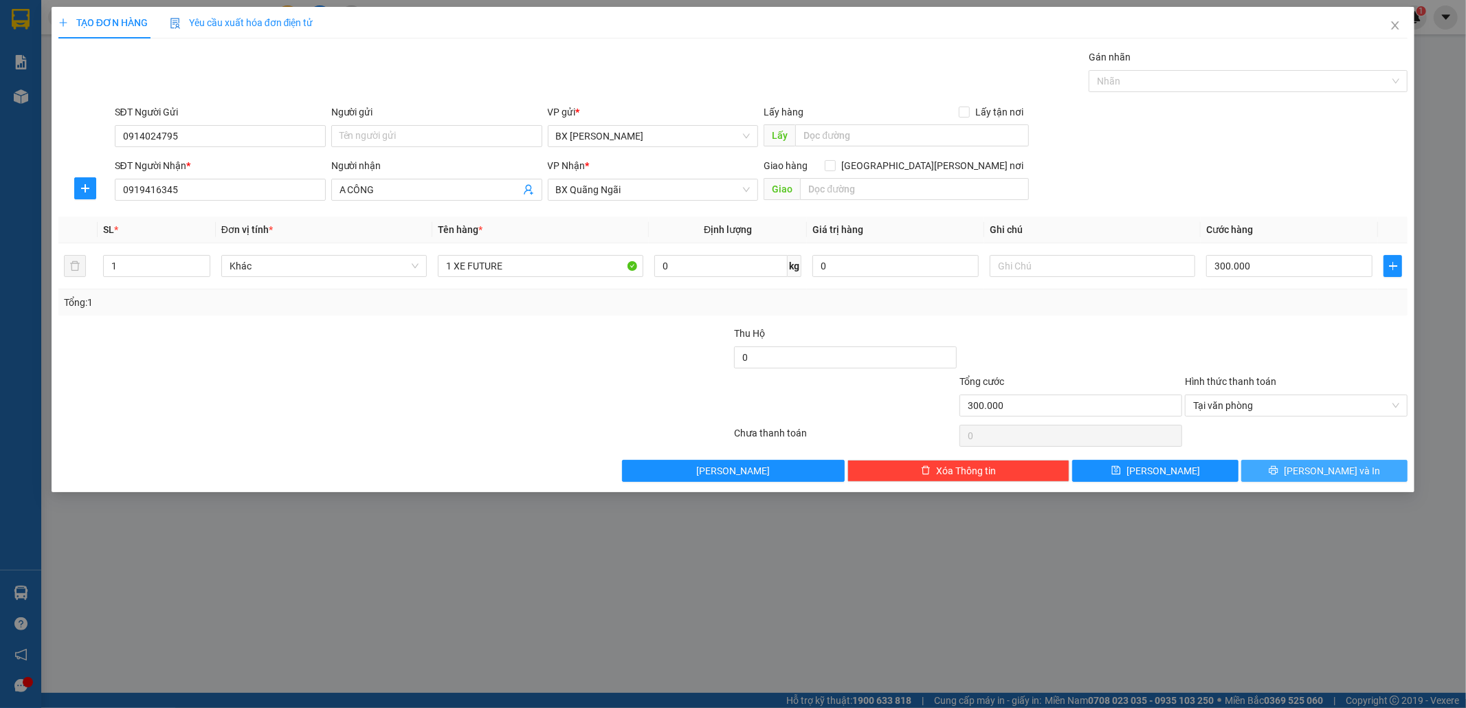
click at [1314, 465] on span "[PERSON_NAME] và In" at bounding box center [1332, 470] width 96 height 15
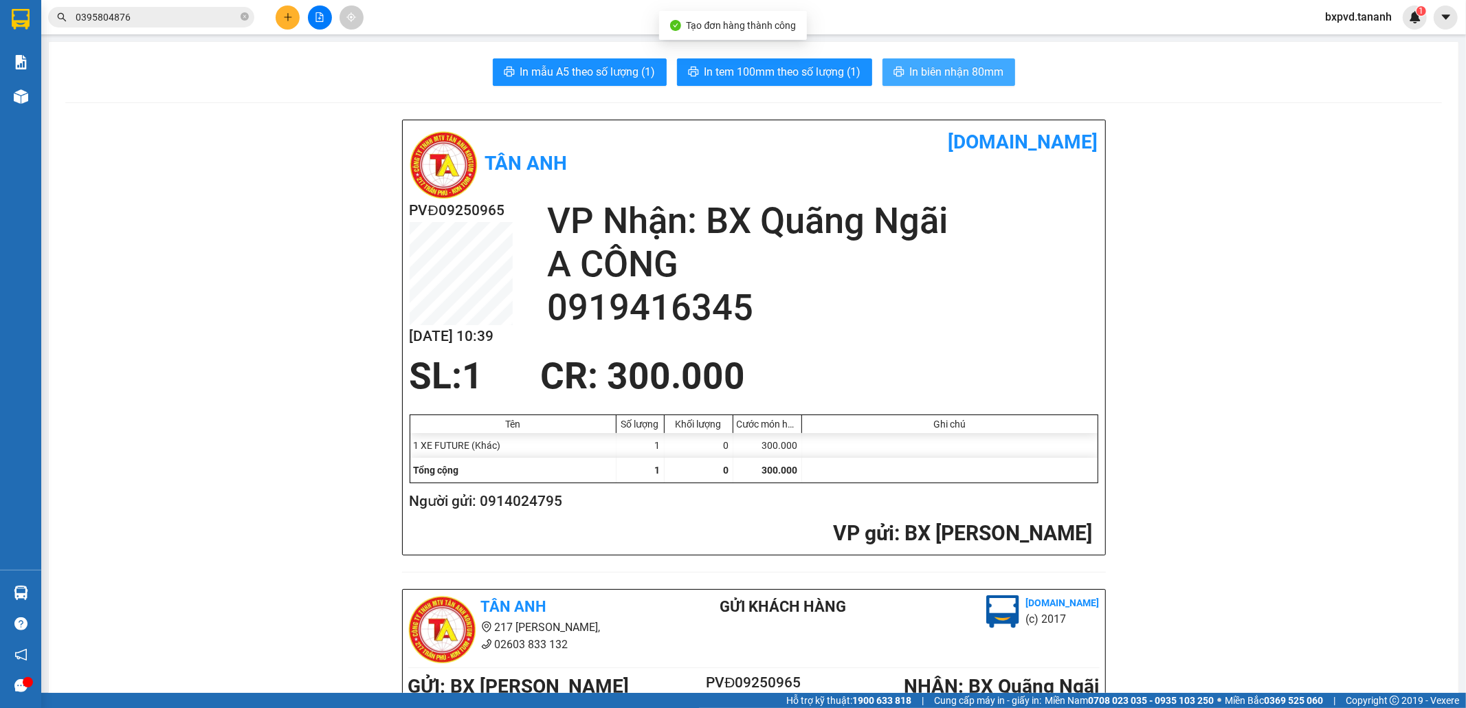
click at [922, 63] on span "In biên nhận 80mm" at bounding box center [957, 71] width 94 height 17
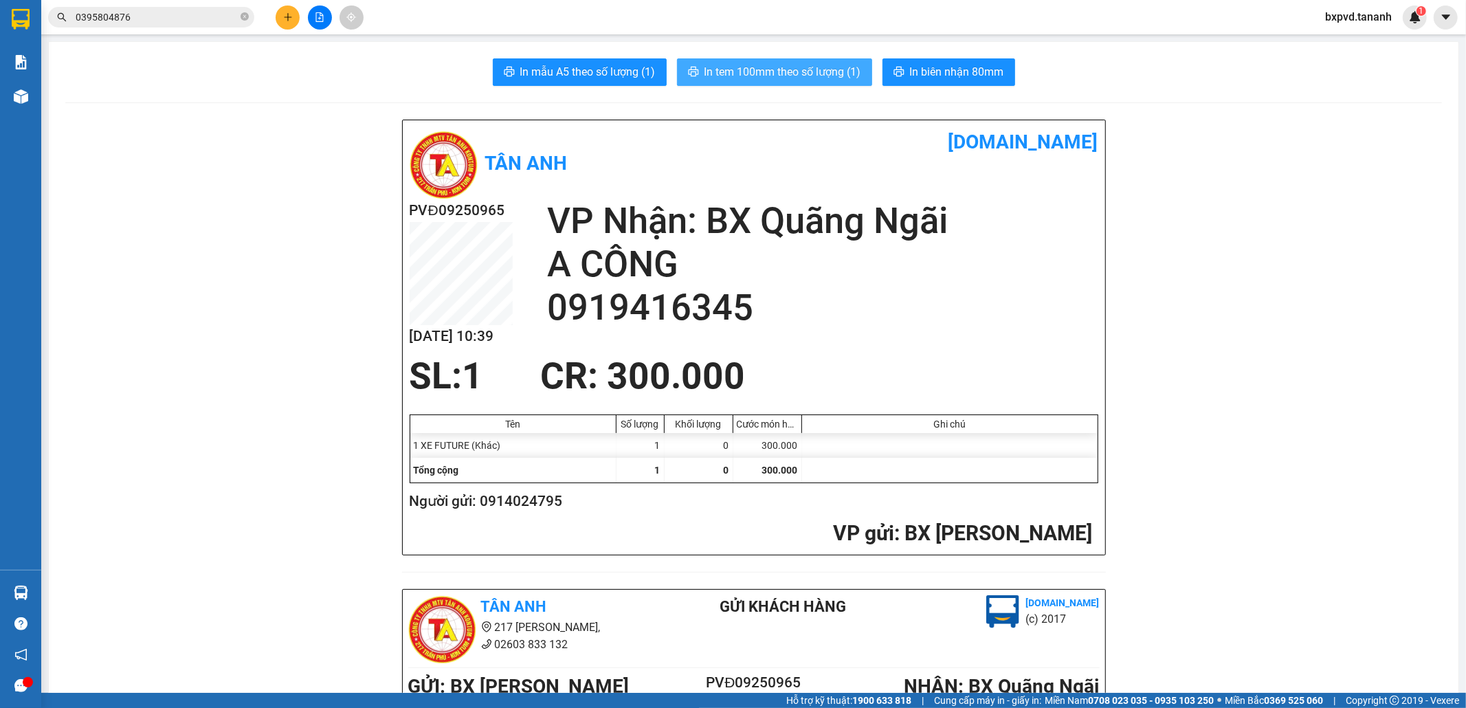
click at [775, 76] on span "In tem 100mm theo số lượng (1)" at bounding box center [783, 71] width 157 height 17
click at [772, 76] on span "In tem 100mm theo số lượng (1)" at bounding box center [783, 71] width 157 height 17
click at [245, 18] on icon "close-circle" at bounding box center [245, 16] width 8 height 8
click at [208, 17] on input "text" at bounding box center [157, 17] width 162 height 15
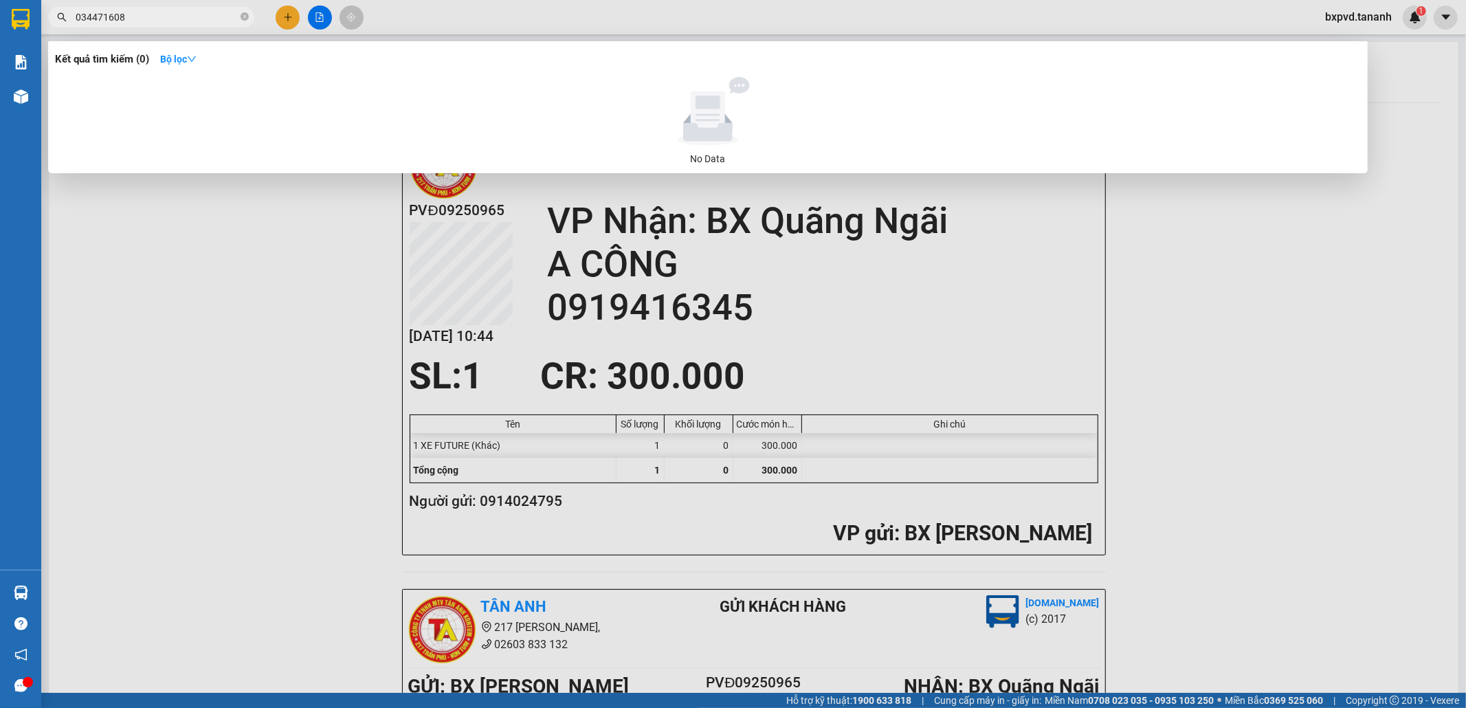
type input "0344716080"
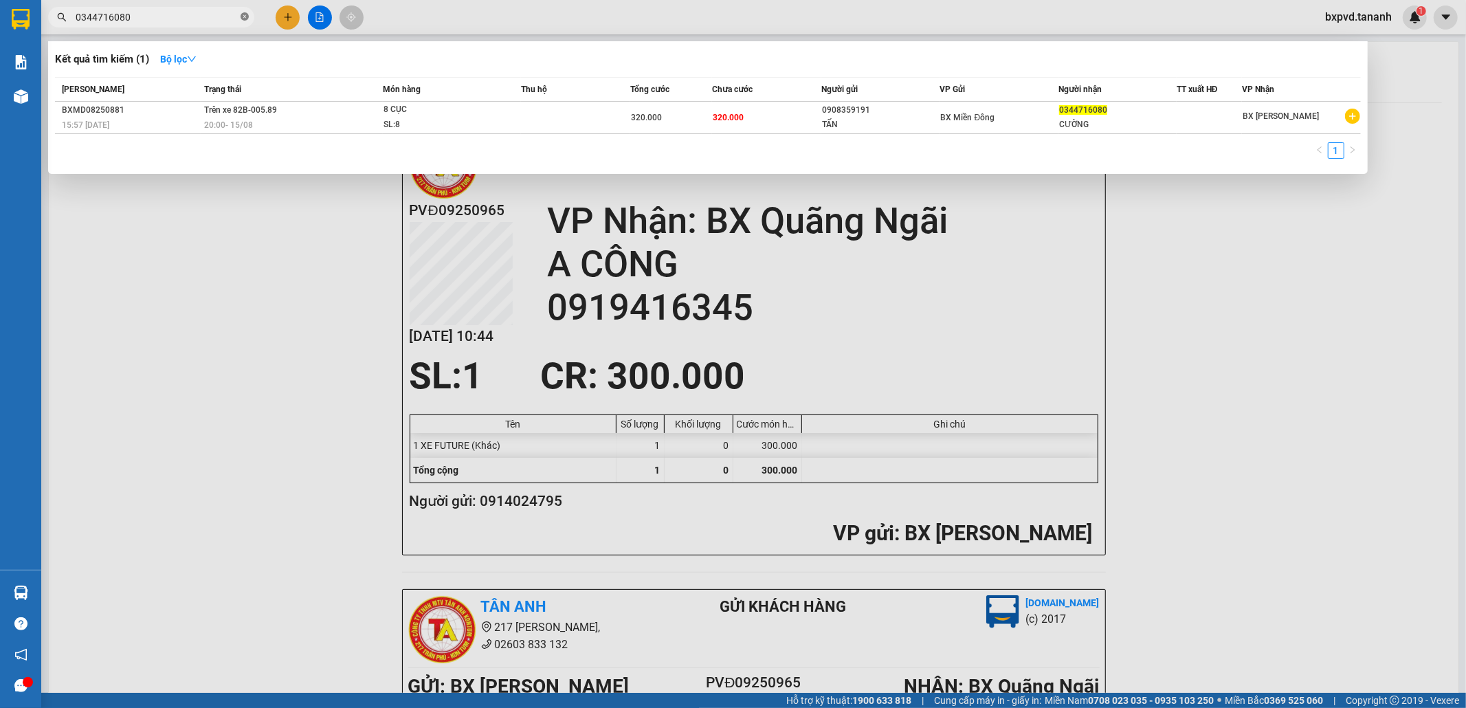
click at [242, 16] on icon "close-circle" at bounding box center [245, 16] width 8 height 8
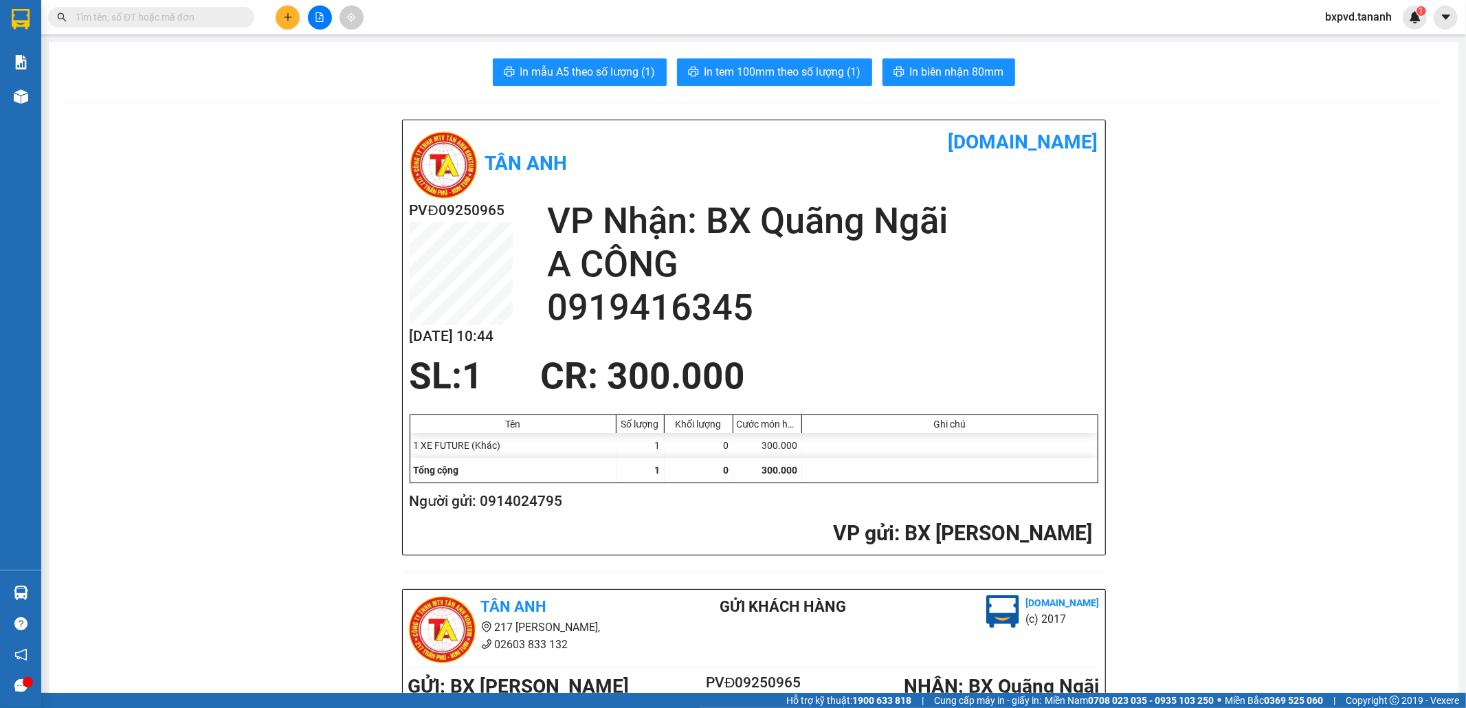
click at [223, 16] on input "text" at bounding box center [157, 17] width 162 height 15
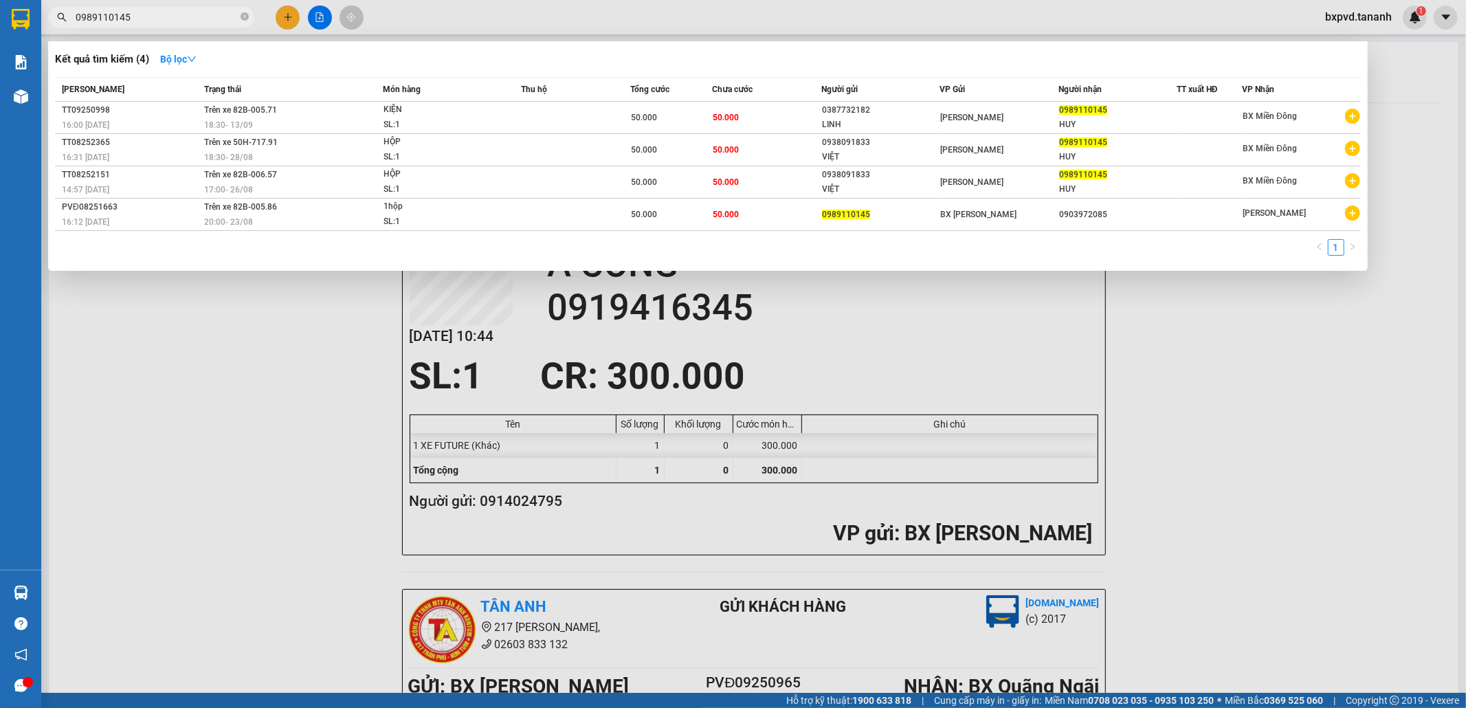
type input "0989110145"
drag, startPoint x: 196, startPoint y: 361, endPoint x: 53, endPoint y: 48, distance: 343.9
click at [173, 314] on div at bounding box center [733, 354] width 1466 height 708
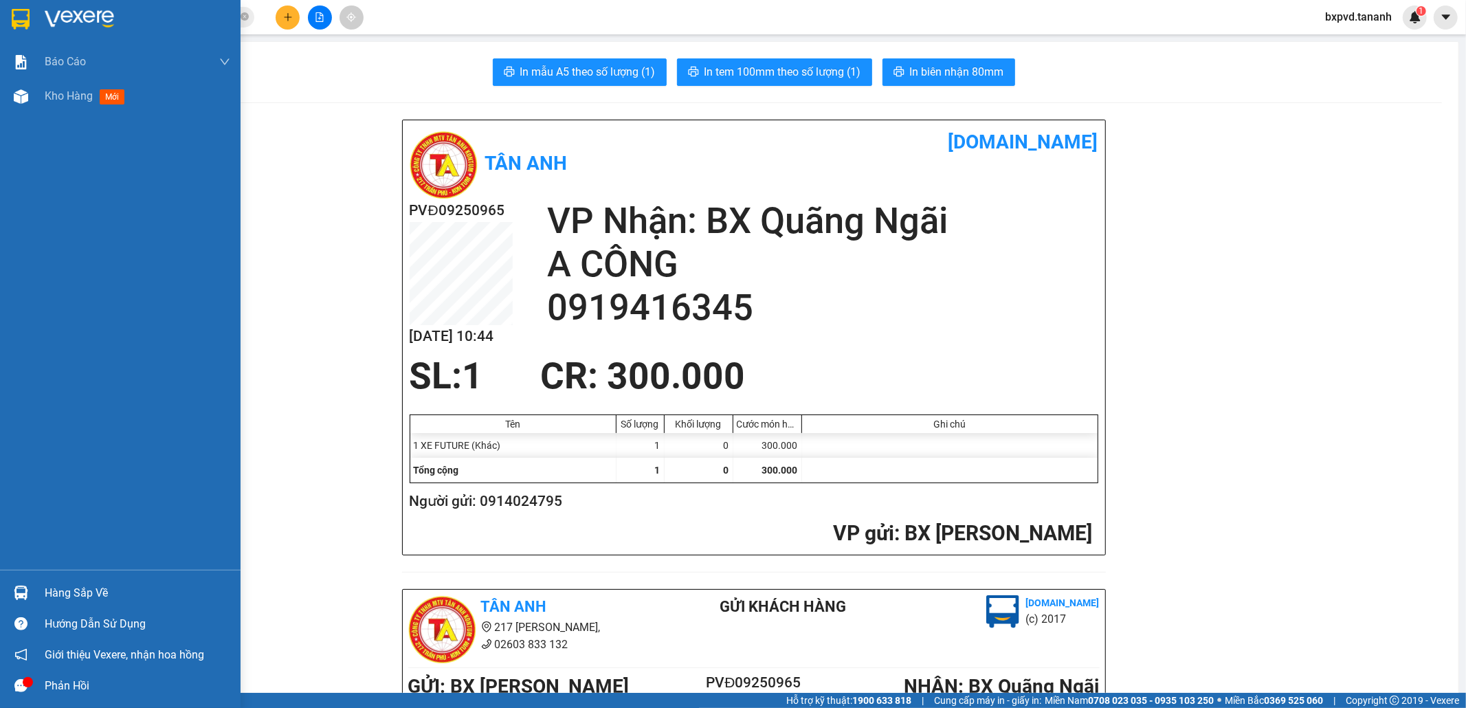
click at [19, 23] on img at bounding box center [21, 19] width 18 height 21
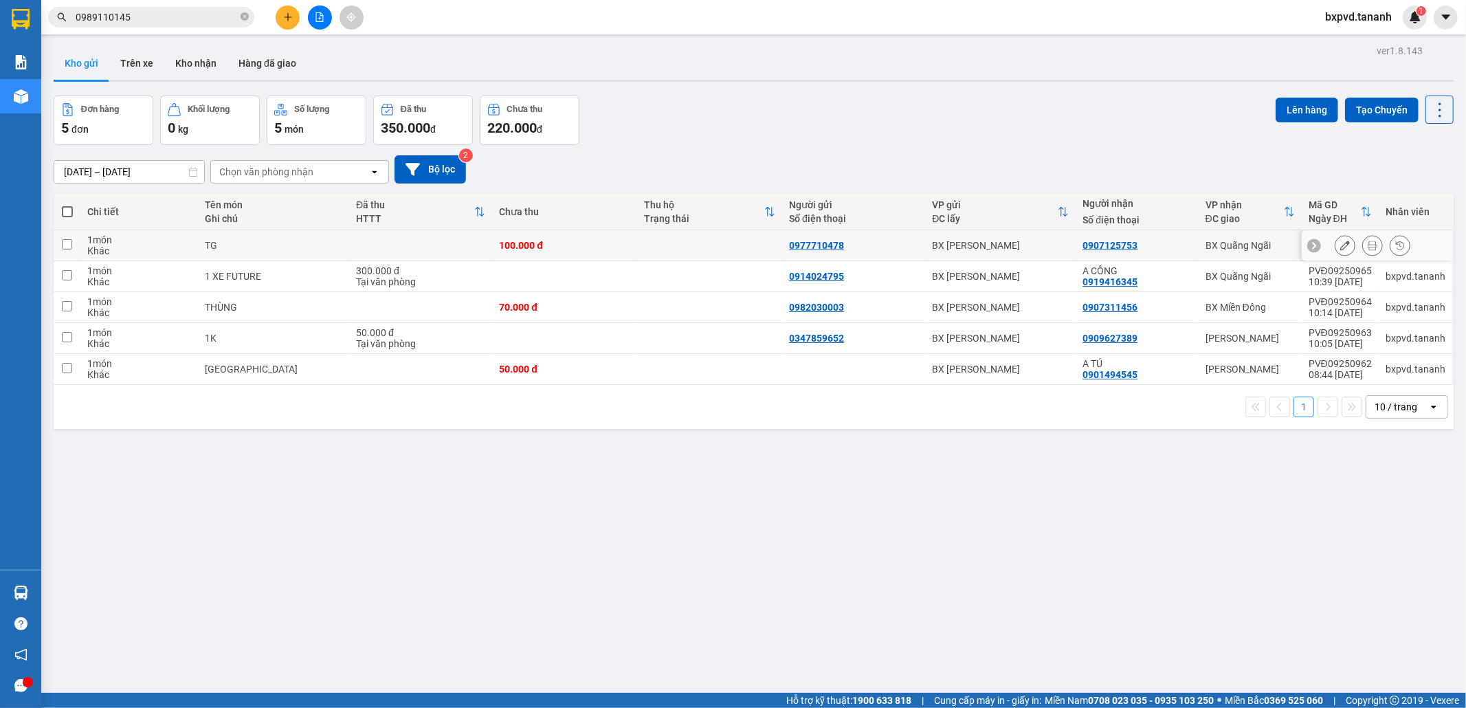
click at [1368, 243] on icon at bounding box center [1373, 246] width 10 height 10
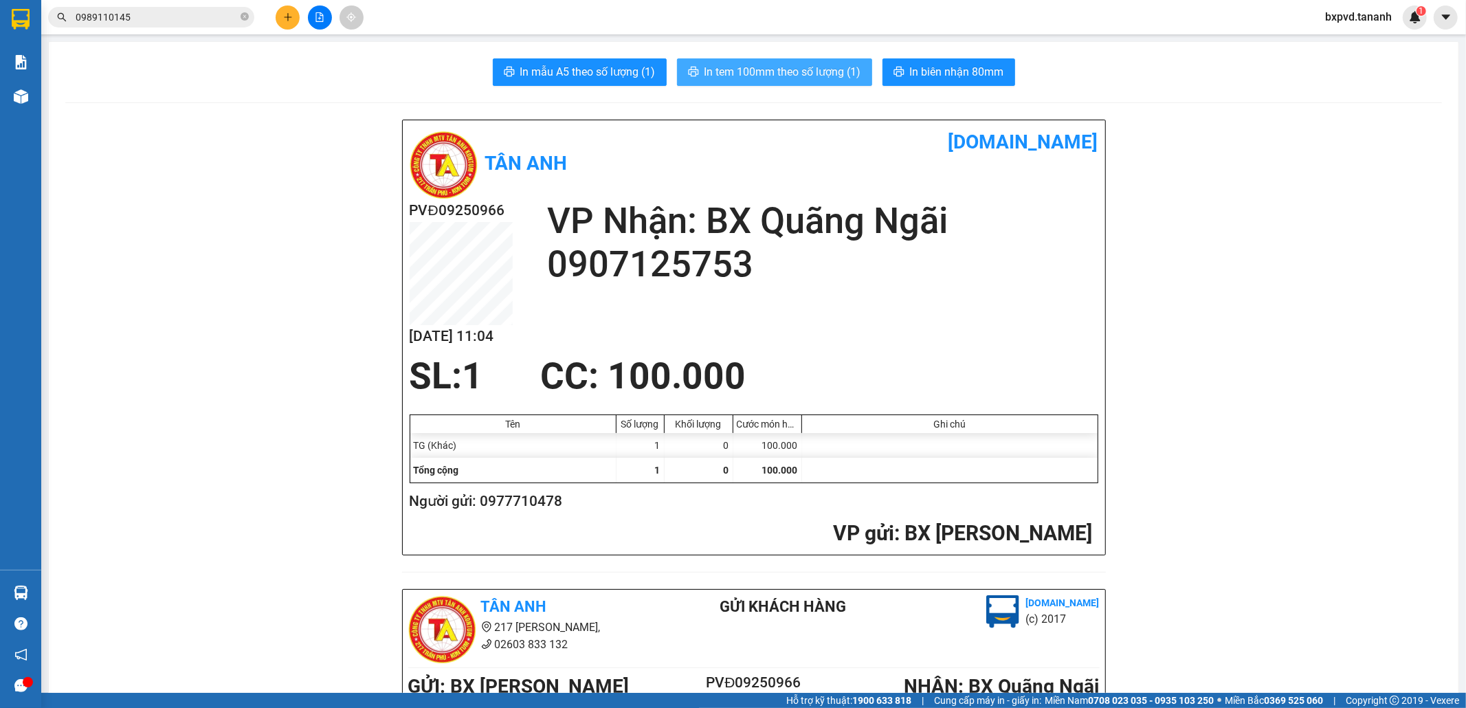
click at [775, 66] on span "In tem 100mm theo số lượng (1)" at bounding box center [783, 71] width 157 height 17
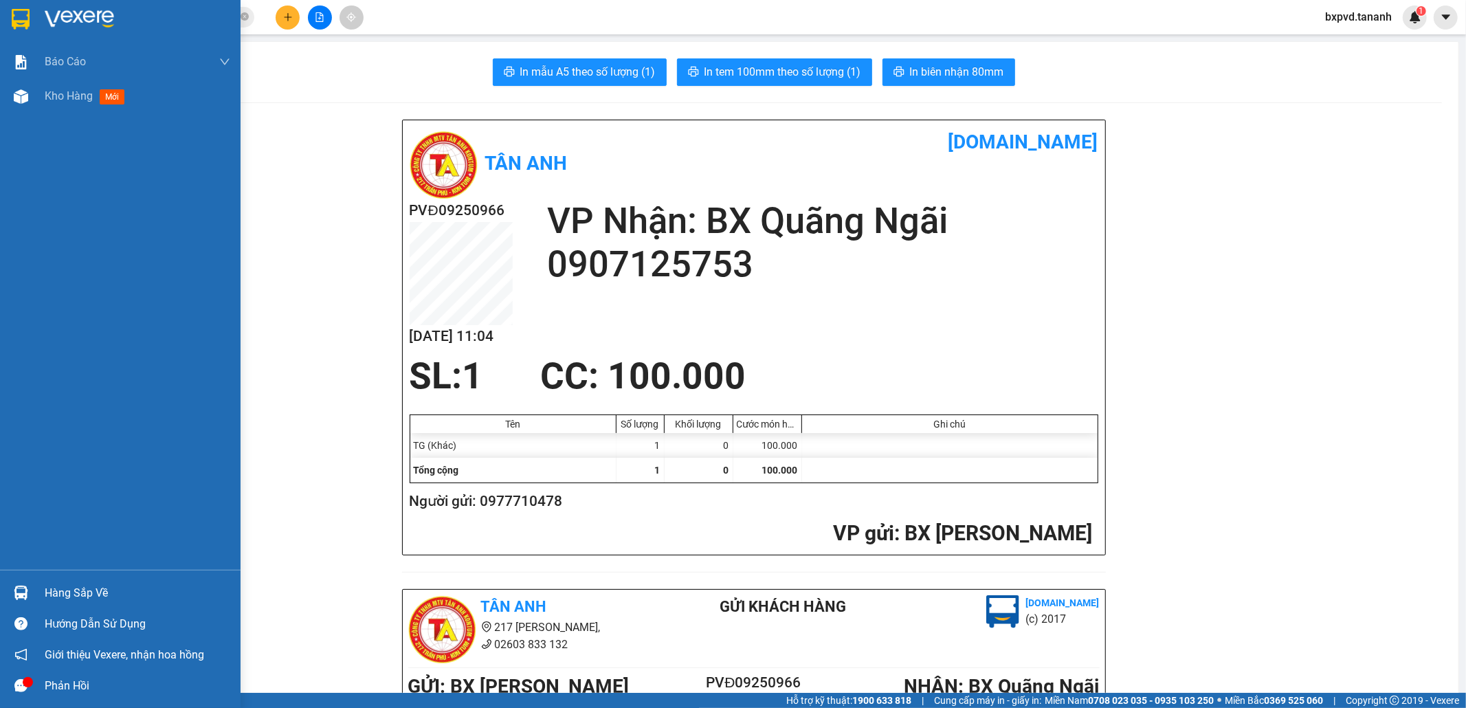
drag, startPoint x: 26, startPoint y: 12, endPoint x: 23, endPoint y: 29, distance: 17.4
click at [25, 14] on img at bounding box center [21, 19] width 18 height 21
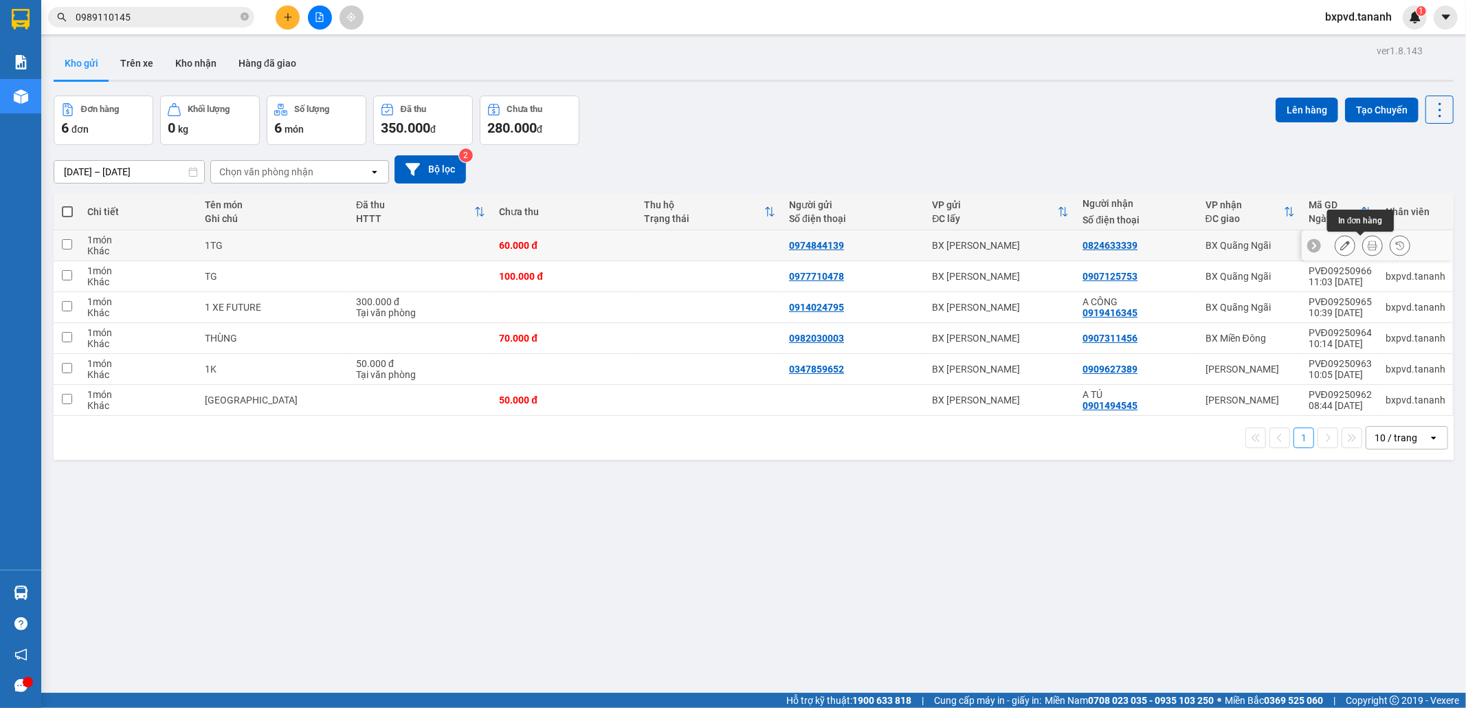
click at [1363, 245] on button at bounding box center [1372, 246] width 19 height 24
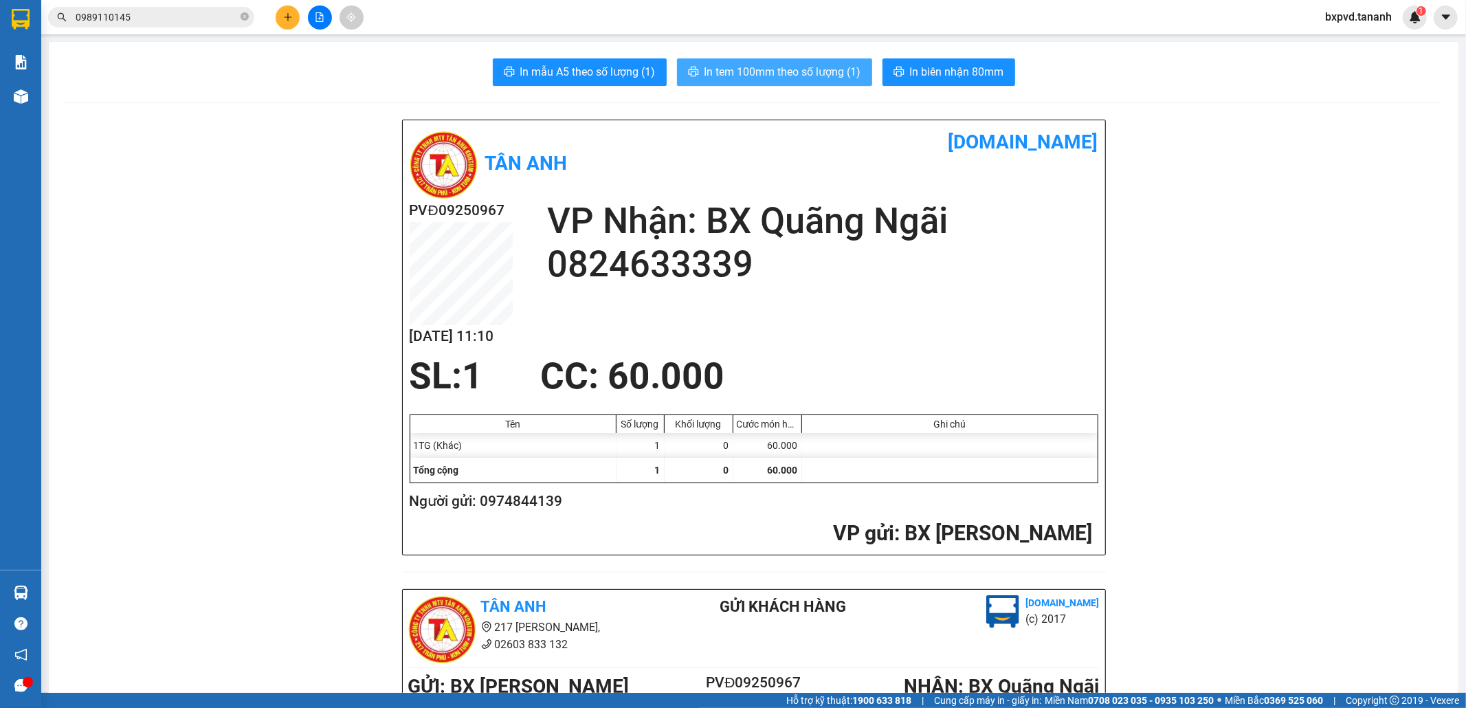
click at [837, 74] on span "In tem 100mm theo số lượng (1)" at bounding box center [783, 71] width 157 height 17
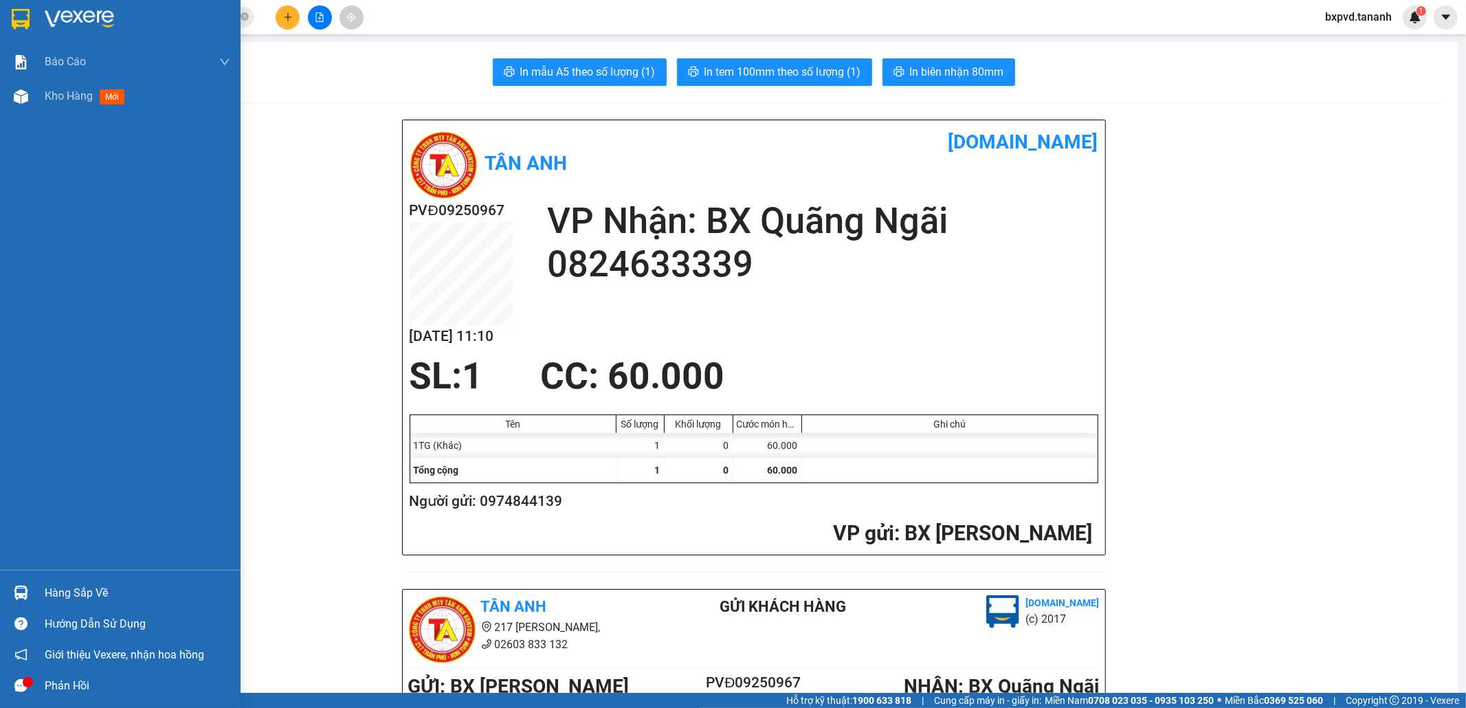
drag, startPoint x: 21, startPoint y: 24, endPoint x: 230, endPoint y: 335, distance: 374.0
click at [21, 23] on img at bounding box center [21, 19] width 18 height 21
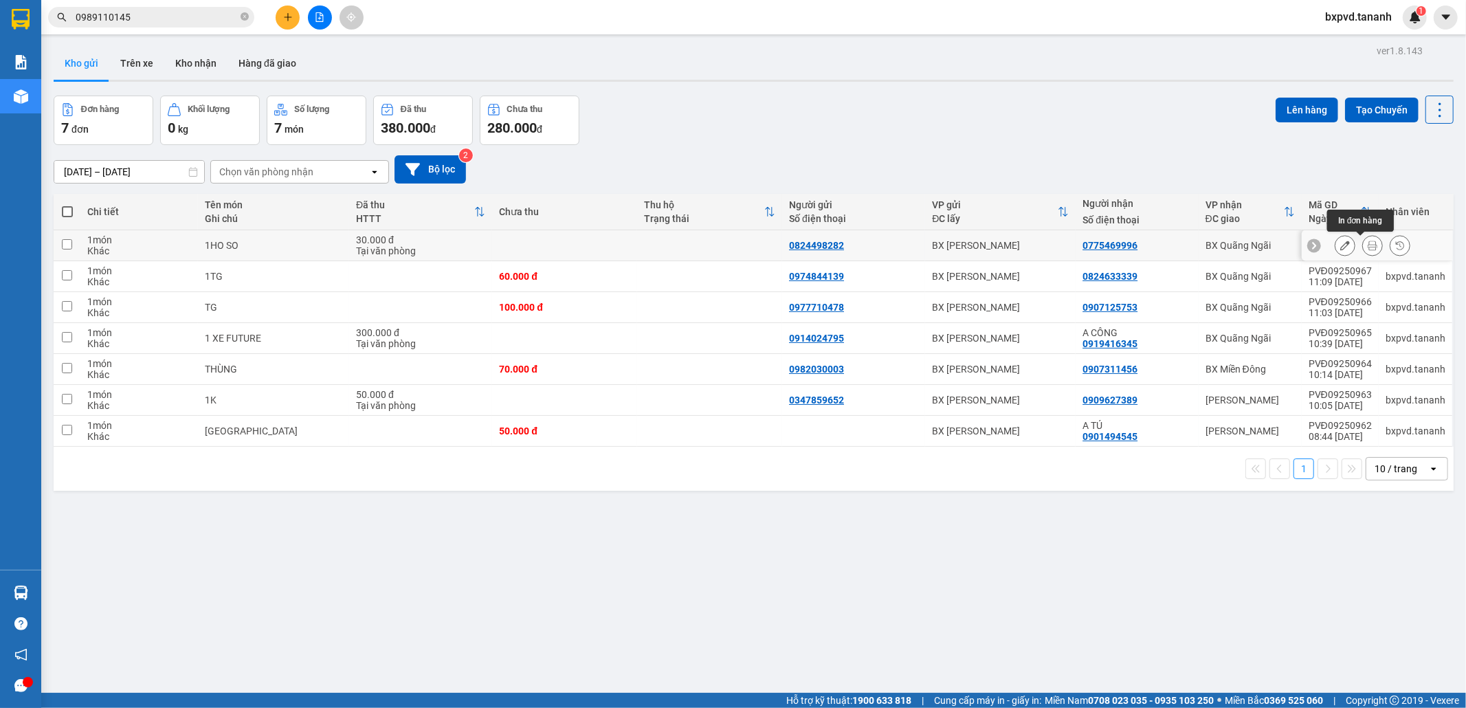
click at [1368, 244] on icon at bounding box center [1373, 246] width 10 height 10
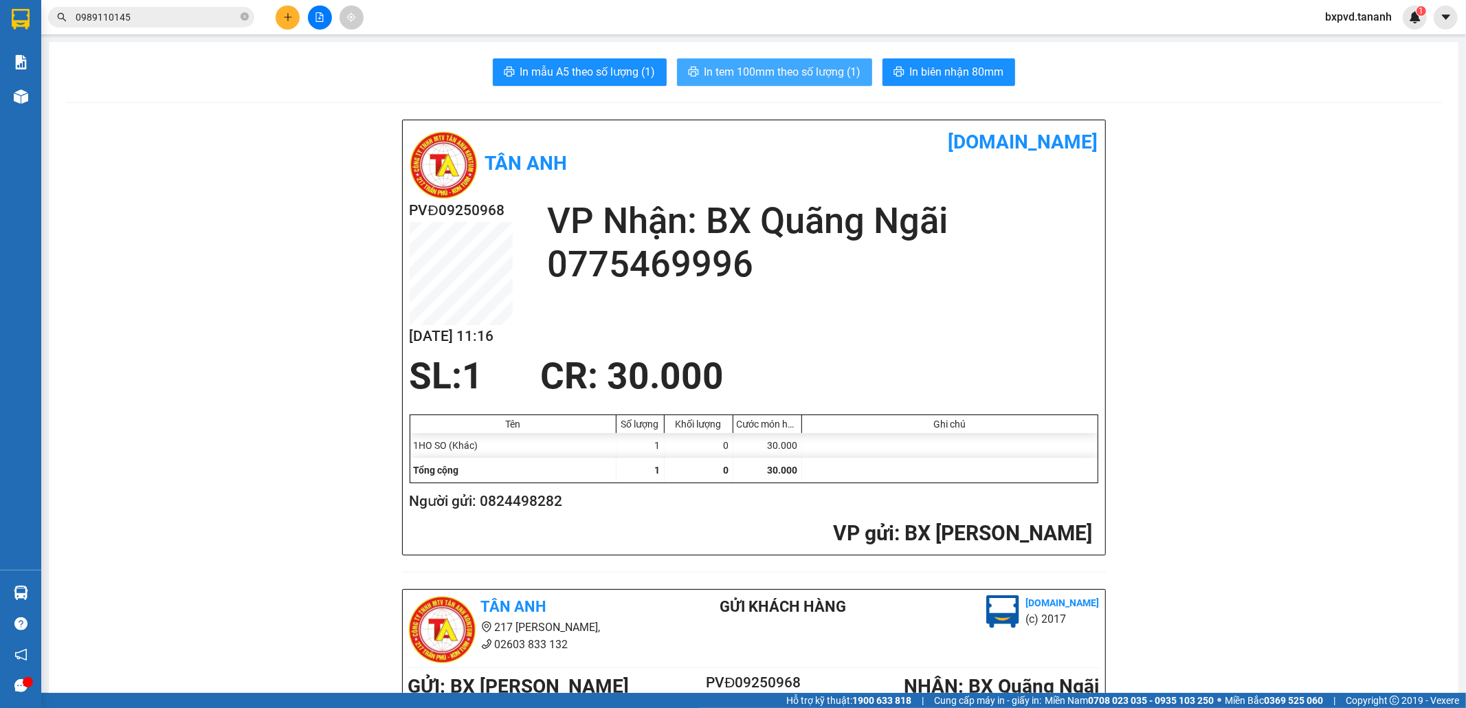
click at [814, 71] on span "In tem 100mm theo số lượng (1)" at bounding box center [783, 71] width 157 height 17
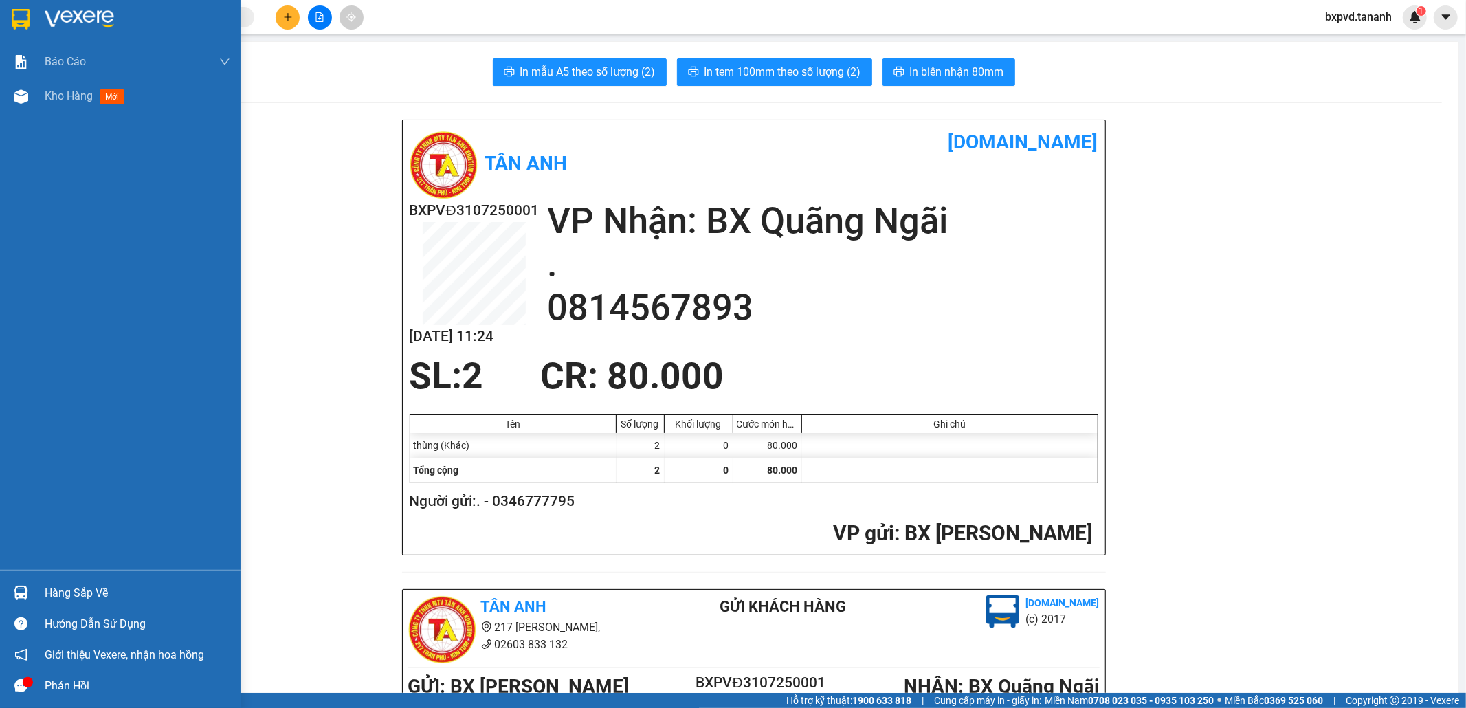
click at [29, 10] on img at bounding box center [21, 19] width 18 height 21
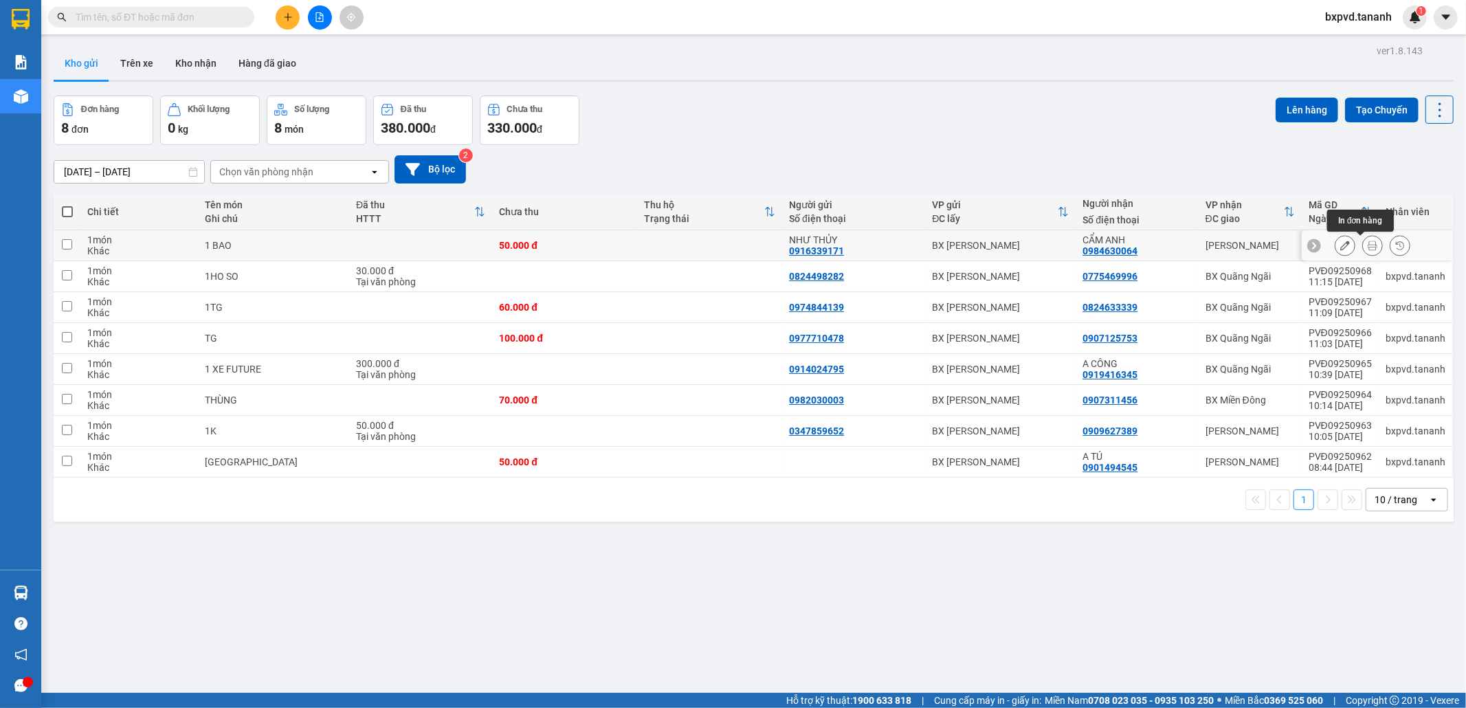
click at [1368, 249] on icon at bounding box center [1373, 246] width 10 height 10
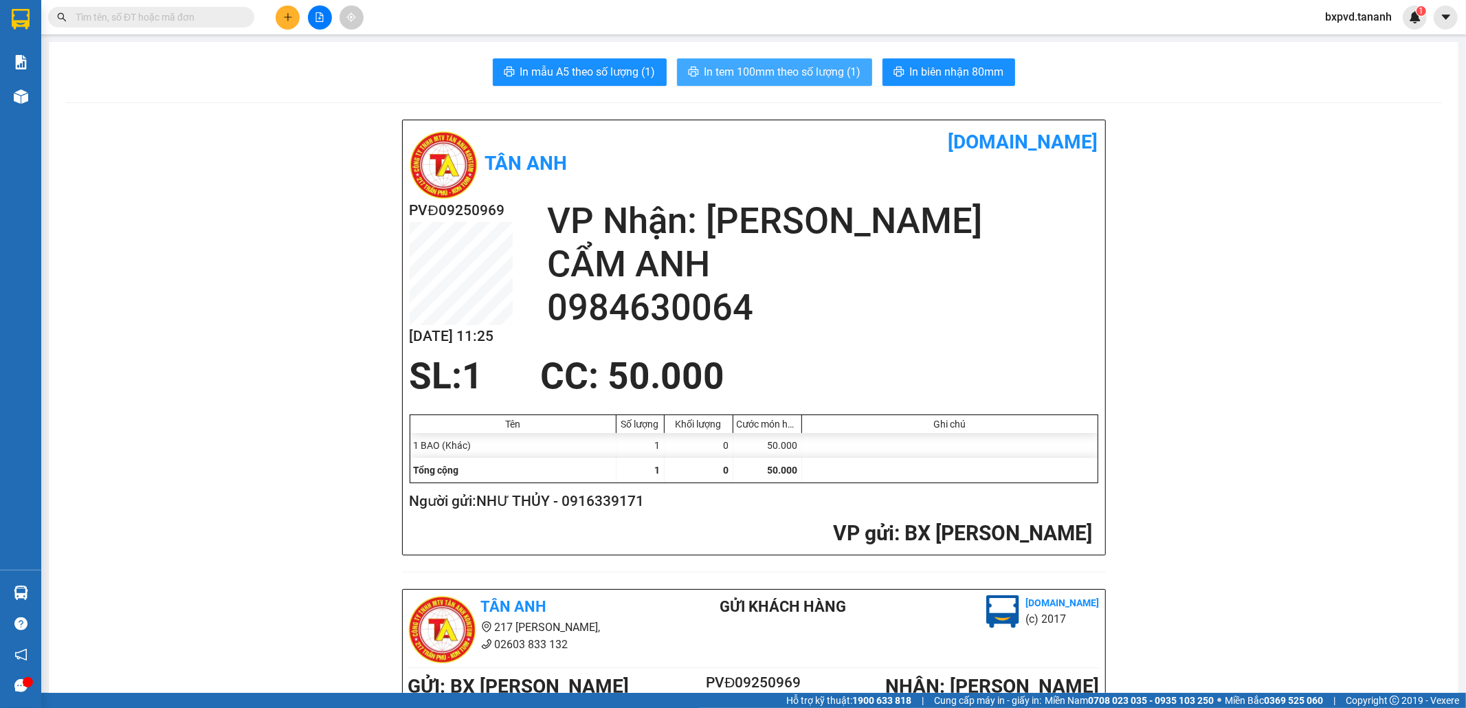
click at [777, 82] on button "In tem 100mm theo số lượng (1)" at bounding box center [774, 71] width 195 height 27
click at [782, 76] on span "In tem 100mm theo số lượng (1)" at bounding box center [783, 71] width 157 height 17
